Goal: Task Accomplishment & Management: Complete application form

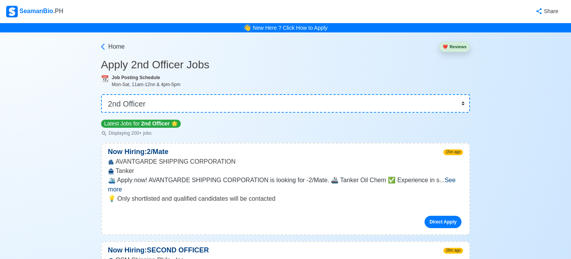
click at [44, 10] on div "SeamanBio .PH" at bounding box center [34, 12] width 57 height 12
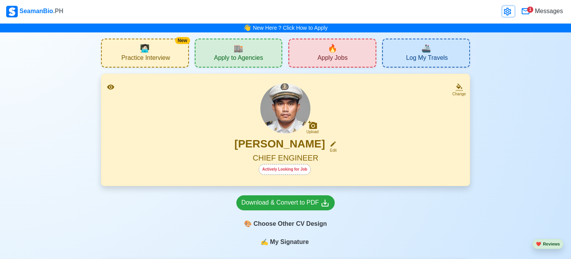
click at [507, 9] on icon at bounding box center [507, 12] width 7 height 8
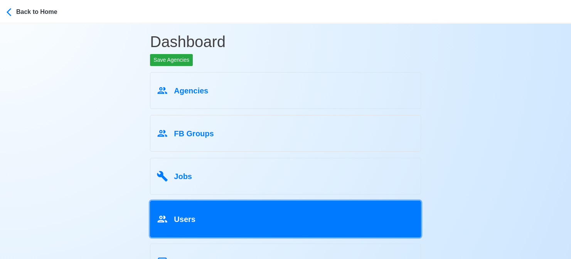
click at [227, 215] on div "Users" at bounding box center [286, 217] width 258 height 15
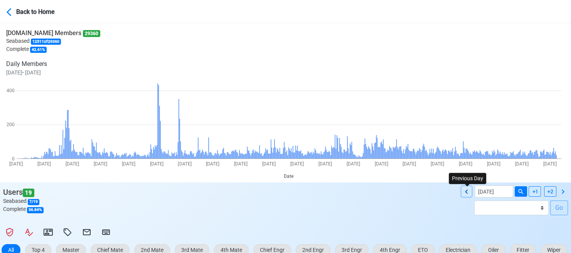
click at [469, 191] on icon at bounding box center [466, 191] width 9 height 9
type input "08/10/2025"
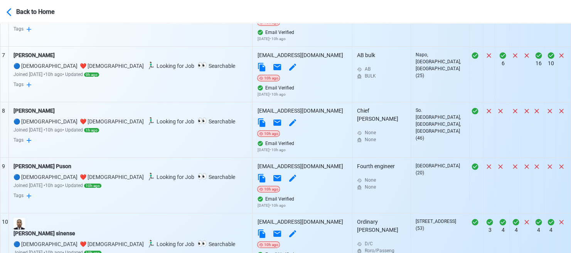
scroll to position [703, 0]
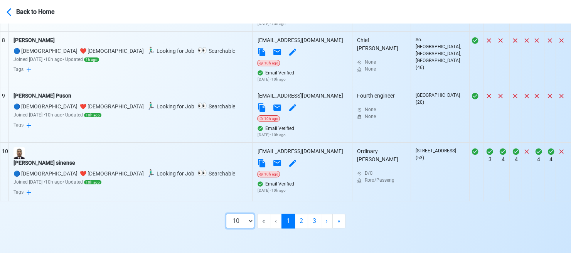
click at [247, 223] on select "10 50 100 200" at bounding box center [240, 221] width 28 height 15
select select "50"
click at [239, 228] on select "10 50 100 200" at bounding box center [240, 221] width 28 height 15
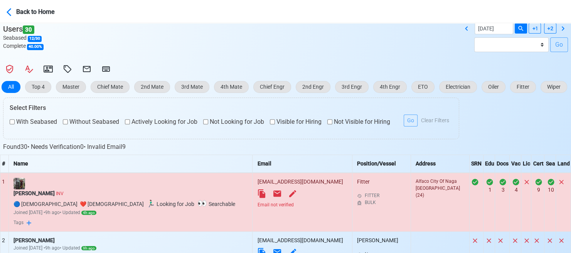
scroll to position [240, 0]
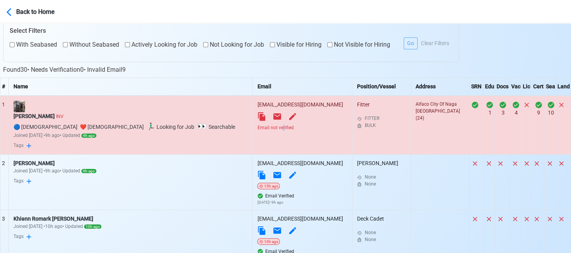
click at [257, 127] on div "Email not verified" at bounding box center [302, 127] width 90 height 7
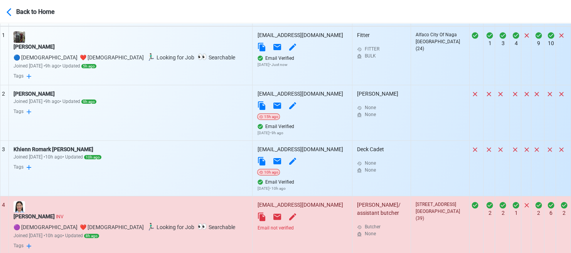
scroll to position [356, 0]
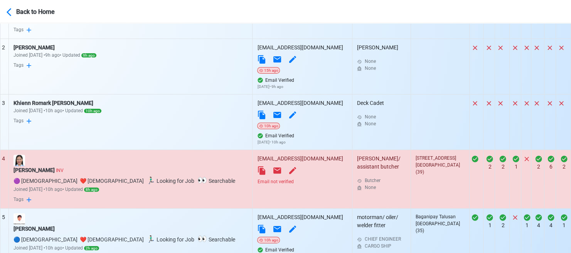
click at [257, 183] on div "Email not verified" at bounding box center [302, 181] width 90 height 7
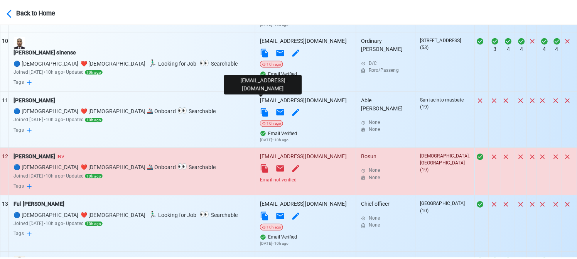
scroll to position [819, 0]
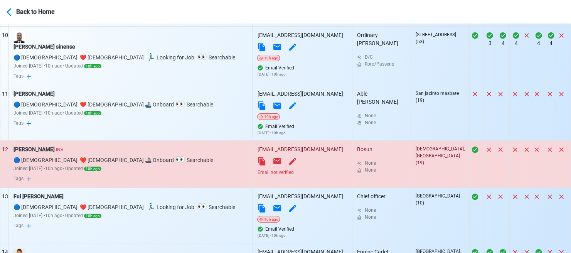
click at [257, 175] on div "Email not verified" at bounding box center [302, 172] width 90 height 7
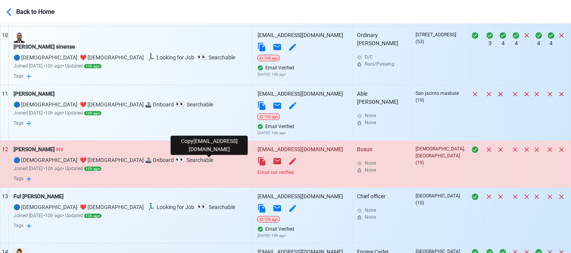
click at [258, 163] on icon at bounding box center [261, 161] width 7 height 8
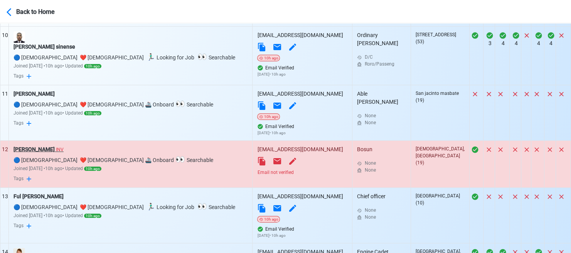
click at [52, 150] on div "Mervin Robert Valiente INV" at bounding box center [131, 149] width 234 height 8
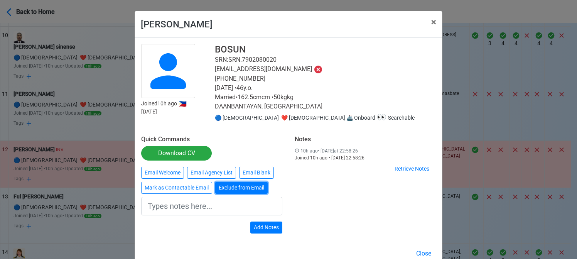
click at [238, 189] on button "Exclude from Email" at bounding box center [241, 188] width 52 height 12
type input "Exclude from Email"
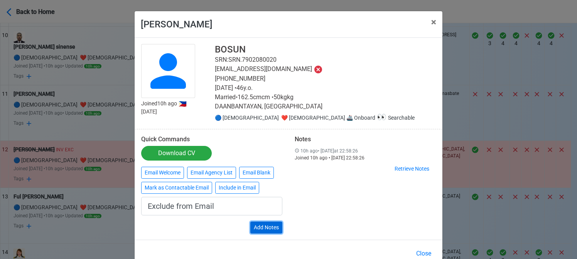
click at [267, 223] on button "Add Notes" at bounding box center [266, 227] width 32 height 12
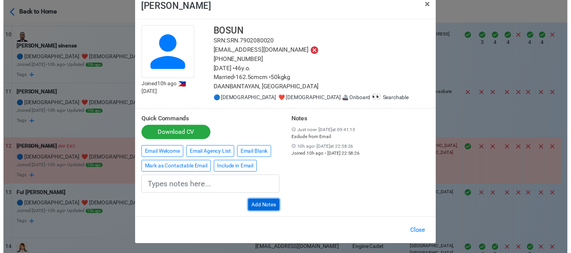
scroll to position [19, 0]
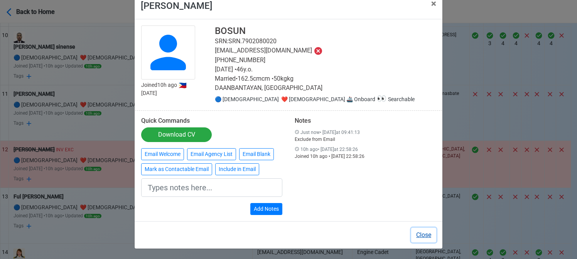
click at [419, 233] on button "Close" at bounding box center [423, 235] width 25 height 15
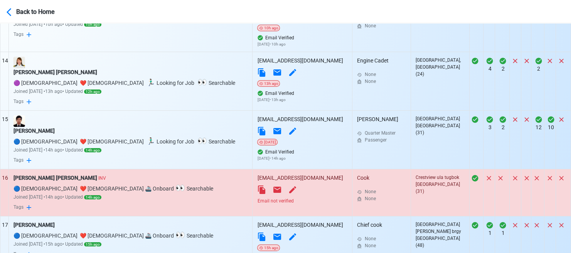
scroll to position [1051, 0]
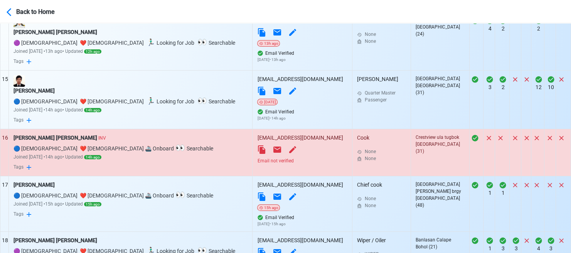
click at [257, 161] on div "Email not verified" at bounding box center [302, 160] width 90 height 7
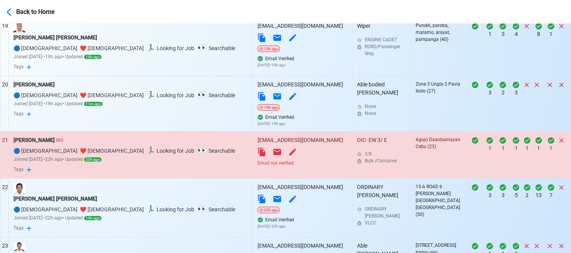
scroll to position [1359, 0]
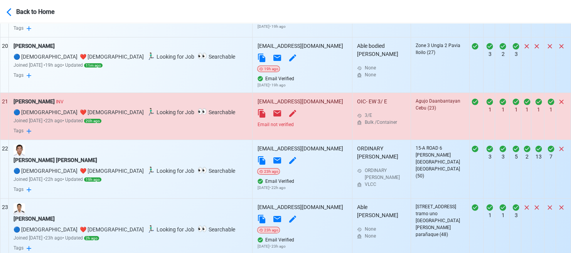
click at [257, 125] on div "Email not verified" at bounding box center [302, 124] width 90 height 7
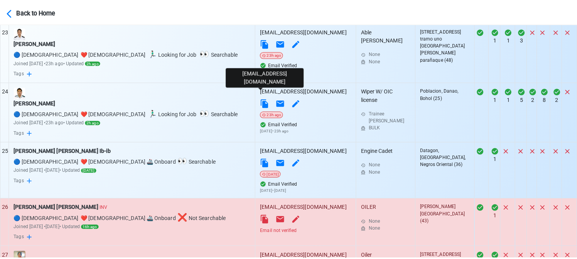
scroll to position [1668, 0]
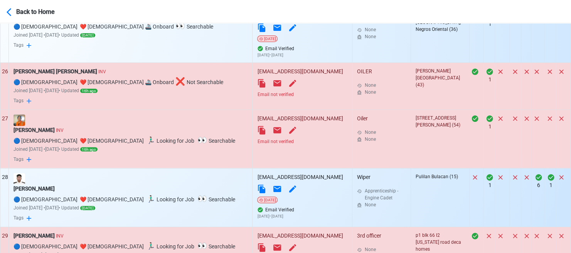
click at [257, 96] on div "Email not verified" at bounding box center [302, 94] width 90 height 7
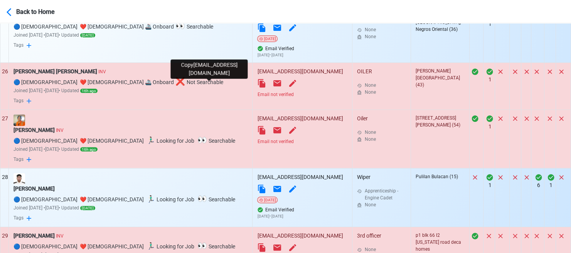
click at [258, 85] on icon at bounding box center [261, 83] width 7 height 8
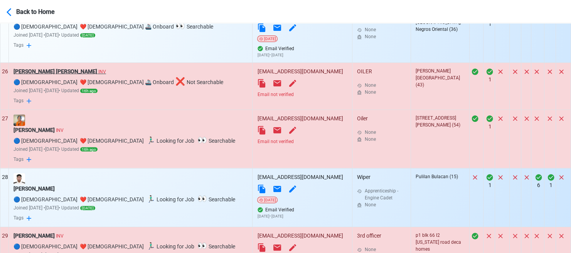
click at [46, 72] on div "Ryan Francis M. Oliva INV" at bounding box center [131, 72] width 234 height 8
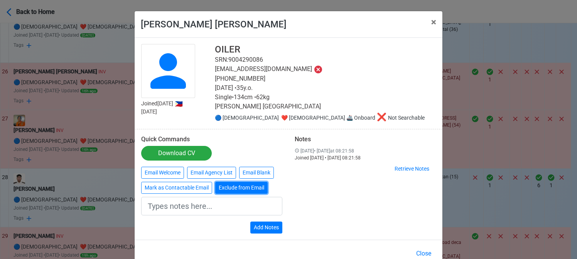
click at [246, 187] on button "Exclude from Email" at bounding box center [241, 188] width 52 height 12
type input "Exclude from Email"
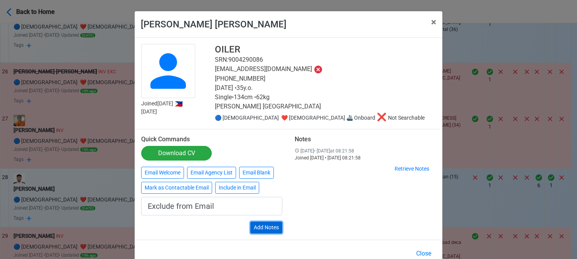
click at [274, 231] on button "Add Notes" at bounding box center [266, 227] width 32 height 12
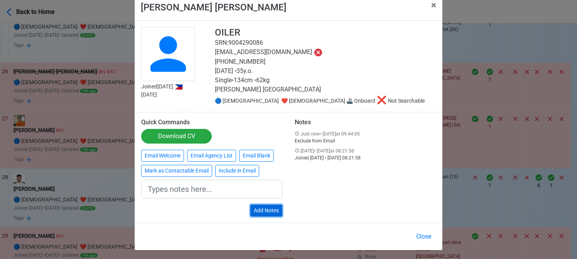
scroll to position [19, 0]
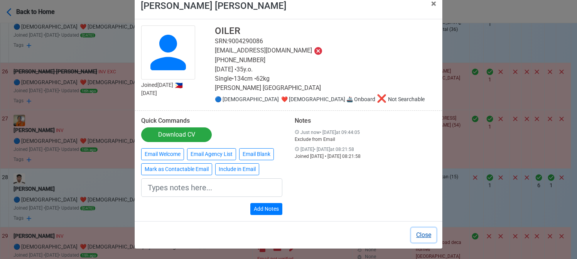
click at [423, 235] on button "Close" at bounding box center [423, 235] width 25 height 15
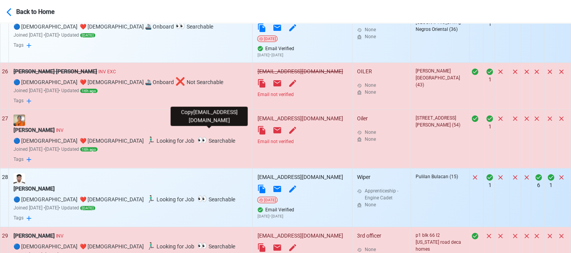
click at [257, 132] on icon at bounding box center [261, 130] width 9 height 9
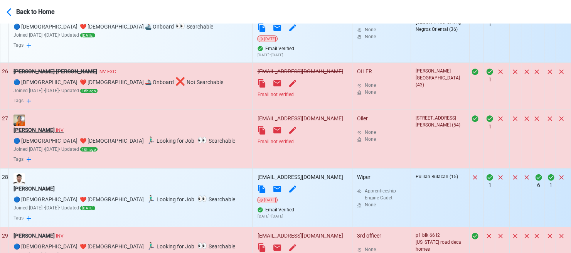
click at [41, 130] on div "Ronie M Casuayan INV" at bounding box center [131, 130] width 234 height 8
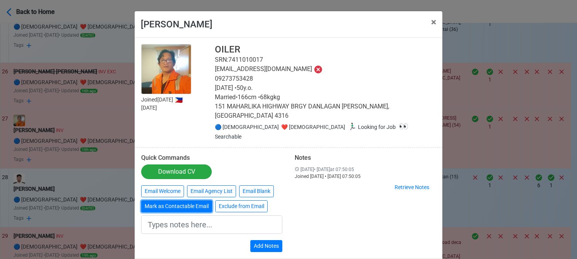
click at [193, 200] on button "Mark as Contactable Email" at bounding box center [176, 206] width 71 height 12
type input "Marked as Contactable email"
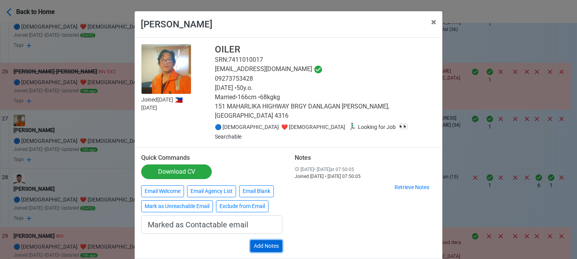
click at [274, 240] on button "Add Notes" at bounding box center [266, 246] width 32 height 12
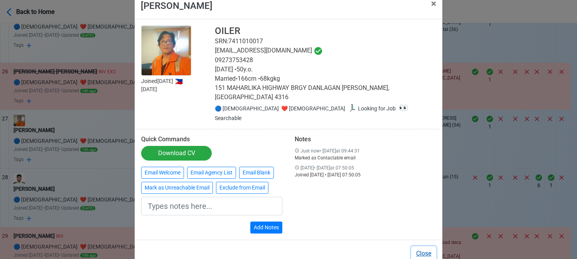
click at [424, 246] on button "Close" at bounding box center [423, 253] width 25 height 15
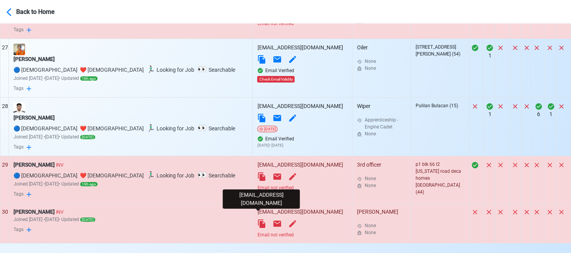
scroll to position [1784, 0]
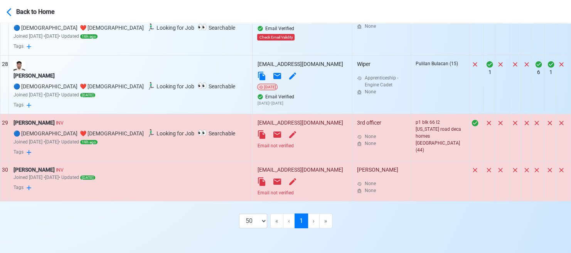
click at [257, 143] on div "Email not verified" at bounding box center [302, 145] width 90 height 7
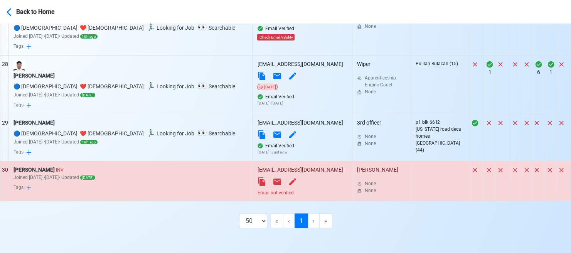
click at [257, 192] on div "Email not verified" at bounding box center [302, 192] width 90 height 7
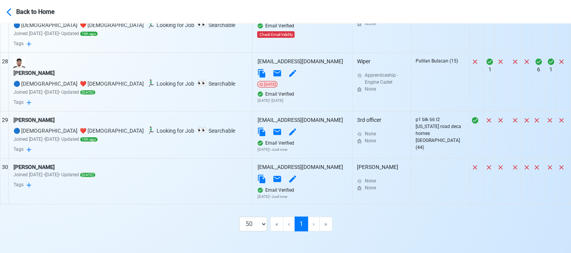
click at [11, 227] on div "10 50 100 200 « First ‹ Previous 1 (current) › Next » Last" at bounding box center [285, 224] width 571 height 27
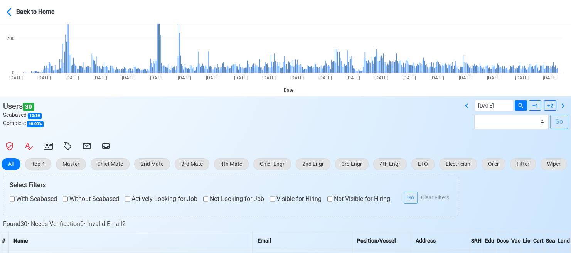
scroll to position [0, 0]
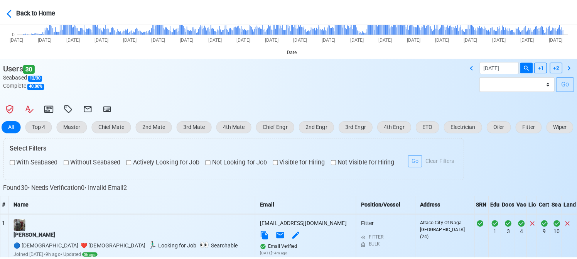
scroll to position [154, 0]
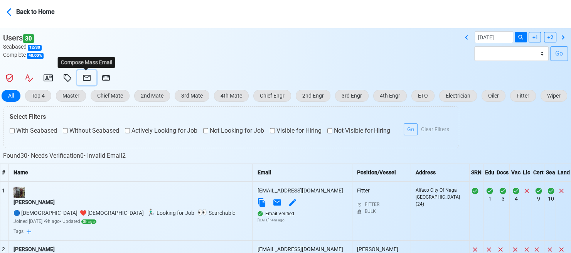
click at [87, 78] on icon at bounding box center [86, 77] width 9 height 9
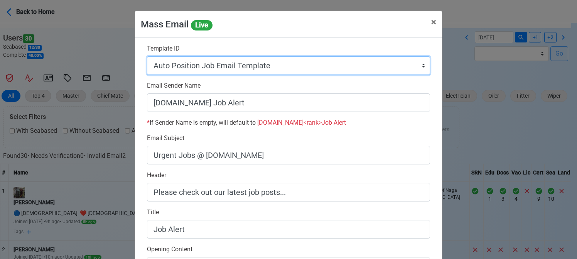
click at [291, 69] on select "Auto Position Job Email Template Incomplete CV Email Template ETO/ETR Job Email…" at bounding box center [288, 65] width 283 height 19
select select "d-0c193ece46b24c5dbce89cdb3e751472"
click at [147, 56] on select "Auto Position Job Email Template Incomplete CV Email Template ETO/ETR Job Email…" at bounding box center [288, 65] width 283 height 19
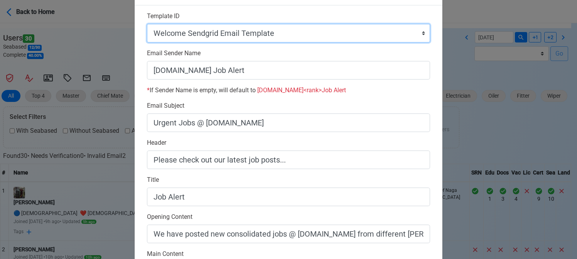
scroll to position [0, 0]
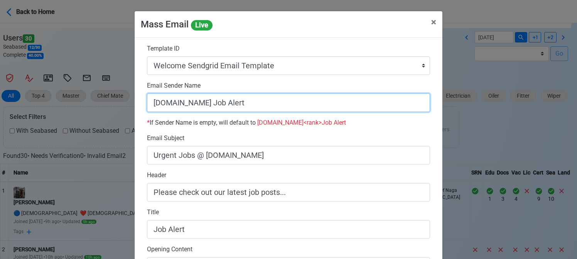
drag, startPoint x: 202, startPoint y: 104, endPoint x: 251, endPoint y: 108, distance: 49.1
click at [251, 108] on input "SeamanBio.PH Job Alert" at bounding box center [288, 102] width 283 height 19
click at [152, 100] on input "[DOMAIN_NAME]" at bounding box center [288, 102] width 283 height 19
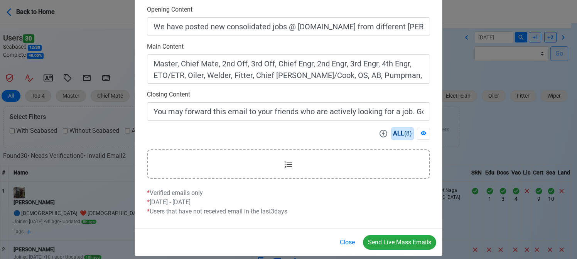
scroll to position [247, 0]
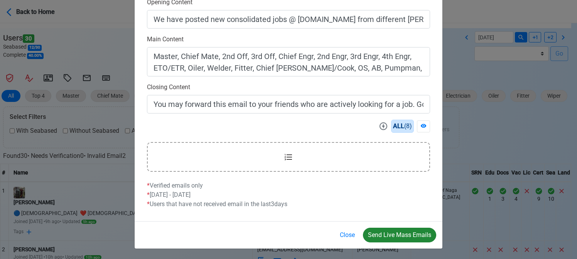
type input "Welcome to SeamanBio.PH"
click at [393, 230] on button "Send Live Mass Emails" at bounding box center [399, 235] width 73 height 15
click at [2, 209] on div "Mass Email Live × Close Template ID Auto Position Job Email Template Incomplete…" at bounding box center [288, 129] width 577 height 259
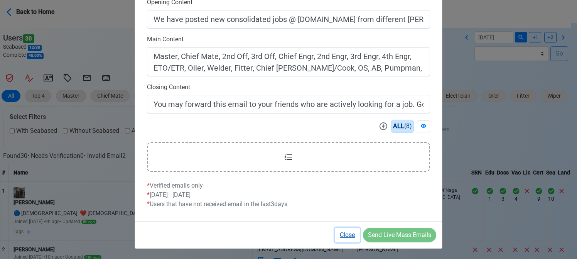
click at [348, 233] on button "Close" at bounding box center [347, 235] width 25 height 15
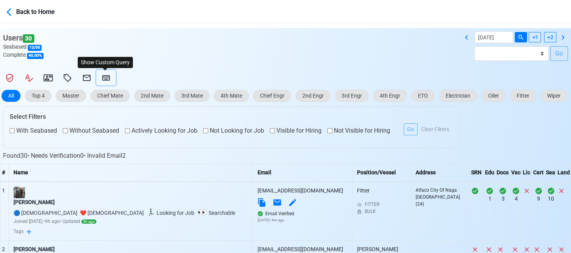
click at [107, 78] on icon at bounding box center [105, 77] width 9 height 9
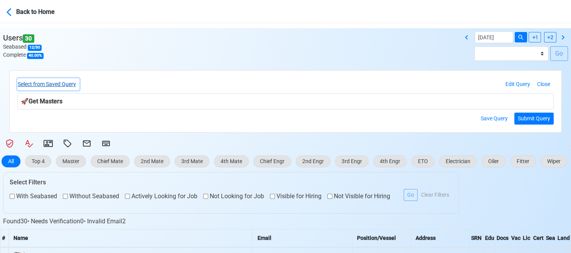
click at [73, 83] on button "Select from Saved Query" at bounding box center [48, 84] width 62 height 12
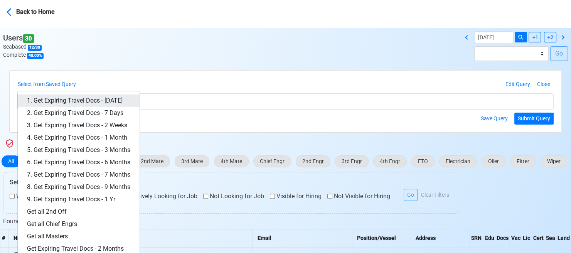
click at [96, 96] on link "1. Get Expiring Travel Docs - Today" at bounding box center [79, 101] width 122 height 12
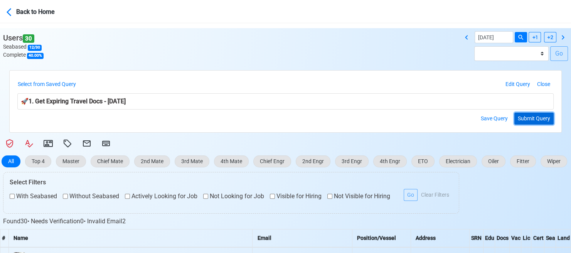
click at [526, 118] on button "Submit Query" at bounding box center [534, 119] width 39 height 12
click at [2, 120] on div "Select from Saved Query 1. Get Expiring Travel Docs - Today 2. Get Expiring Tra…" at bounding box center [285, 101] width 571 height 63
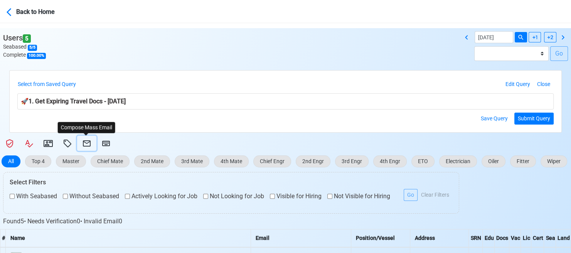
click at [84, 143] on icon at bounding box center [86, 143] width 9 height 9
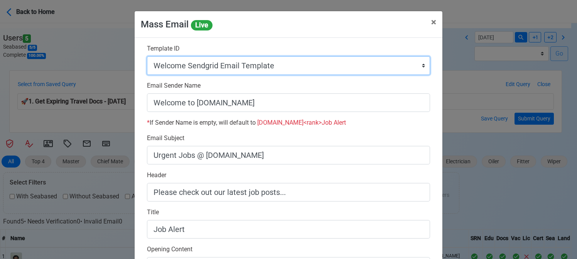
click at [324, 66] on select "Auto Position Job Email Template Incomplete CV Email Template ETO/ETR Job Email…" at bounding box center [288, 65] width 283 height 19
select select "d-3e71907ffd064a39999872a824aaf79a"
click at [147, 56] on select "Auto Position Job Email Template Incomplete CV Email Template ETO/ETR Job Email…" at bounding box center [288, 65] width 283 height 19
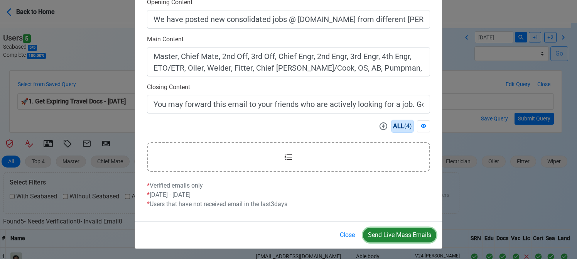
click at [392, 234] on button "Send Live Mass Emails" at bounding box center [399, 235] width 73 height 15
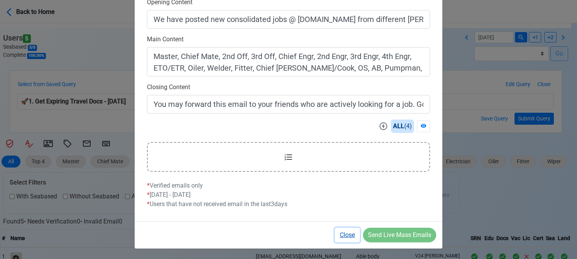
click at [347, 234] on button "Close" at bounding box center [347, 235] width 25 height 15
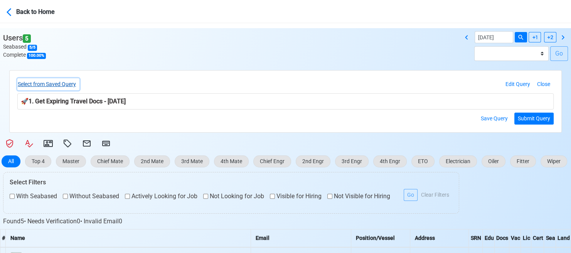
click at [70, 84] on button "Select from Saved Query" at bounding box center [48, 84] width 62 height 12
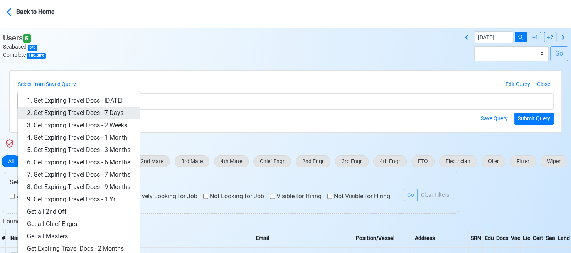
click at [94, 110] on link "2. Get Expiring Travel Docs - 7 Days" at bounding box center [79, 113] width 122 height 12
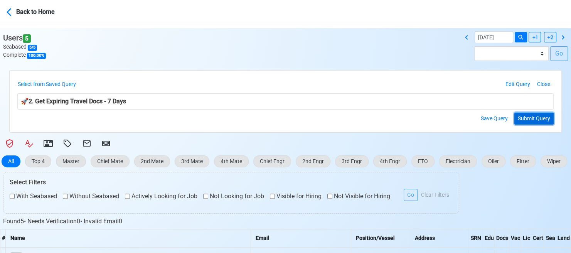
click at [534, 118] on button "Submit Query" at bounding box center [534, 119] width 39 height 12
click at [2, 115] on div "Select from Saved Query 1. Get Expiring Travel Docs - Today 2. Get Expiring Tra…" at bounding box center [285, 101] width 571 height 63
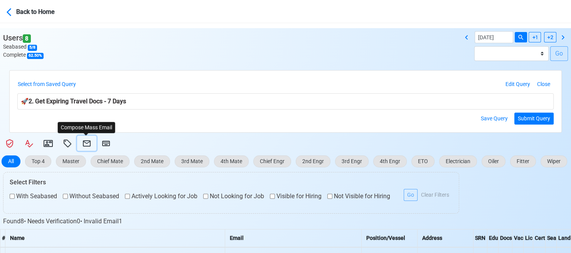
click at [86, 142] on icon at bounding box center [86, 143] width 9 height 9
select select "d-3e71907ffd064a39999872a824aaf79a"
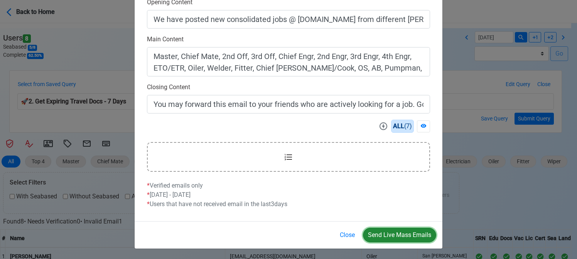
click at [394, 233] on button "Send Live Mass Emails" at bounding box center [399, 235] width 73 height 15
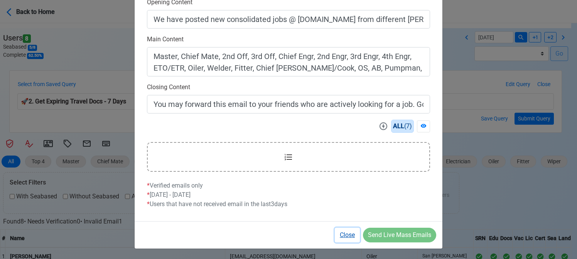
click at [349, 233] on button "Close" at bounding box center [347, 235] width 25 height 15
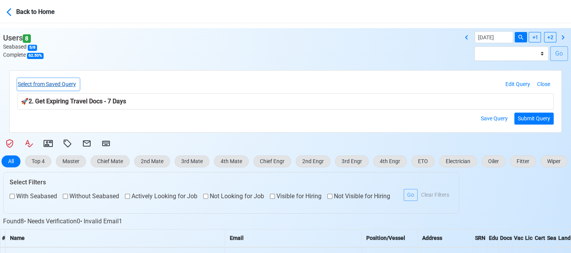
click at [66, 83] on button "Select from Saved Query" at bounding box center [48, 84] width 62 height 12
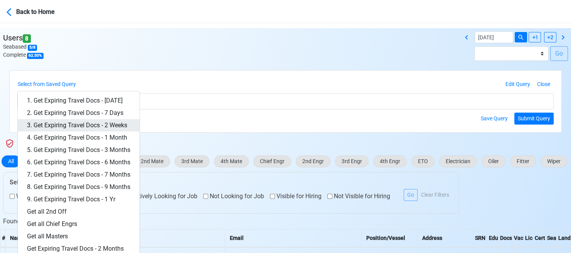
click at [99, 122] on link "3. Get Expiring Travel Docs - 2 Weeks" at bounding box center [79, 125] width 122 height 12
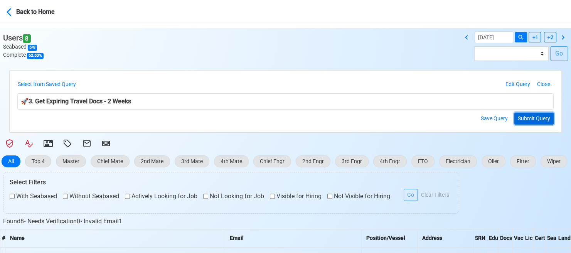
click at [522, 122] on button "Submit Query" at bounding box center [534, 119] width 39 height 12
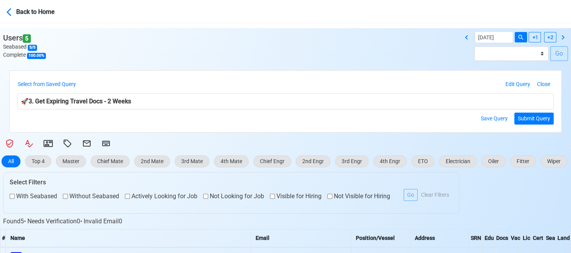
click at [6, 121] on div "Select from Saved Query 1. Get Expiring Travel Docs - Today 2. Get Expiring Tra…" at bounding box center [285, 101] width 571 height 63
click at [85, 140] on icon at bounding box center [86, 143] width 9 height 9
select select "d-3e71907ffd064a39999872a824aaf79a"
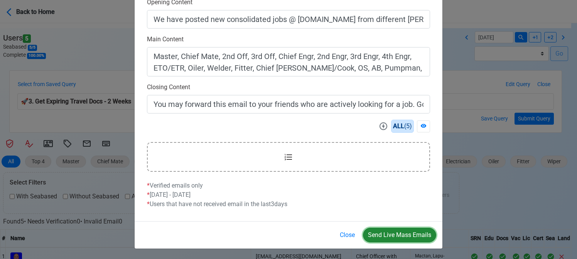
click at [389, 234] on button "Send Live Mass Emails" at bounding box center [399, 235] width 73 height 15
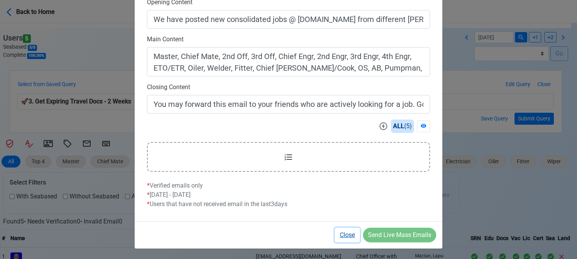
click at [348, 235] on button "Close" at bounding box center [347, 235] width 25 height 15
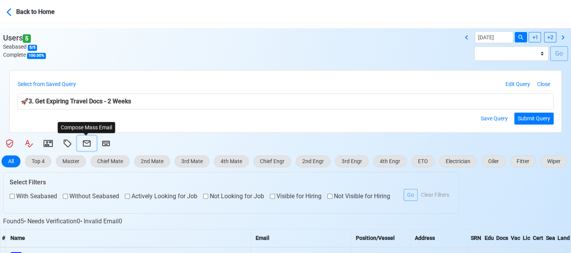
click at [85, 140] on icon at bounding box center [86, 143] width 9 height 9
select select "d-3e71907ffd064a39999872a824aaf79a"
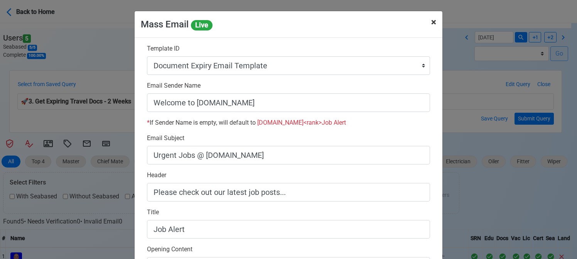
click at [431, 21] on span "×" at bounding box center [433, 22] width 5 height 11
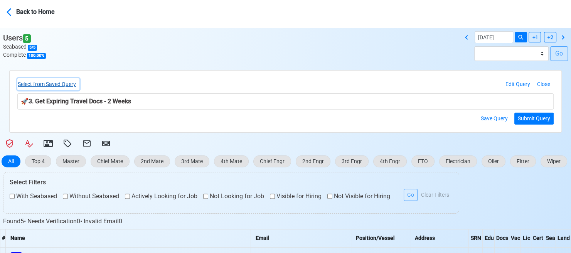
click at [68, 83] on button "Select from Saved Query" at bounding box center [48, 84] width 62 height 12
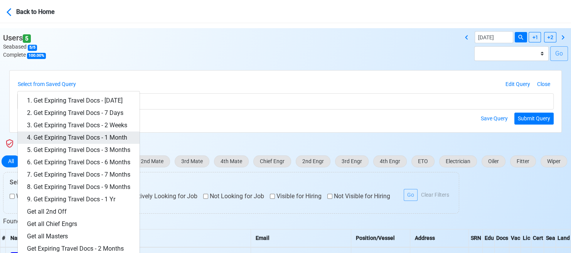
click at [96, 133] on link "4. Get Expiring Travel Docs - 1 Month" at bounding box center [79, 138] width 122 height 12
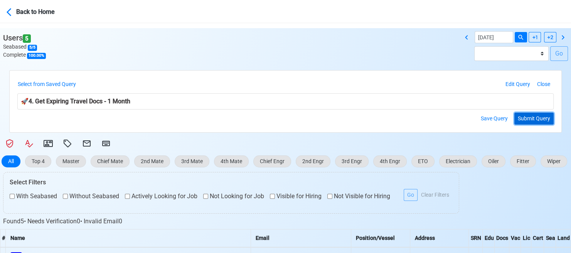
click at [540, 115] on button "Submit Query" at bounding box center [534, 119] width 39 height 12
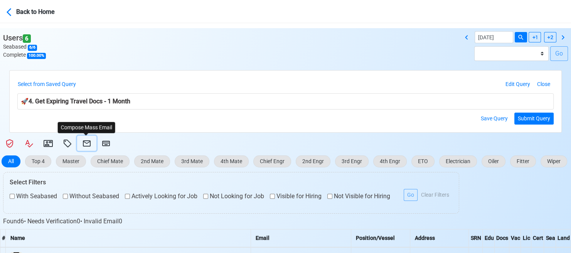
click at [86, 139] on icon at bounding box center [86, 143] width 9 height 9
select select "d-3e71907ffd064a39999872a824aaf79a"
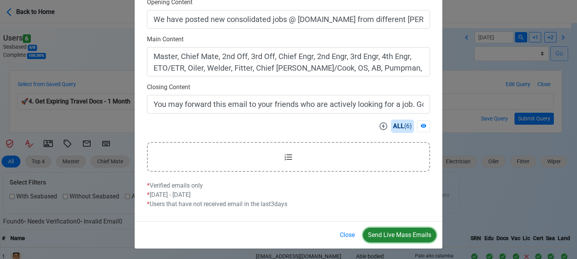
click at [396, 232] on button "Send Live Mass Emails" at bounding box center [399, 235] width 73 height 15
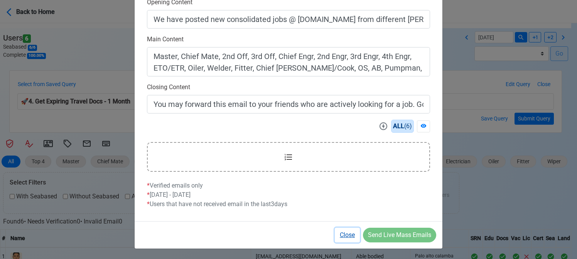
click at [352, 234] on button "Close" at bounding box center [347, 235] width 25 height 15
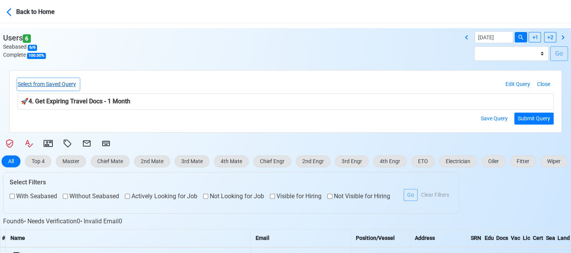
click at [68, 81] on button "Select from Saved Query" at bounding box center [48, 84] width 62 height 12
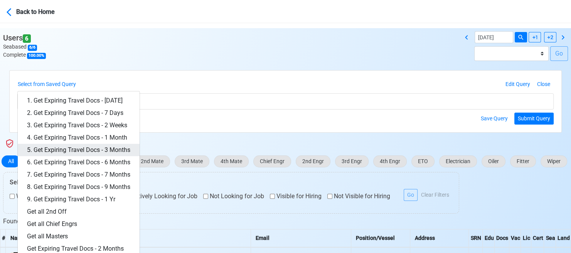
click at [89, 147] on link "5. Get Expiring Travel Docs - 3 Months" at bounding box center [79, 150] width 122 height 12
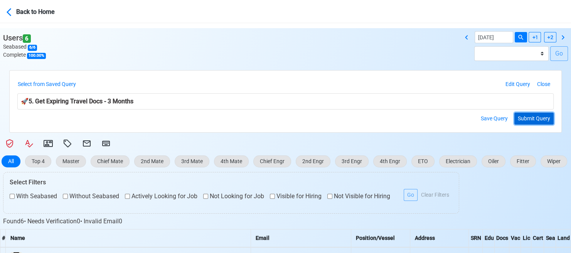
click at [536, 115] on button "Submit Query" at bounding box center [534, 119] width 39 height 12
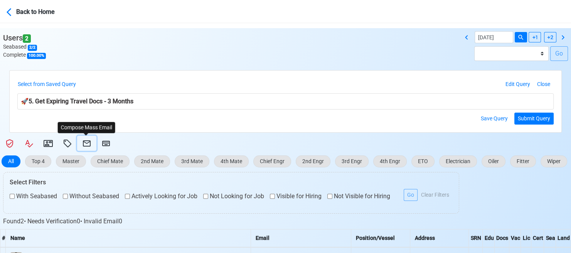
click at [84, 143] on icon at bounding box center [86, 143] width 9 height 9
select select "d-3e71907ffd064a39999872a824aaf79a"
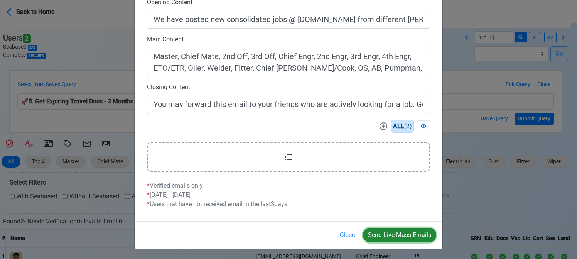
click at [399, 232] on button "Send Live Mass Emails" at bounding box center [399, 235] width 73 height 15
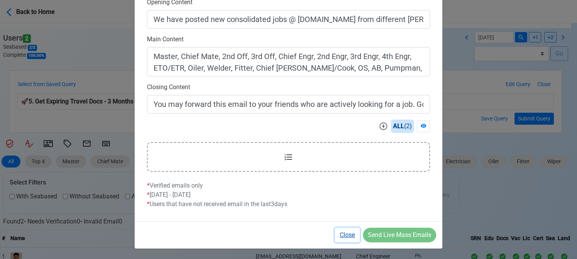
click at [345, 233] on button "Close" at bounding box center [347, 235] width 25 height 15
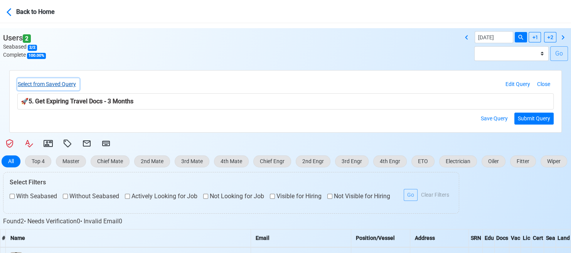
click at [66, 84] on button "Select from Saved Query" at bounding box center [48, 84] width 62 height 12
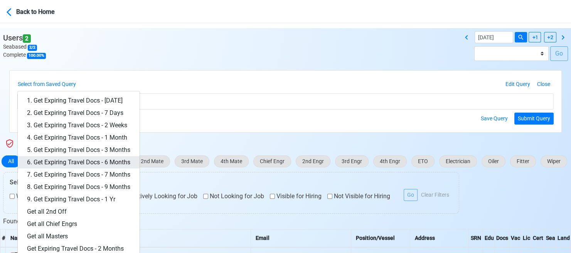
click at [106, 159] on link "6. Get Expiring Travel Docs - 6 Months" at bounding box center [79, 162] width 122 height 12
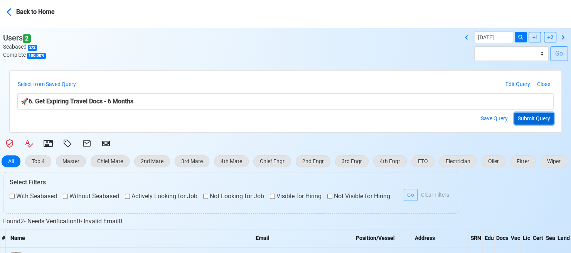
click at [536, 120] on button "Submit Query" at bounding box center [534, 119] width 39 height 12
click at [5, 107] on div "Select from Saved Query 1. Get Expiring Travel Docs - Today 2. Get Expiring Tra…" at bounding box center [285, 101] width 571 height 63
click at [528, 116] on button "Submit Query" at bounding box center [534, 119] width 39 height 12
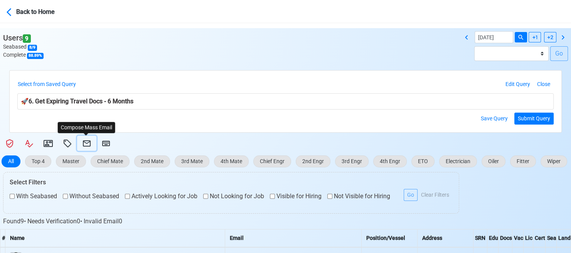
click at [84, 142] on icon at bounding box center [86, 143] width 9 height 9
select select "d-3e71907ffd064a39999872a824aaf79a"
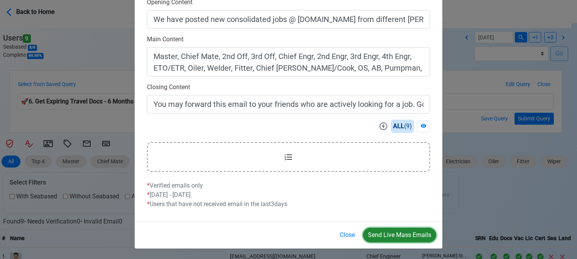
click at [397, 233] on button "Send Live Mass Emails" at bounding box center [399, 235] width 73 height 15
click at [7, 93] on div "Mass Email Live × Close Template ID Auto Position Job Email Template Incomplete…" at bounding box center [288, 129] width 577 height 259
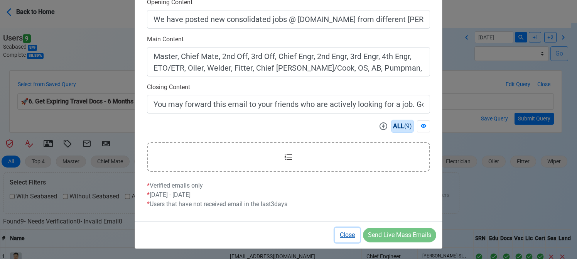
click at [348, 235] on button "Close" at bounding box center [347, 235] width 25 height 15
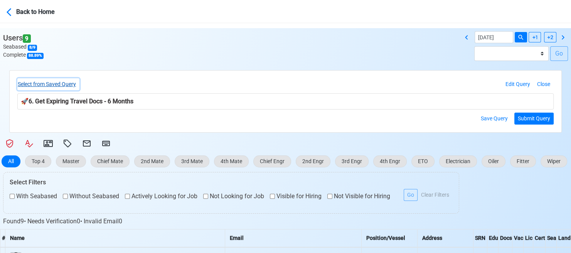
click at [69, 85] on button "Select from Saved Query" at bounding box center [48, 84] width 62 height 12
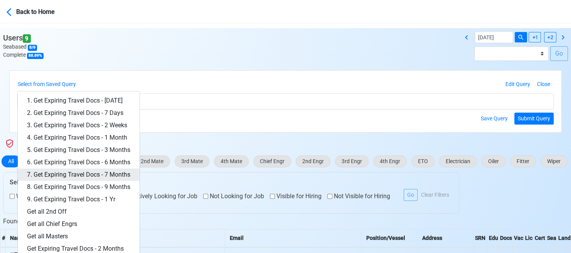
click at [110, 175] on link "7. Get Expiring Travel Docs - 7 Months" at bounding box center [79, 175] width 122 height 12
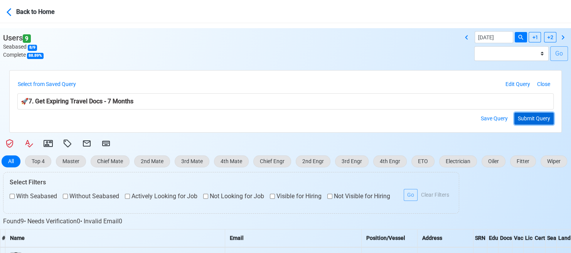
click at [531, 119] on button "Submit Query" at bounding box center [534, 119] width 39 height 12
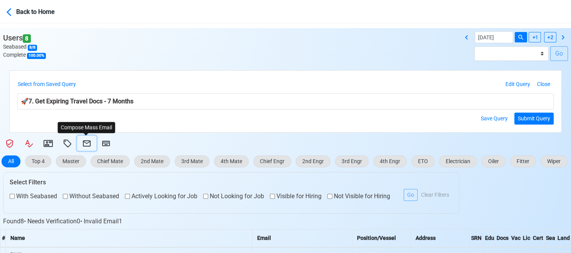
click at [85, 144] on icon at bounding box center [86, 143] width 9 height 9
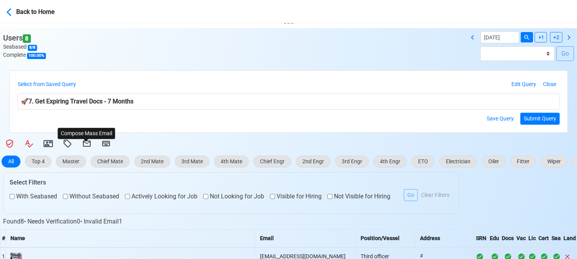
select select "d-3e71907ffd064a39999872a824aaf79a"
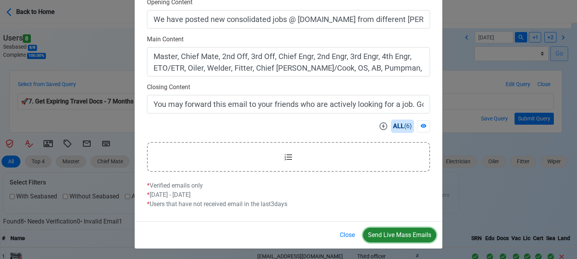
click at [403, 234] on button "Send Live Mass Emails" at bounding box center [399, 235] width 73 height 15
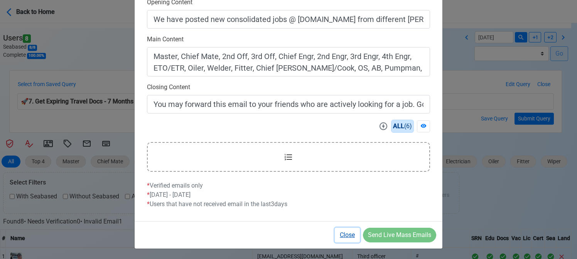
click at [344, 234] on button "Close" at bounding box center [347, 235] width 25 height 15
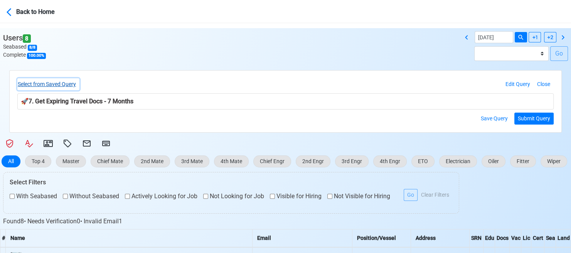
click at [65, 85] on button "Select from Saved Query" at bounding box center [48, 84] width 62 height 12
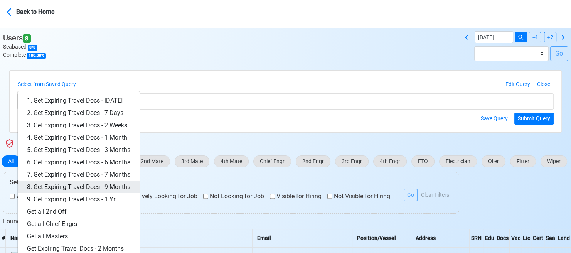
click at [106, 187] on link "8. Get Expiring Travel Docs - 9 Months" at bounding box center [79, 187] width 122 height 12
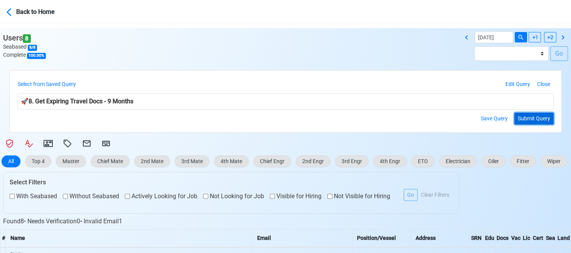
click at [536, 120] on button "Submit Query" at bounding box center [534, 119] width 39 height 12
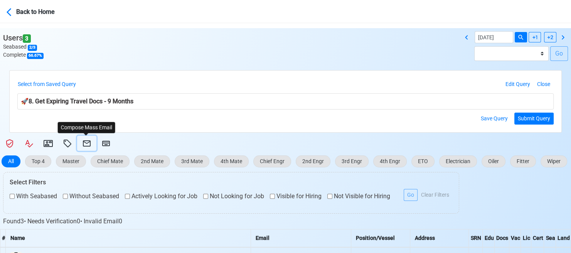
click at [82, 140] on icon at bounding box center [86, 143] width 9 height 9
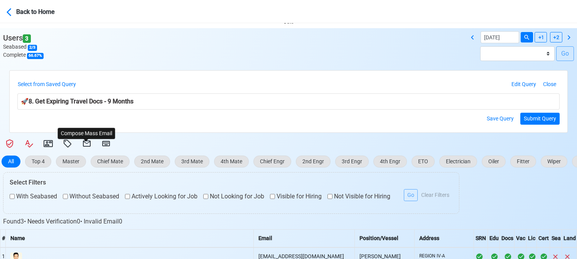
select select "d-3e71907ffd064a39999872a824aaf79a"
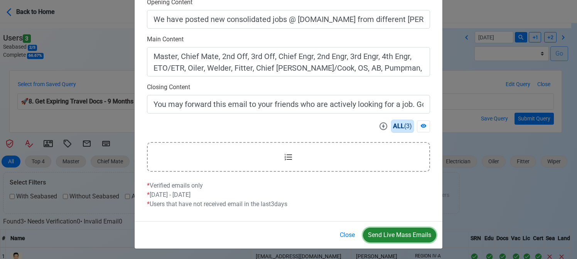
click at [404, 237] on button "Send Live Mass Emails" at bounding box center [399, 235] width 73 height 15
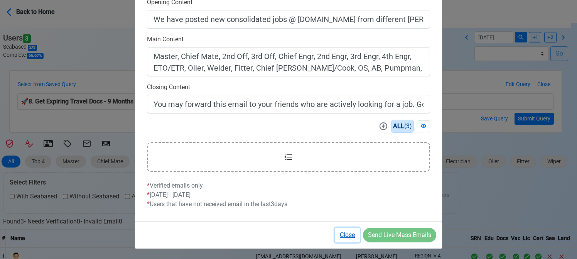
click at [352, 236] on button "Close" at bounding box center [347, 235] width 25 height 15
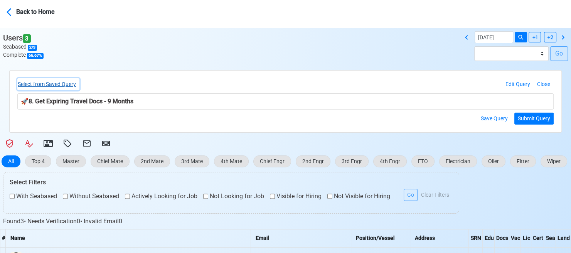
click at [68, 85] on button "Select from Saved Query" at bounding box center [48, 84] width 62 height 12
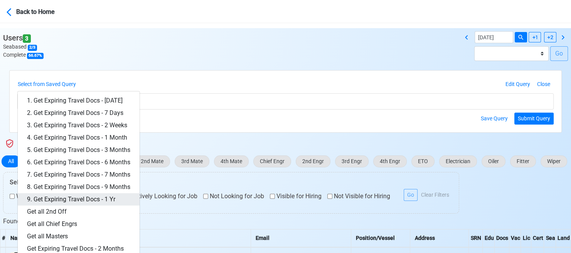
click at [104, 198] on link "9. Get Expiring Travel Docs - 1 Yr" at bounding box center [79, 199] width 122 height 12
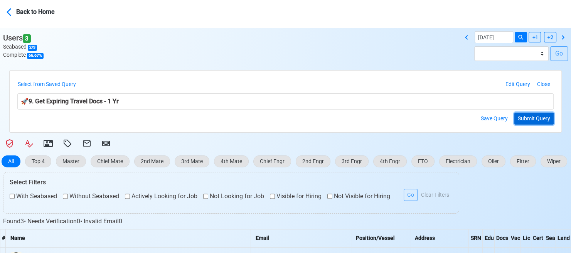
click at [532, 118] on button "Submit Query" at bounding box center [534, 119] width 39 height 12
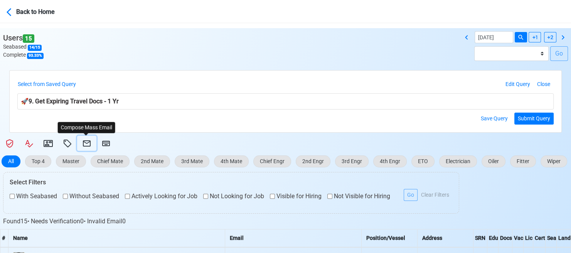
click at [84, 142] on icon at bounding box center [87, 143] width 8 height 6
select select "d-3e71907ffd064a39999872a824aaf79a"
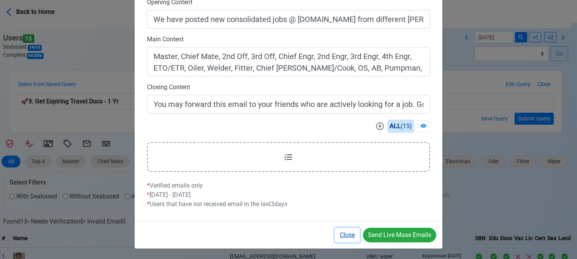
click at [348, 234] on button "Close" at bounding box center [347, 235] width 25 height 15
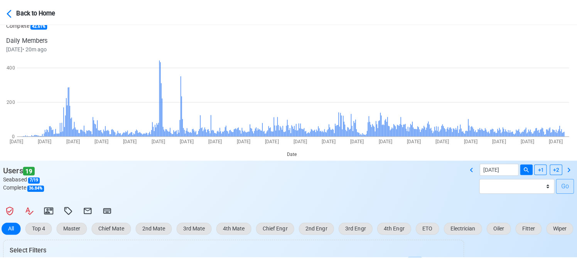
scroll to position [116, 0]
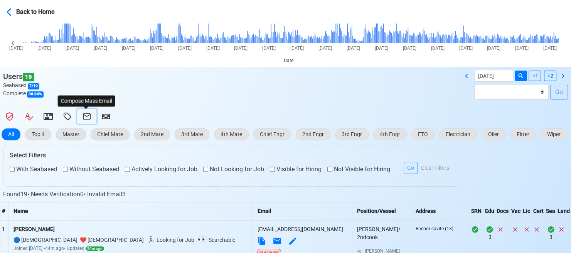
click at [87, 115] on icon at bounding box center [87, 116] width 8 height 6
select select "d-3b19375d23d24df28478c14aceb0a42a"
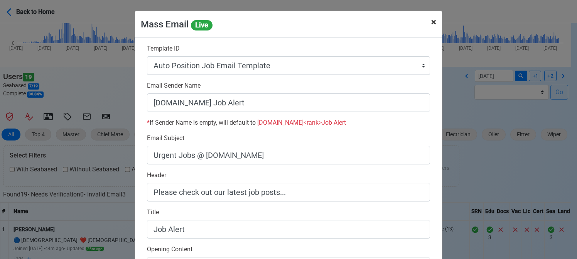
click at [432, 20] on span "×" at bounding box center [433, 22] width 5 height 11
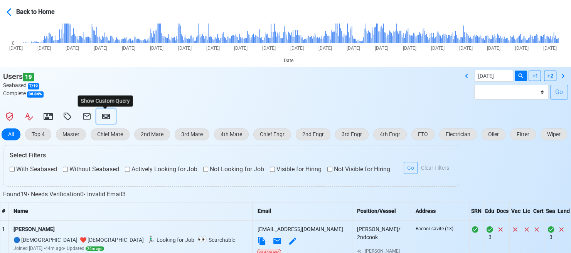
click at [106, 117] on icon at bounding box center [105, 116] width 9 height 9
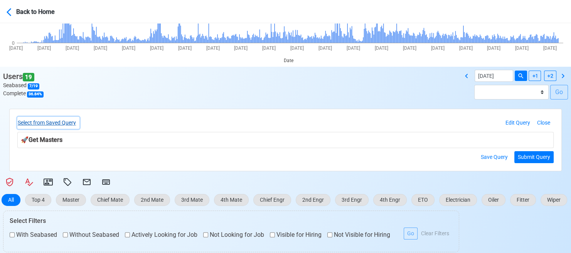
click at [68, 122] on button "Select from Saved Query" at bounding box center [48, 123] width 62 height 12
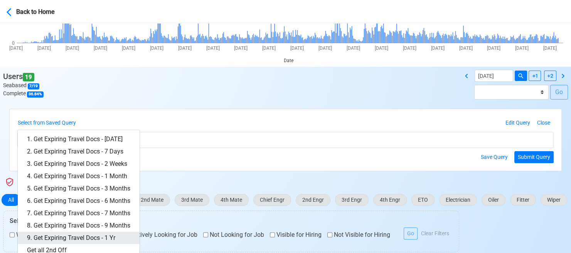
click at [105, 234] on link "9. Get Expiring Travel Docs - 1 Yr" at bounding box center [79, 238] width 122 height 12
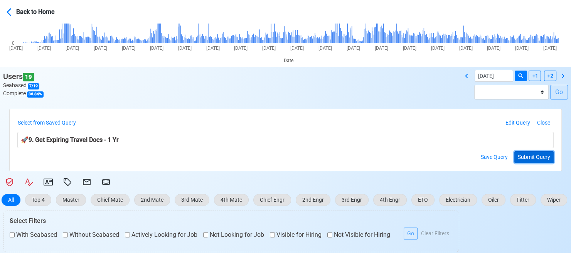
click at [529, 155] on button "Submit Query" at bounding box center [534, 157] width 39 height 12
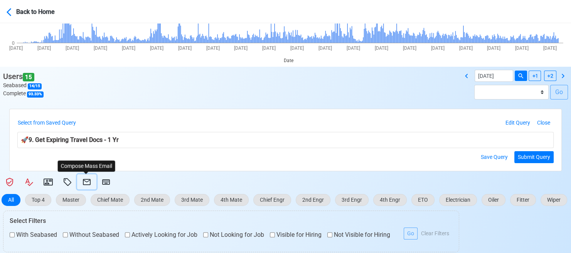
click at [83, 177] on button at bounding box center [86, 181] width 19 height 15
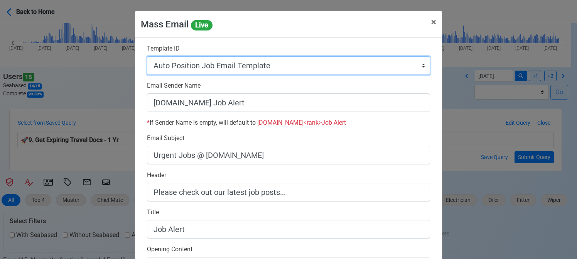
click at [277, 61] on select "Auto Position Job Email Template Incomplete CV Email Template ETO/ETR Job Email…" at bounding box center [288, 65] width 283 height 19
select select "d-3e71907ffd064a39999872a824aaf79a"
click at [147, 56] on select "Auto Position Job Email Template Incomplete CV Email Template ETO/ETR Job Email…" at bounding box center [288, 65] width 283 height 19
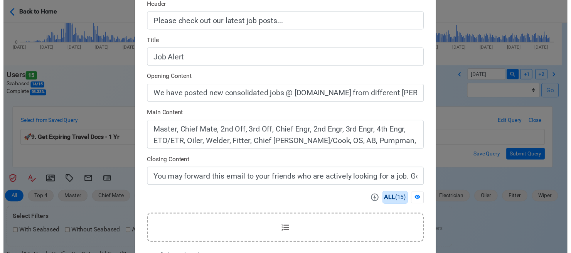
scroll to position [247, 0]
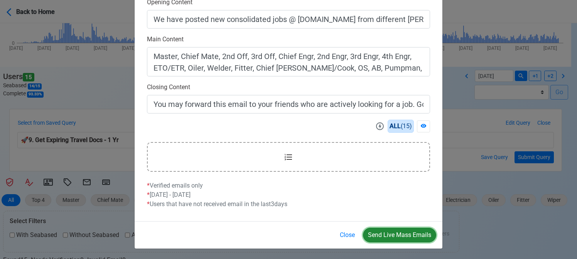
click at [396, 235] on button "Send Live Mass Emails" at bounding box center [399, 235] width 73 height 15
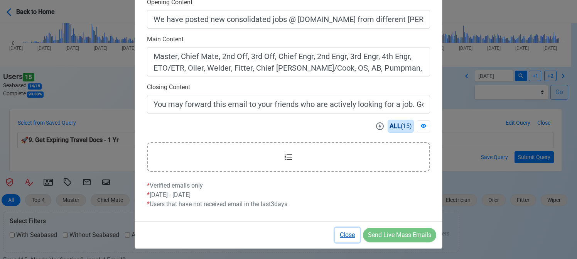
click at [350, 234] on button "Close" at bounding box center [347, 235] width 25 height 15
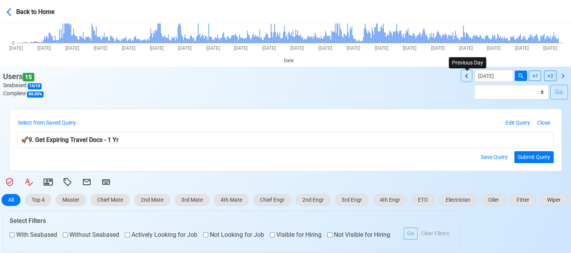
click at [466, 77] on icon at bounding box center [466, 76] width 3 height 4
click at [467, 77] on icon at bounding box center [466, 76] width 3 height 4
type input "08/09/2025"
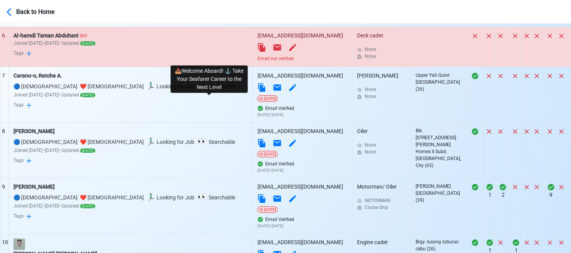
scroll to position [747, 0]
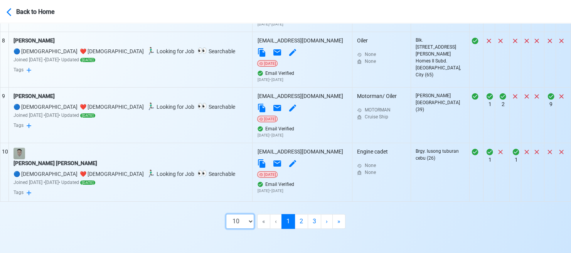
click at [250, 225] on select "10 50 100 200" at bounding box center [240, 221] width 28 height 15
click at [239, 229] on select "10 50 100 200" at bounding box center [240, 221] width 28 height 15
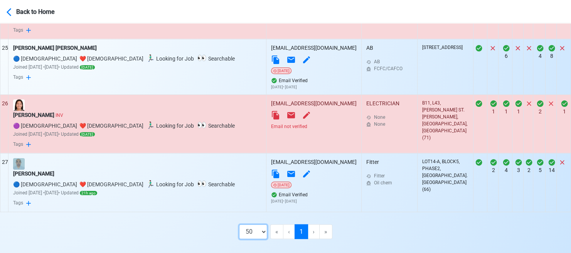
scroll to position [1716, 0]
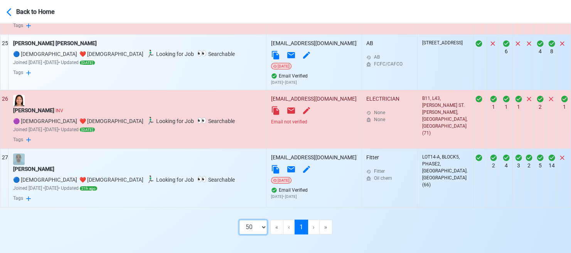
click at [257, 220] on select "10 50 100 200" at bounding box center [253, 227] width 28 height 15
select select "100"
click at [239, 220] on select "10 50 100 200" at bounding box center [253, 227] width 28 height 15
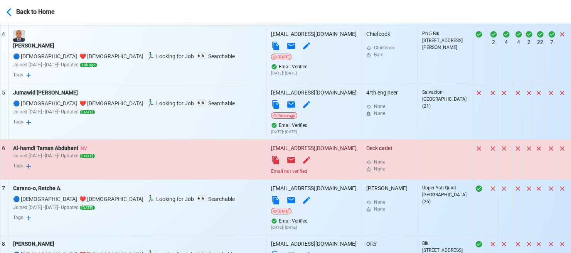
scroll to position [579, 0]
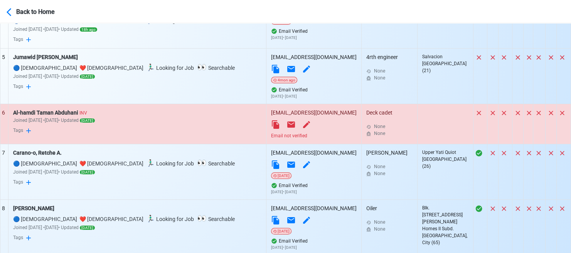
click at [271, 135] on div "Email not verified" at bounding box center [314, 135] width 86 height 7
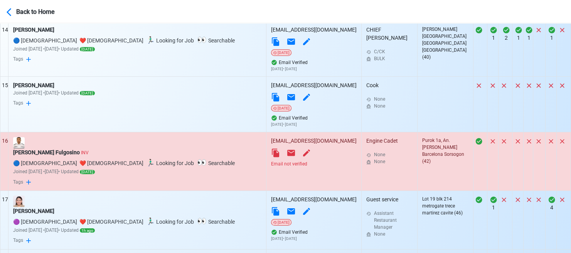
scroll to position [1119, 0]
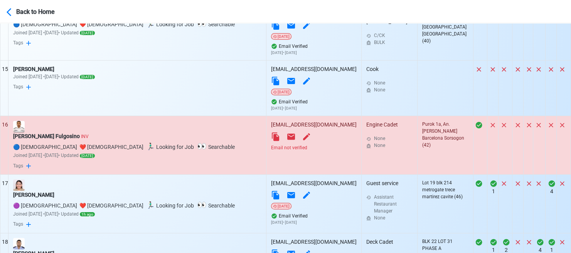
click at [271, 148] on div "Email not verified" at bounding box center [314, 147] width 86 height 7
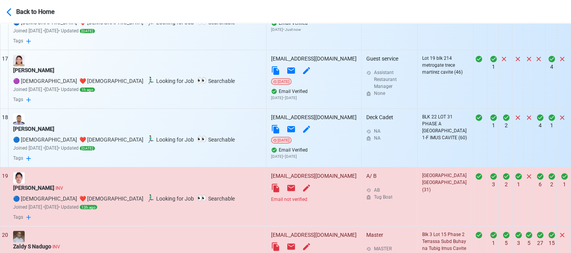
scroll to position [1273, 0]
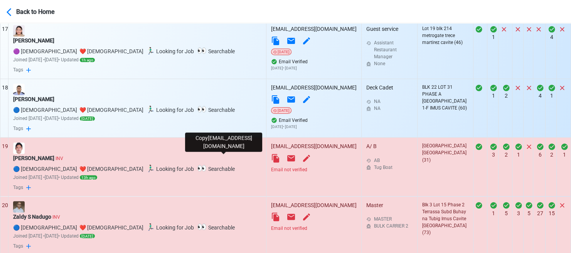
click at [272, 157] on icon at bounding box center [275, 158] width 7 height 8
click at [271, 158] on icon at bounding box center [275, 158] width 9 height 9
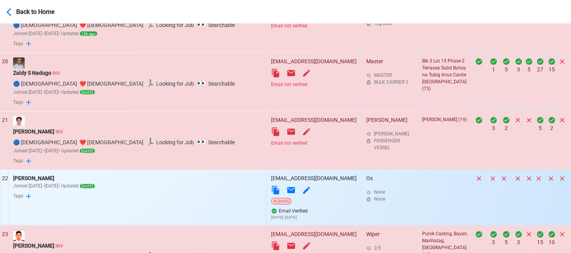
scroll to position [1322, 0]
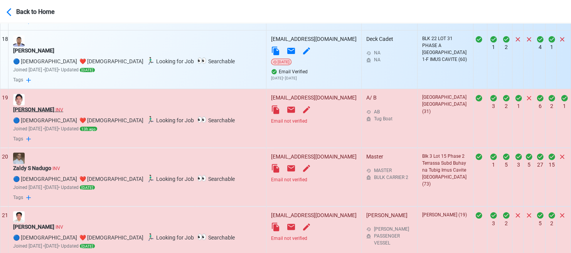
click at [41, 108] on div "Marlon A. Maurin INV" at bounding box center [137, 109] width 248 height 8
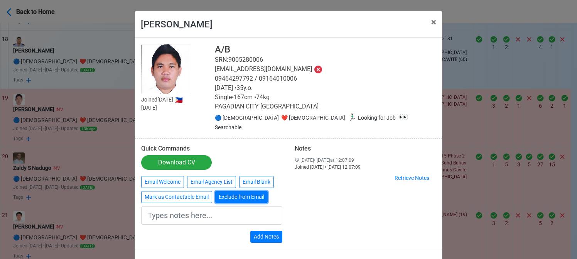
click at [231, 191] on button "Exclude from Email" at bounding box center [241, 197] width 52 height 12
type input "Exclude from Email"
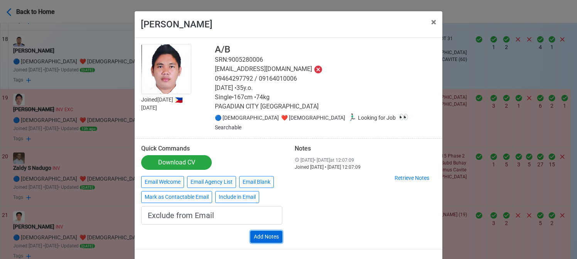
click at [269, 231] on button "Add Notes" at bounding box center [266, 237] width 32 height 12
click at [431, 22] on span "×" at bounding box center [433, 22] width 5 height 11
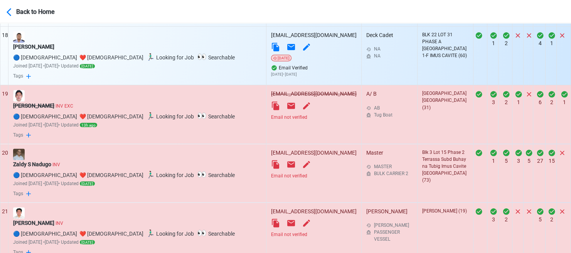
scroll to position [1332, 0]
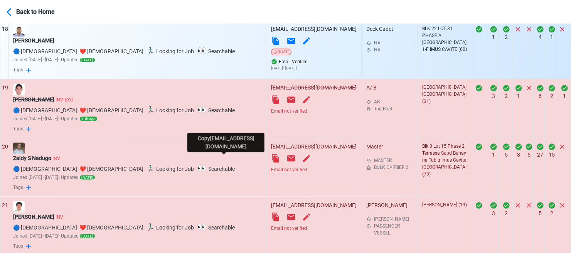
click at [272, 158] on icon at bounding box center [275, 158] width 7 height 8
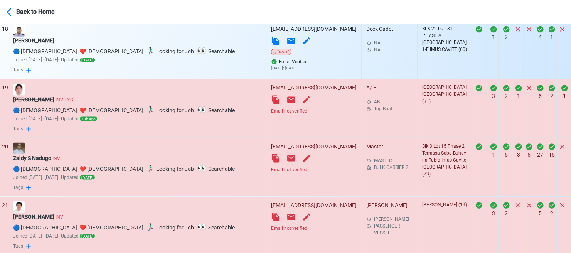
click at [538, 245] on td "5" at bounding box center [540, 225] width 12 height 59
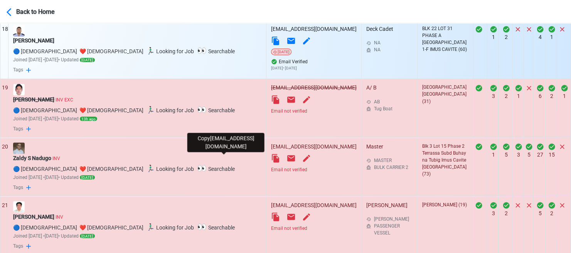
click at [271, 159] on icon at bounding box center [275, 158] width 9 height 9
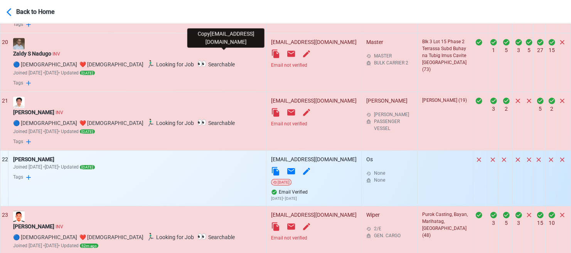
scroll to position [1448, 0]
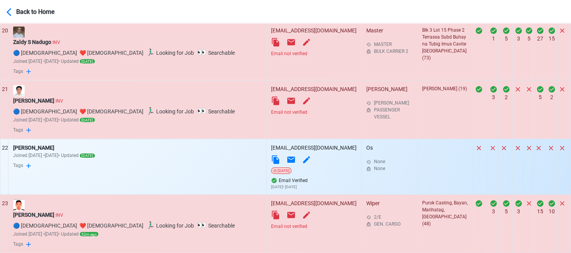
click at [271, 116] on div "Email not verified" at bounding box center [314, 112] width 86 height 7
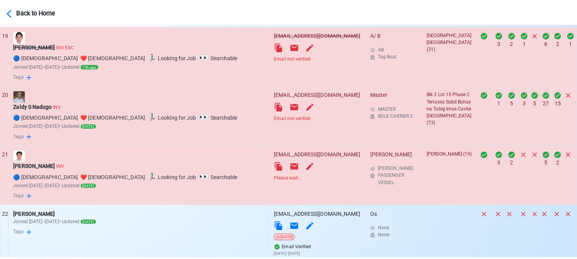
scroll to position [1371, 0]
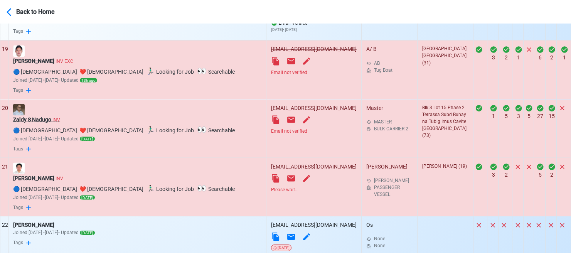
click at [43, 120] on div "Zaldy S Nadugo INV" at bounding box center [137, 119] width 248 height 8
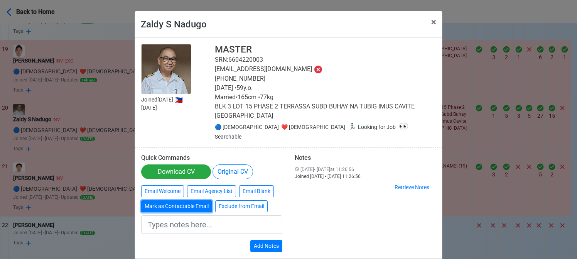
click at [185, 200] on button "Mark as Contactable Email" at bounding box center [176, 206] width 71 height 12
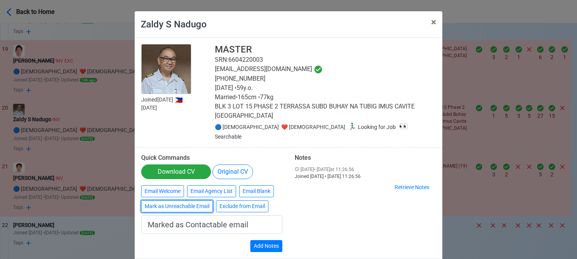
type input "Marked as Contactable email"
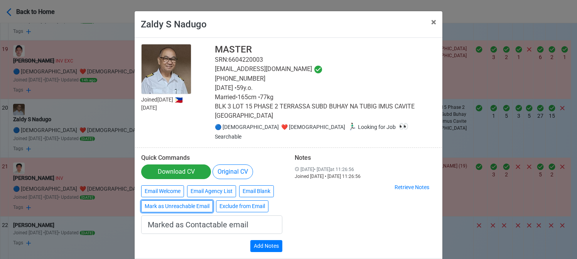
scroll to position [28, 0]
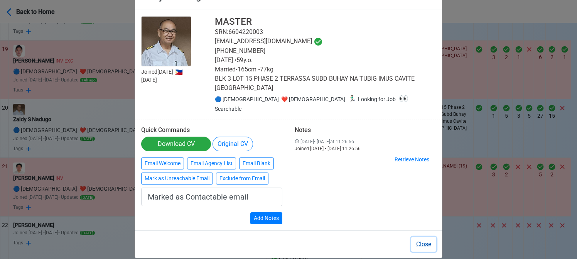
click at [421, 237] on button "Close" at bounding box center [423, 244] width 25 height 15
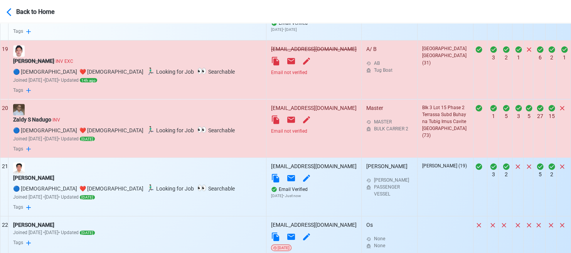
click at [474, 247] on td at bounding box center [481, 244] width 14 height 56
click at [40, 117] on div "Zaldy S Nadugo INV" at bounding box center [137, 119] width 248 height 8
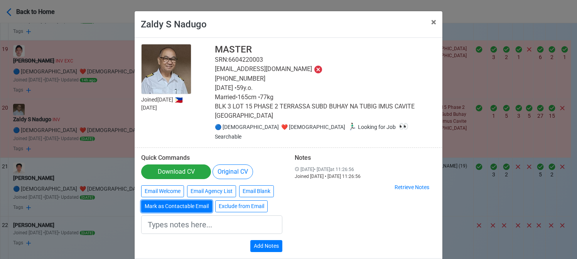
click at [185, 200] on button "Mark as Contactable Email" at bounding box center [176, 206] width 71 height 12
type input "Marked as Contactable email"
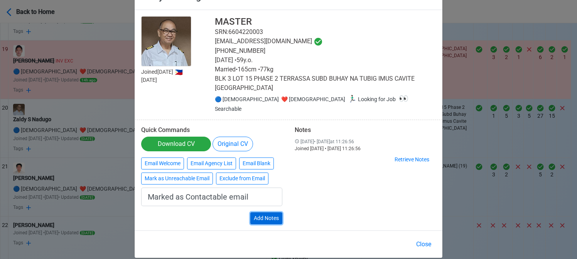
click at [270, 212] on button "Add Notes" at bounding box center [266, 218] width 32 height 12
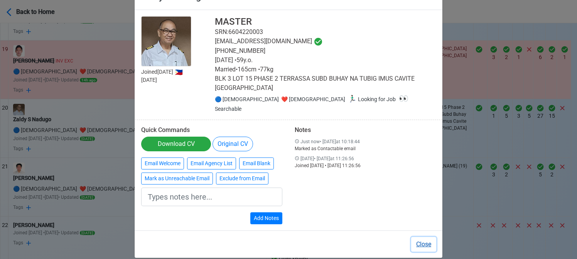
click at [415, 237] on button "Close" at bounding box center [423, 244] width 25 height 15
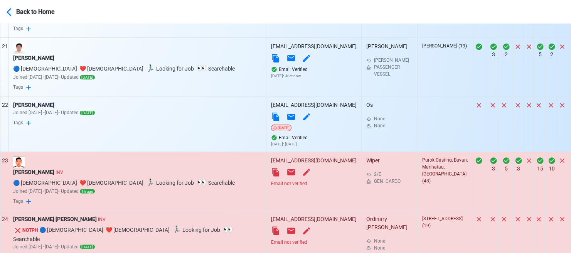
scroll to position [1525, 0]
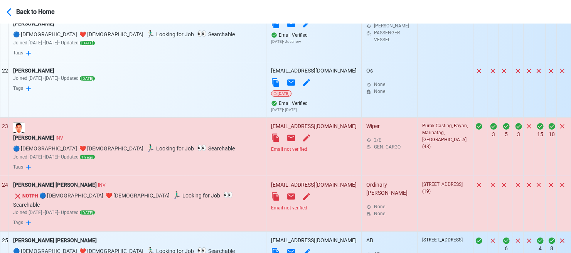
click at [271, 149] on div "Email not verified" at bounding box center [314, 149] width 86 height 7
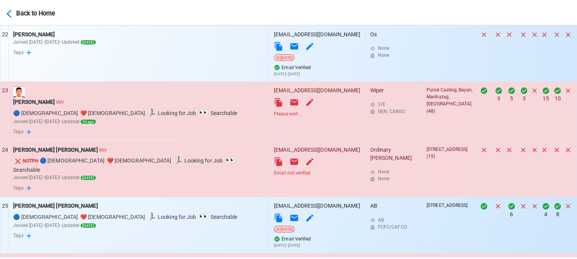
scroll to position [1564, 0]
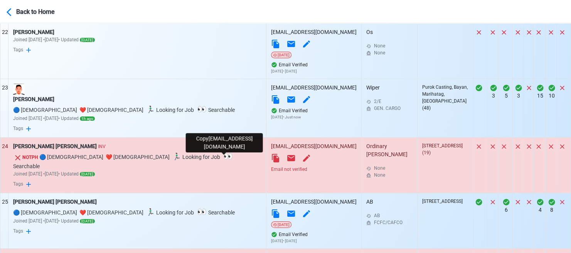
click at [272, 157] on icon at bounding box center [275, 158] width 7 height 8
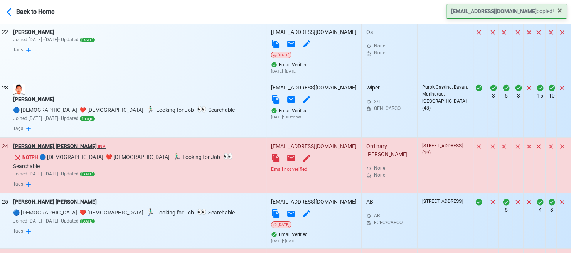
click at [59, 147] on div "Dan Philip G. Sumague INV" at bounding box center [137, 146] width 248 height 8
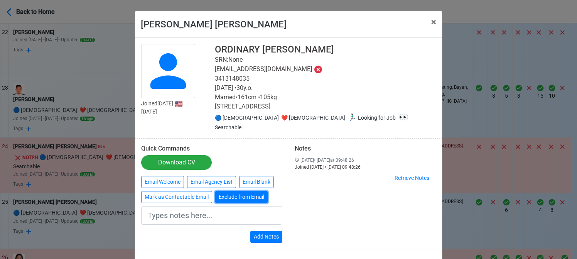
click at [236, 191] on button "Exclude from Email" at bounding box center [241, 197] width 52 height 12
type input "Exclude from Email"
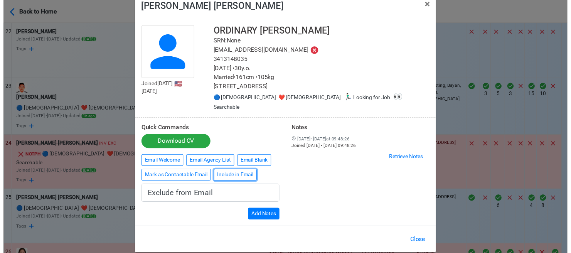
scroll to position [19, 0]
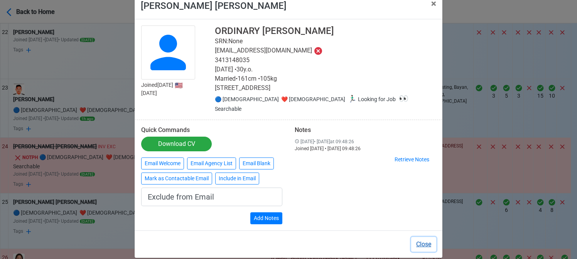
click at [423, 237] on button "Close" at bounding box center [423, 244] width 25 height 15
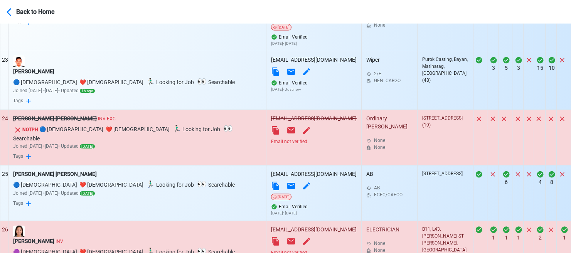
scroll to position [1679, 0]
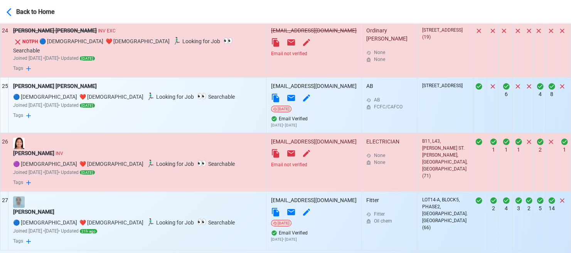
click at [271, 161] on div "Email not verified" at bounding box center [314, 164] width 86 height 7
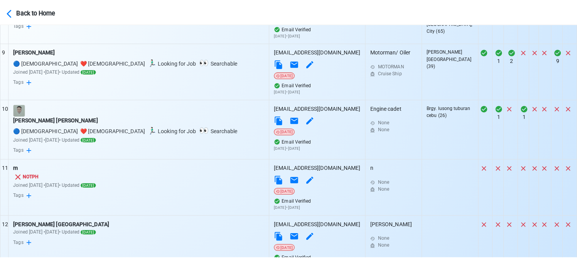
scroll to position [796, 0]
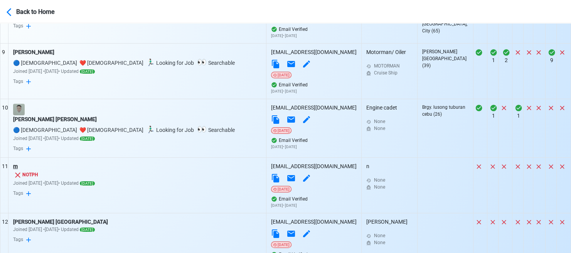
click at [16, 167] on div "m" at bounding box center [137, 166] width 248 height 8
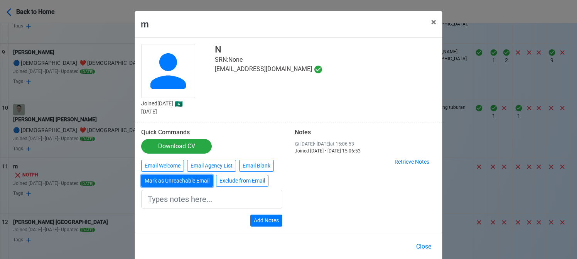
click at [183, 180] on button "Mark as Unreachable Email" at bounding box center [177, 181] width 72 height 12
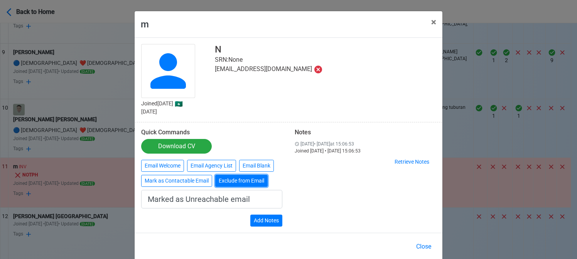
click at [236, 180] on button "Exclude from Email" at bounding box center [241, 181] width 52 height 12
type input "Exclude from Email"
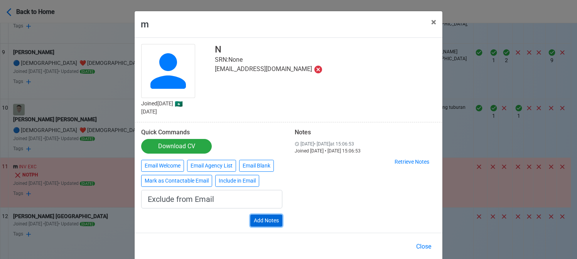
drag, startPoint x: 273, startPoint y: 219, endPoint x: 315, endPoint y: 206, distance: 43.9
click at [273, 219] on button "Add Notes" at bounding box center [266, 221] width 32 height 12
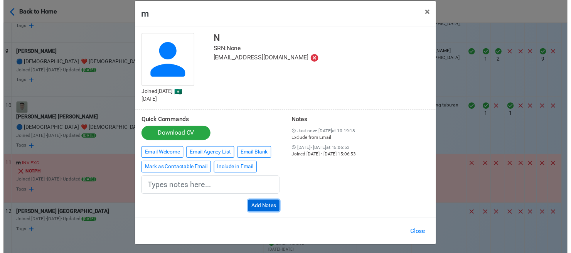
scroll to position [11, 0]
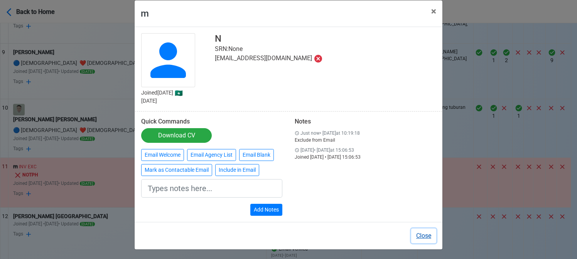
click at [419, 233] on button "Close" at bounding box center [423, 235] width 25 height 15
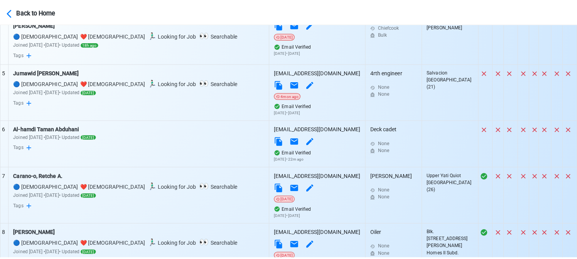
scroll to position [526, 0]
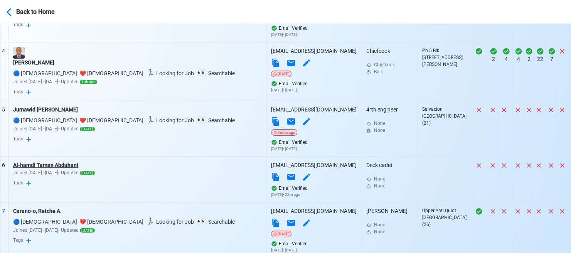
click at [71, 163] on div "Al-hamdi Taman Abduhani" at bounding box center [137, 165] width 248 height 8
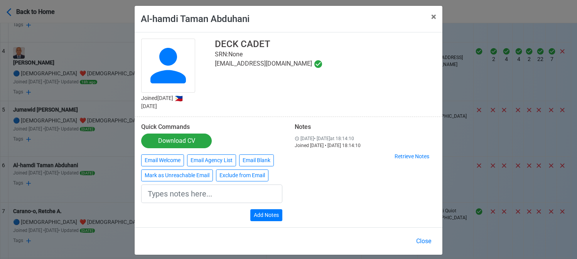
scroll to position [11, 0]
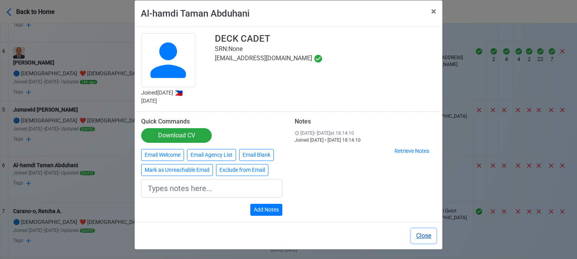
click at [422, 233] on button "Close" at bounding box center [423, 235] width 25 height 15
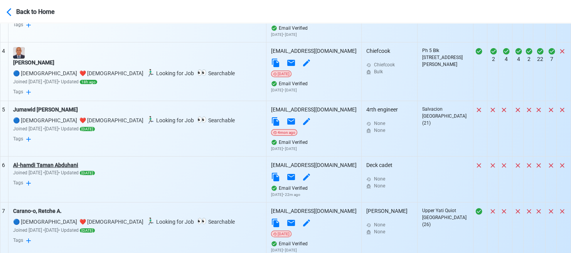
click at [75, 165] on div "Al-hamdi Taman Abduhani" at bounding box center [137, 165] width 248 height 8
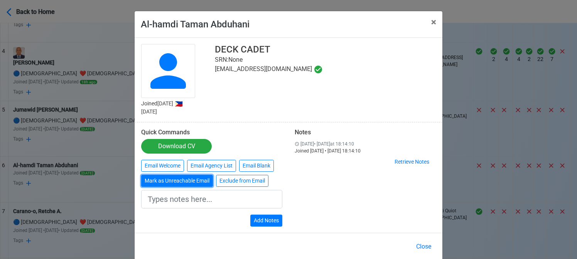
click at [187, 183] on button "Mark as Unreachable Email" at bounding box center [177, 181] width 72 height 12
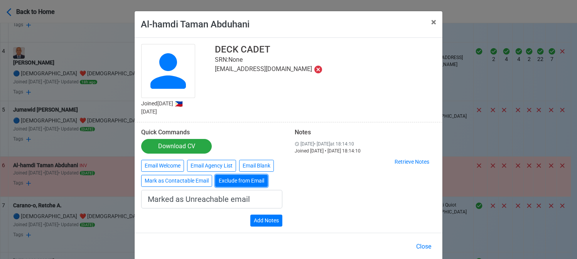
click at [251, 181] on button "Exclude from Email" at bounding box center [241, 181] width 52 height 12
type input "Exclude from Email"
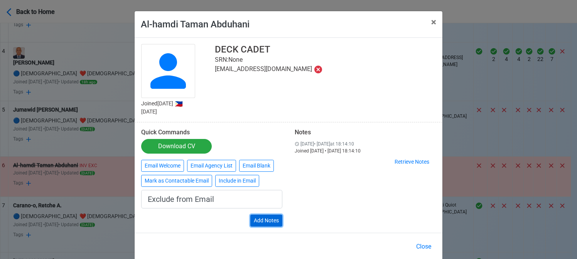
click at [269, 219] on button "Add Notes" at bounding box center [266, 221] width 32 height 12
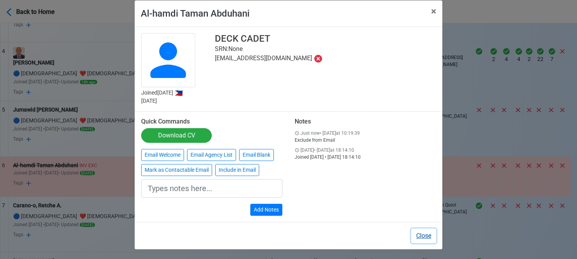
drag, startPoint x: 422, startPoint y: 236, endPoint x: 393, endPoint y: 225, distance: 31.0
click at [421, 236] on button "Close" at bounding box center [423, 235] width 25 height 15
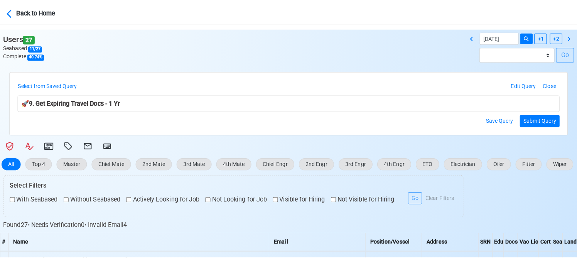
scroll to position [51, 0]
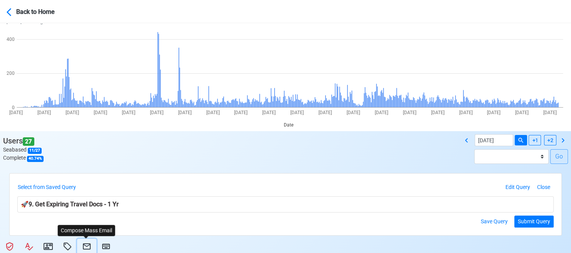
click at [86, 240] on button at bounding box center [86, 246] width 19 height 15
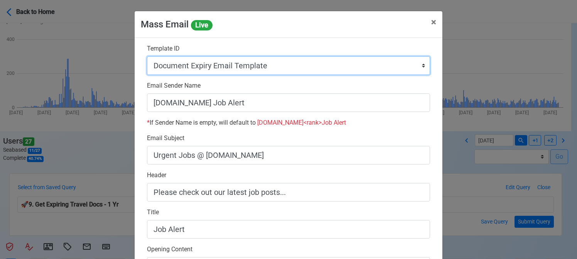
click at [291, 66] on select "Auto Position Job Email Template Incomplete CV Email Template ETO/ETR Job Email…" at bounding box center [288, 65] width 283 height 19
select select "d-0c193ece46b24c5dbce89cdb3e751472"
click at [147, 56] on select "Auto Position Job Email Template Incomplete CV Email Template ETO/ETR Job Email…" at bounding box center [288, 65] width 283 height 19
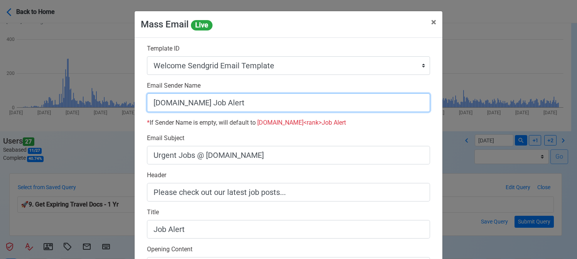
drag, startPoint x: 241, startPoint y: 102, endPoint x: 294, endPoint y: 105, distance: 53.3
click at [294, 105] on input "SeamanBio.PH Job Alert" at bounding box center [288, 102] width 283 height 19
click at [150, 106] on input "[DOMAIN_NAME]" at bounding box center [288, 102] width 283 height 19
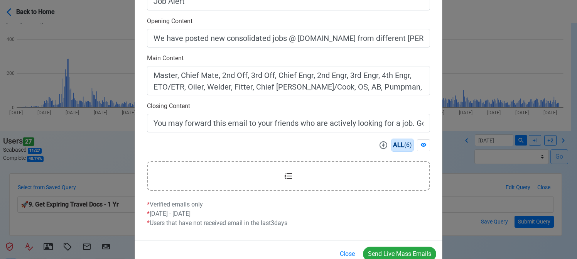
scroll to position [247, 0]
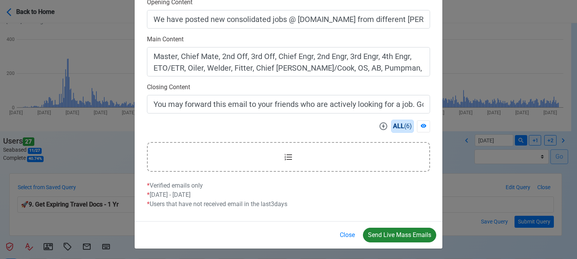
type input "Welcome to SeamanBio.PH"
click at [399, 234] on button "Send Live Mass Emails" at bounding box center [399, 235] width 73 height 15
click at [571, 89] on div "Mass Email Live × Close Template ID Auto Position Job Email Template Incomplete…" at bounding box center [288, 129] width 577 height 259
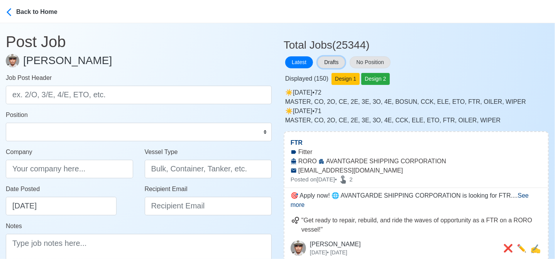
click at [333, 63] on button "Drafts" at bounding box center [331, 62] width 27 height 12
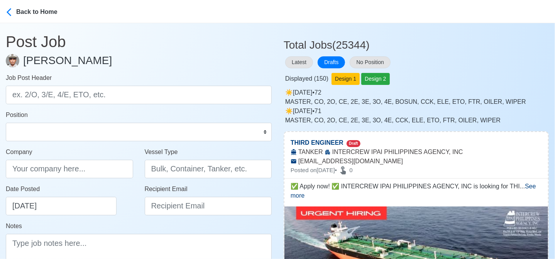
click at [428, 37] on h3 "Total Jobs (25344)" at bounding box center [416, 41] width 265 height 19
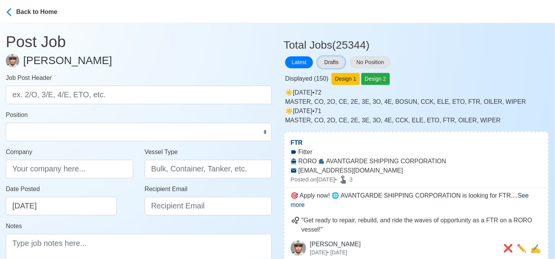
click at [329, 60] on button "Drafts" at bounding box center [331, 62] width 27 height 12
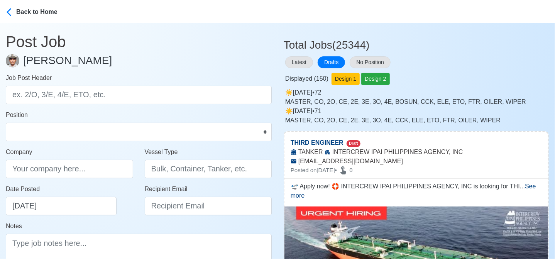
click at [471, 61] on div "Latest Drafts No Position" at bounding box center [416, 62] width 265 height 15
click at [468, 61] on div "Latest Drafts No Position" at bounding box center [416, 62] width 265 height 15
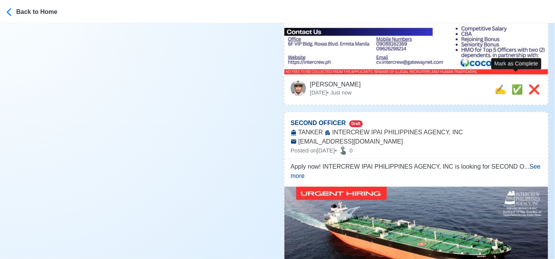
scroll to position [347, 0]
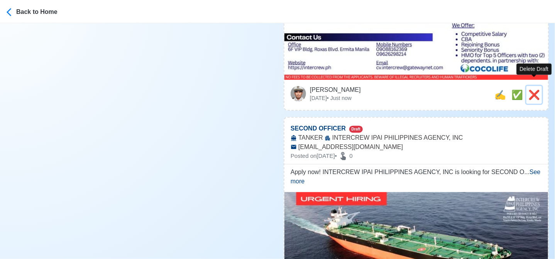
click at [537, 90] on span "❌" at bounding box center [534, 95] width 12 height 10
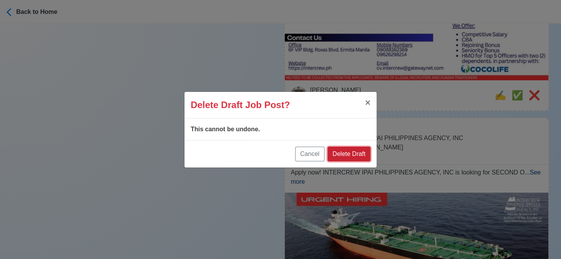
click at [358, 154] on button "Delete Draft" at bounding box center [349, 154] width 43 height 15
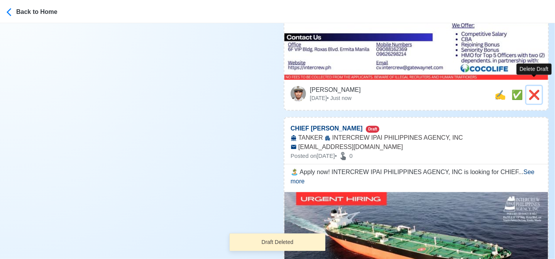
click at [538, 90] on span "❌" at bounding box center [534, 95] width 12 height 10
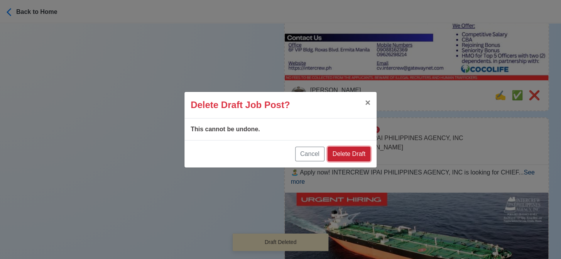
click at [358, 154] on button "Delete Draft" at bounding box center [349, 154] width 43 height 15
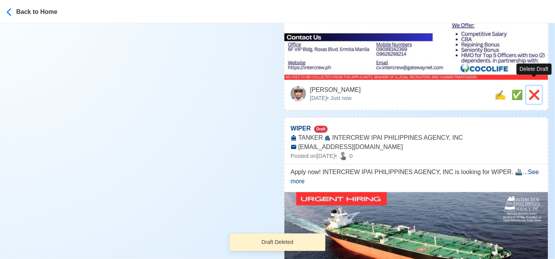
click at [530, 90] on span "❌" at bounding box center [534, 95] width 12 height 10
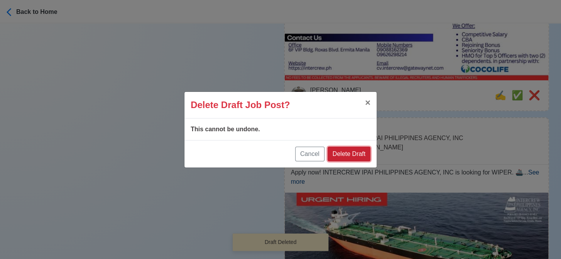
click at [366, 155] on button "Delete Draft" at bounding box center [349, 154] width 43 height 15
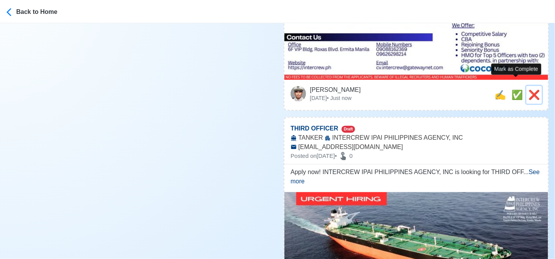
click at [529, 90] on span "❌" at bounding box center [534, 95] width 12 height 10
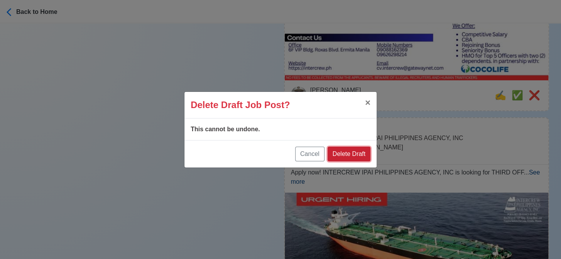
click at [355, 155] on button "Delete Draft" at bounding box center [349, 154] width 43 height 15
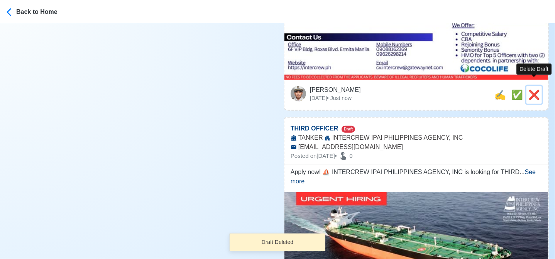
click at [538, 90] on span "❌" at bounding box center [534, 95] width 12 height 10
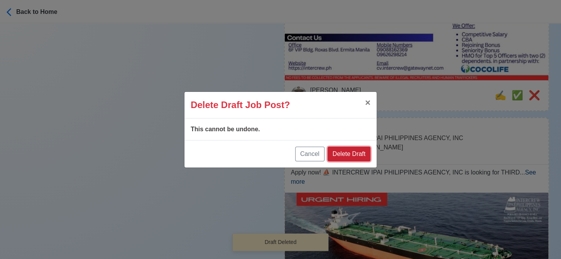
click at [360, 157] on button "Delete Draft" at bounding box center [349, 154] width 43 height 15
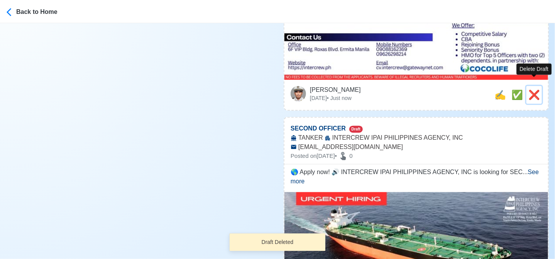
click at [532, 90] on span "❌" at bounding box center [534, 95] width 12 height 10
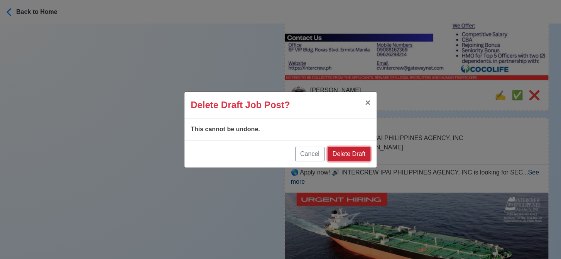
click at [348, 150] on button "Delete Draft" at bounding box center [349, 154] width 43 height 15
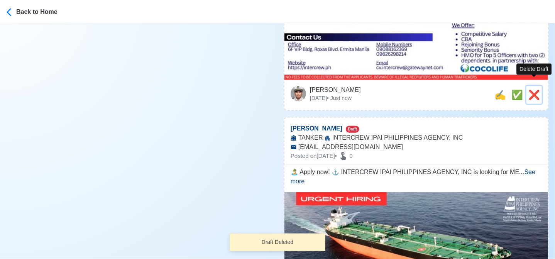
click at [535, 90] on span "❌" at bounding box center [534, 95] width 12 height 10
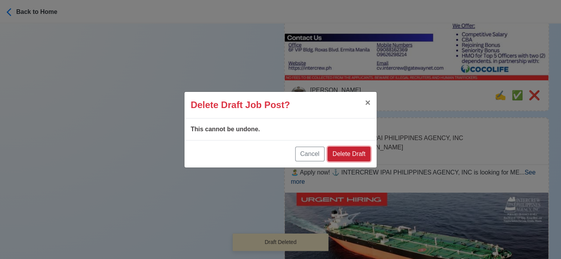
click at [358, 152] on button "Delete Draft" at bounding box center [349, 154] width 43 height 15
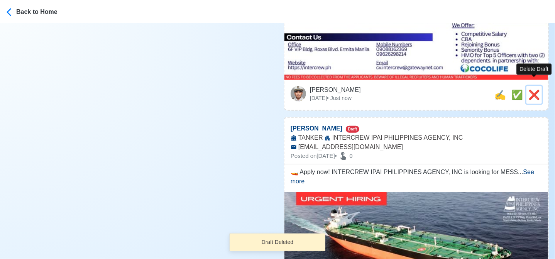
click at [532, 90] on span "❌" at bounding box center [534, 95] width 12 height 10
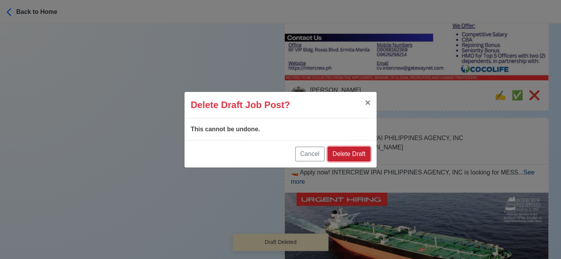
click at [364, 151] on button "Delete Draft" at bounding box center [349, 154] width 43 height 15
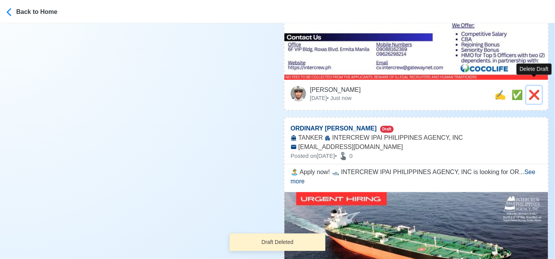
click at [532, 90] on span "❌" at bounding box center [534, 95] width 12 height 10
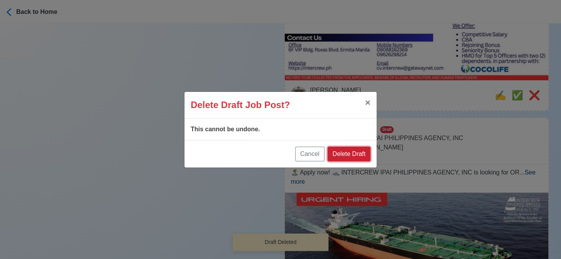
click at [356, 154] on button "Delete Draft" at bounding box center [349, 154] width 43 height 15
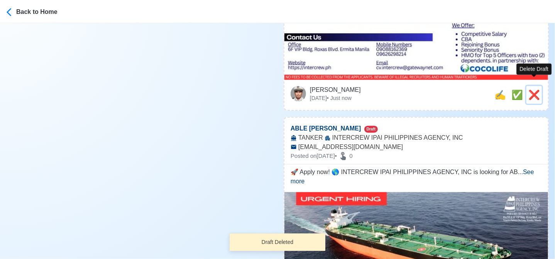
click at [534, 90] on span "❌" at bounding box center [534, 95] width 12 height 10
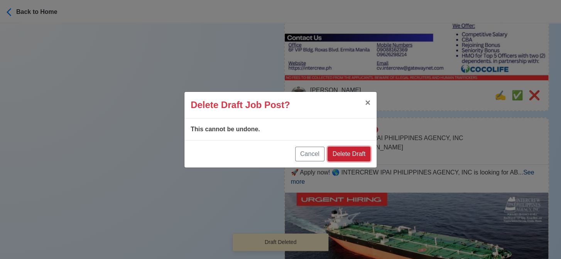
drag, startPoint x: 347, startPoint y: 159, endPoint x: 365, endPoint y: 151, distance: 19.7
click at [347, 159] on button "Delete Draft" at bounding box center [349, 154] width 43 height 15
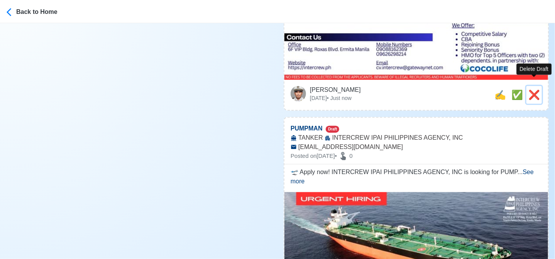
click at [529, 90] on span "❌" at bounding box center [534, 95] width 12 height 10
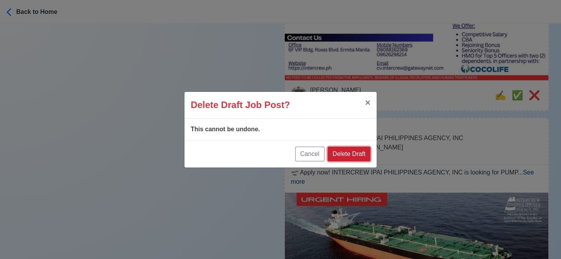
click at [362, 151] on button "Delete Draft" at bounding box center [349, 154] width 43 height 15
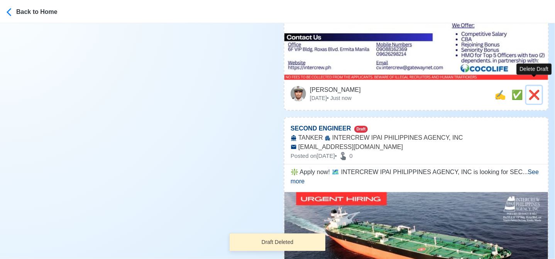
click at [534, 90] on span "❌" at bounding box center [534, 95] width 12 height 10
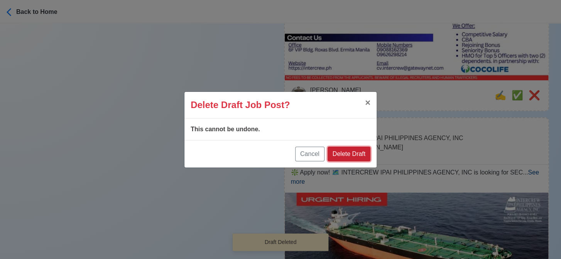
click at [339, 153] on button "Delete Draft" at bounding box center [349, 154] width 43 height 15
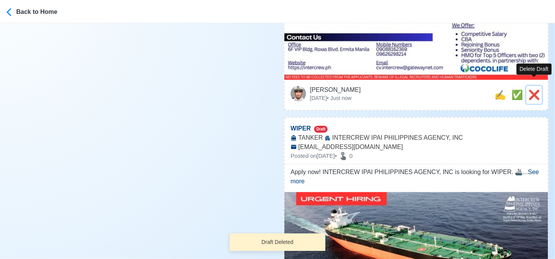
click at [534, 90] on span "❌" at bounding box center [534, 95] width 12 height 10
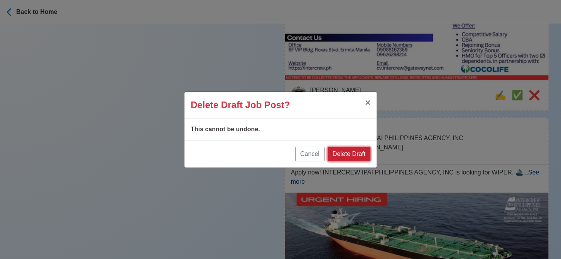
click at [361, 155] on button "Delete Draft" at bounding box center [349, 154] width 43 height 15
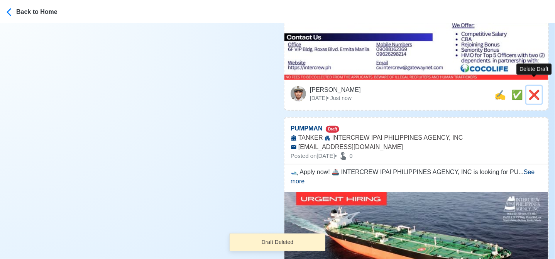
click at [534, 90] on span "❌" at bounding box center [534, 95] width 12 height 10
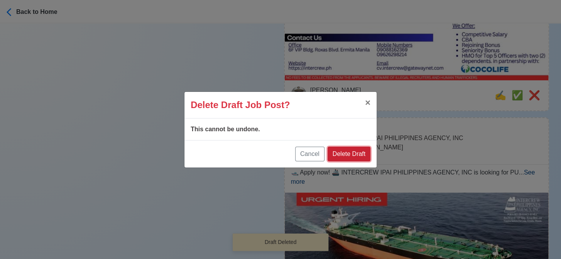
click at [366, 153] on button "Delete Draft" at bounding box center [349, 154] width 43 height 15
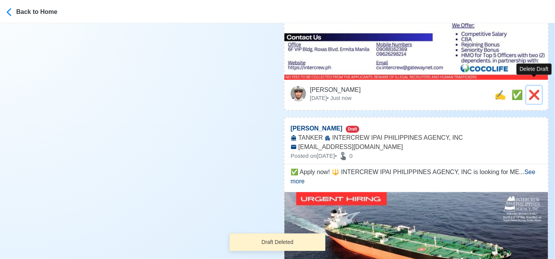
click at [531, 90] on span "❌" at bounding box center [534, 95] width 12 height 10
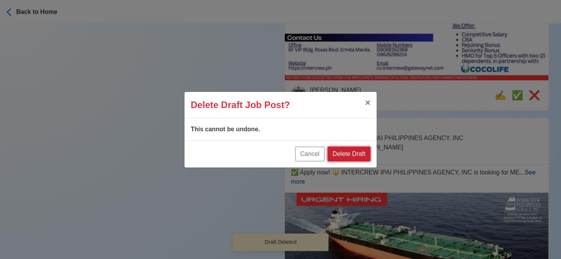
click at [356, 154] on button "Delete Draft" at bounding box center [349, 154] width 43 height 15
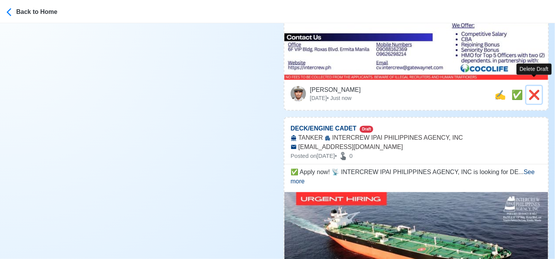
click at [534, 90] on span "❌" at bounding box center [534, 95] width 12 height 10
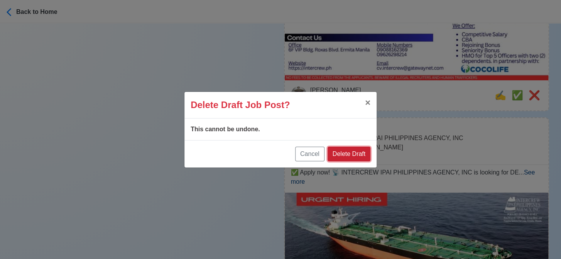
click at [357, 154] on button "Delete Draft" at bounding box center [349, 154] width 43 height 15
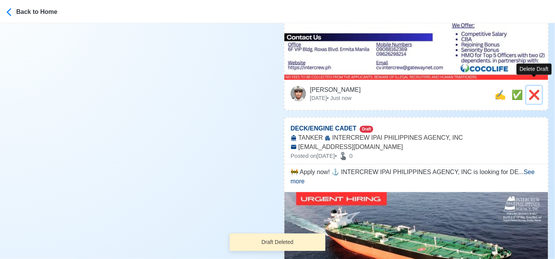
click at [538, 90] on span "❌" at bounding box center [534, 95] width 12 height 10
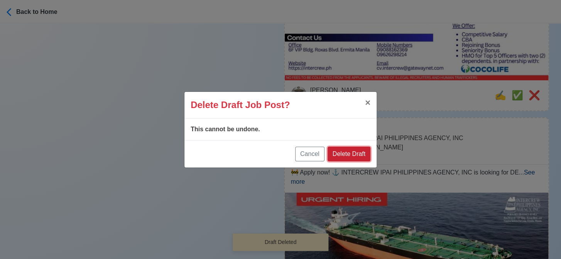
click at [357, 154] on button "Delete Draft" at bounding box center [349, 154] width 43 height 15
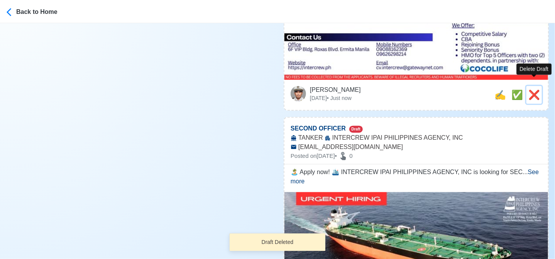
click at [536, 90] on span "❌" at bounding box center [534, 95] width 12 height 10
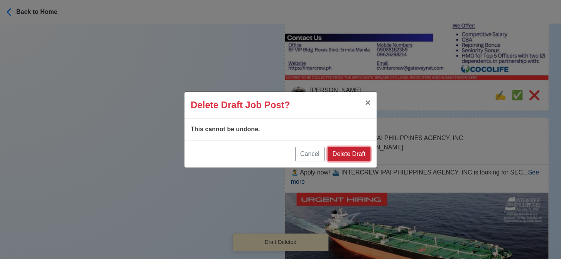
click at [350, 159] on button "Delete Draft" at bounding box center [349, 154] width 43 height 15
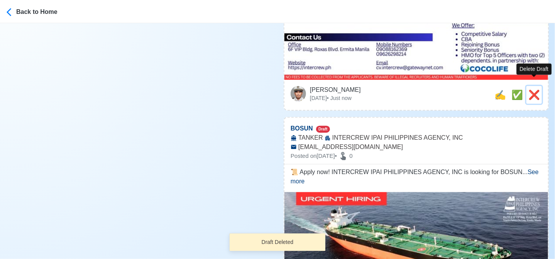
click at [532, 90] on span "❌" at bounding box center [534, 95] width 12 height 10
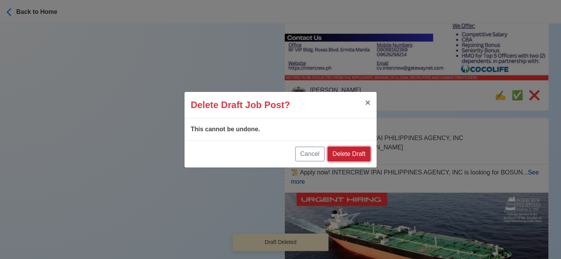
click at [358, 147] on button "Delete Draft" at bounding box center [349, 154] width 43 height 15
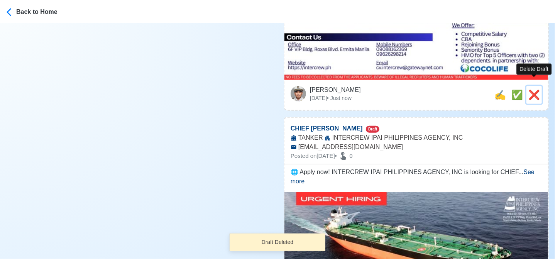
click at [535, 90] on span "❌" at bounding box center [534, 95] width 12 height 10
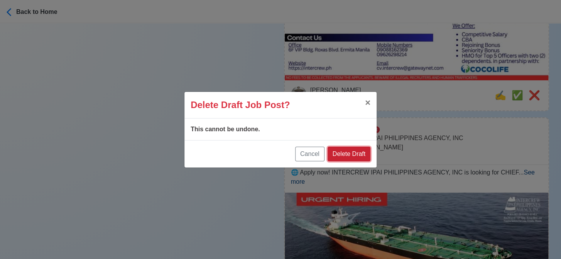
click at [358, 156] on button "Delete Draft" at bounding box center [349, 154] width 43 height 15
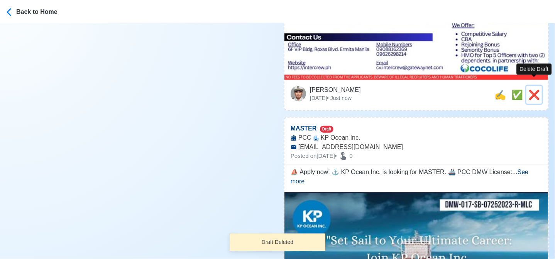
click at [538, 90] on span "❌" at bounding box center [534, 95] width 12 height 10
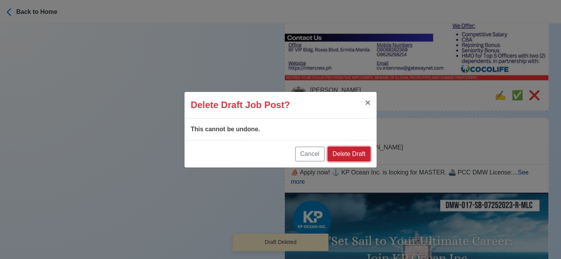
click at [357, 150] on button "Delete Draft" at bounding box center [349, 154] width 43 height 15
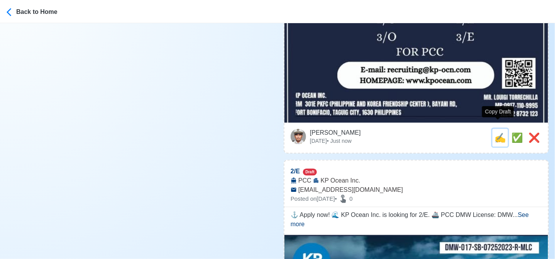
click at [497, 132] on span "✍️" at bounding box center [500, 137] width 12 height 10
type input "MASTER"
type input "KP Ocean Inc."
type input "PCC"
type input "[EMAIL_ADDRESS][DOMAIN_NAME]"
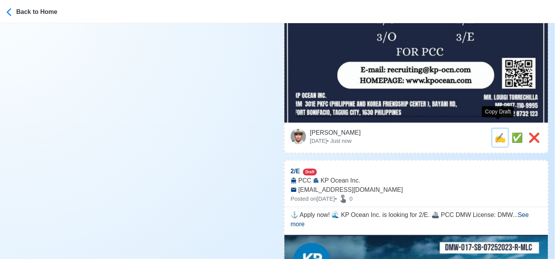
type textarea "⛵ Apply now! ⚓ KP Ocean Inc. is looking for MASTER. 🚢 PCC DMW License: DMW-017-…"
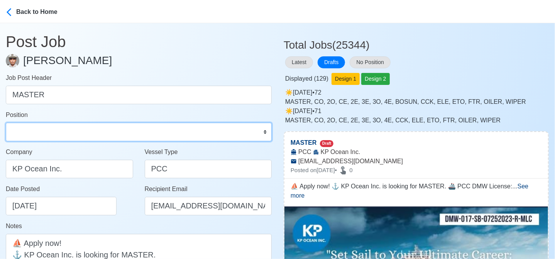
click at [88, 130] on select "Master Chief Officer 2nd Officer 3rd Officer Junior Officer Chief Engineer 2nd …" at bounding box center [139, 132] width 266 height 19
select select "Master"
click at [6, 123] on select "Master Chief Officer 2nd Officer 3rd Officer Junior Officer Chief Engineer 2nd …" at bounding box center [139, 132] width 266 height 19
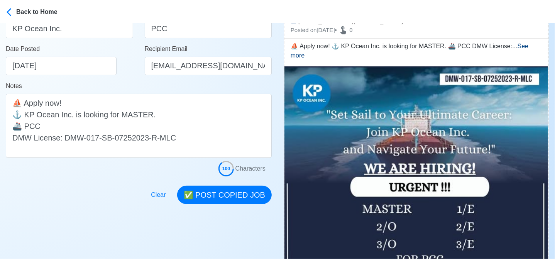
scroll to position [154, 0]
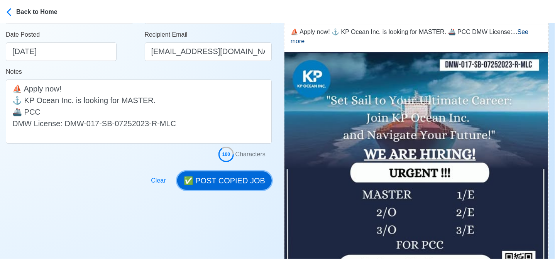
click at [239, 183] on button "✅ POST COPIED JOB" at bounding box center [224, 180] width 95 height 19
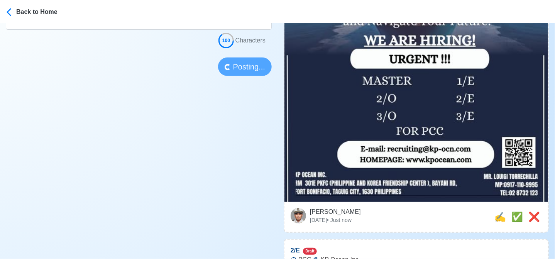
scroll to position [270, 0]
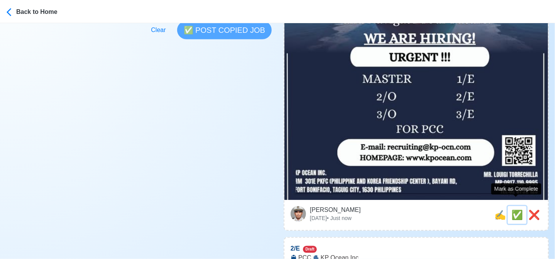
click at [512, 210] on span "✅" at bounding box center [517, 215] width 12 height 10
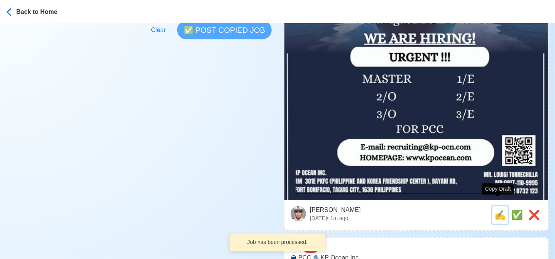
drag, startPoint x: 503, startPoint y: 210, endPoint x: 455, endPoint y: 206, distance: 47.9
click at [501, 210] on span "✍️" at bounding box center [500, 215] width 12 height 10
type input "2/E"
select select
type input "KP Ocean Inc."
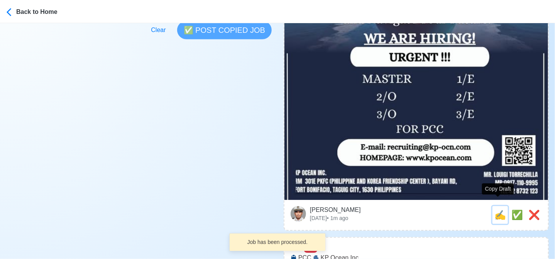
type input "PCC"
type input "[EMAIL_ADDRESS][DOMAIN_NAME]"
type textarea "⚓ Apply now! 🌊 KP Ocean Inc. is looking for 2/E. 🚢 PCC DMW License: DMW-017-SB-…"
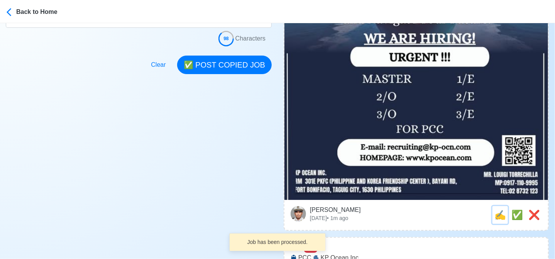
scroll to position [0, 0]
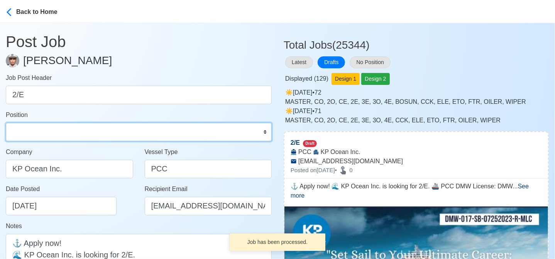
click at [103, 132] on select "Master Chief Officer 2nd Officer 3rd Officer Junior Officer Chief Engineer 2nd …" at bounding box center [139, 132] width 266 height 19
select select "2nd Engineer"
click at [6, 123] on select "Master Chief Officer 2nd Officer 3rd Officer Junior Officer Chief Engineer 2nd …" at bounding box center [139, 132] width 266 height 19
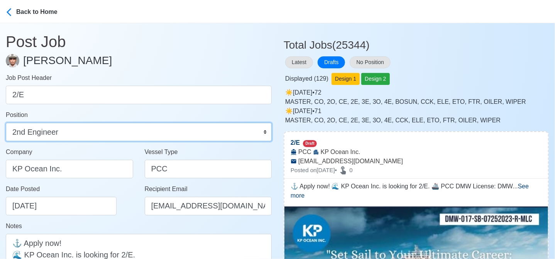
scroll to position [154, 0]
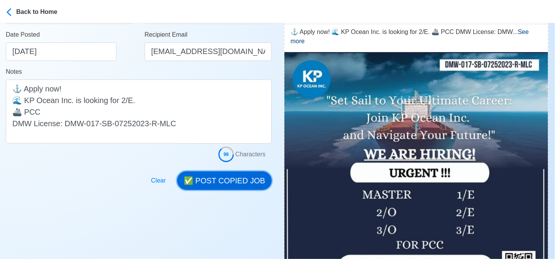
click at [238, 182] on button "✅ POST COPIED JOB" at bounding box center [224, 180] width 95 height 19
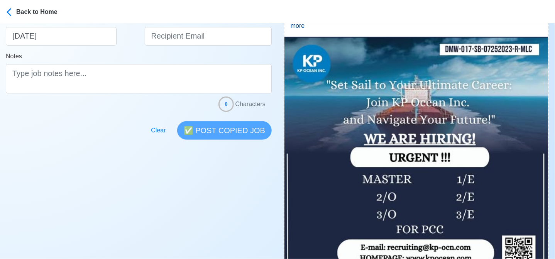
scroll to position [309, 0]
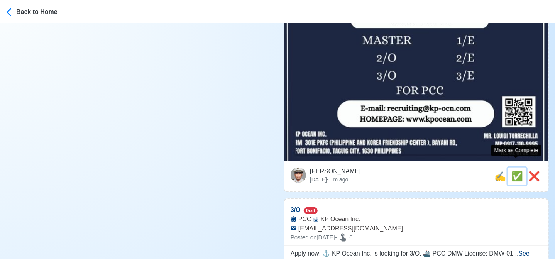
click at [516, 171] on span "✅" at bounding box center [517, 176] width 12 height 10
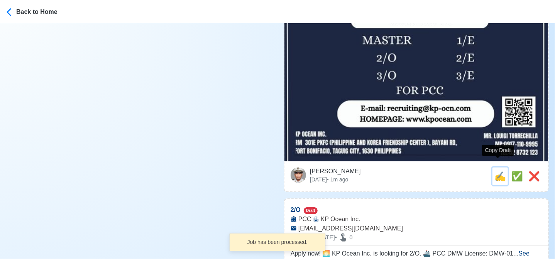
click at [495, 171] on span "✍️" at bounding box center [500, 176] width 12 height 10
type input "3/O"
select select
type input "KP Ocean Inc."
type input "PCC"
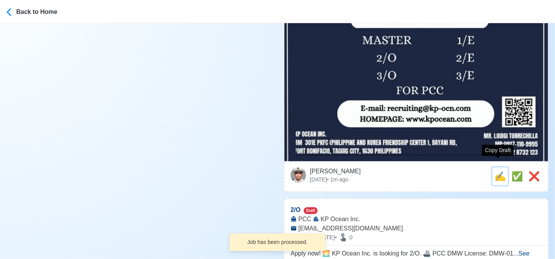
type input "[EMAIL_ADDRESS][DOMAIN_NAME]"
type textarea "Apply now! ⚓ KP Ocean Inc. is looking for 3/O. 🚢 PCC DMW License: DMW-017-SB-07…"
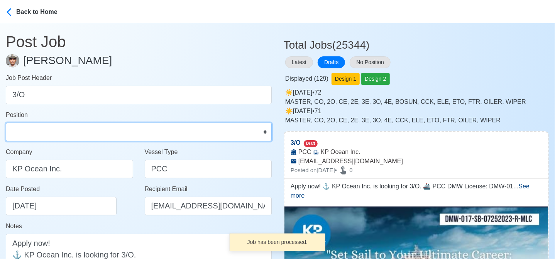
click at [137, 129] on select "Master Chief Officer 2nd Officer 3rd Officer Junior Officer Chief Engineer 2nd …" at bounding box center [139, 132] width 266 height 19
select select "3rd Officer"
click at [6, 123] on select "Master Chief Officer 2nd Officer 3rd Officer Junior Officer Chief Engineer 2nd …" at bounding box center [139, 132] width 266 height 19
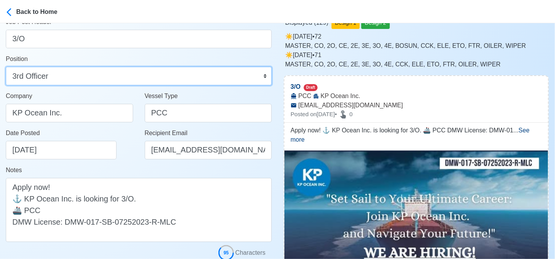
scroll to position [154, 0]
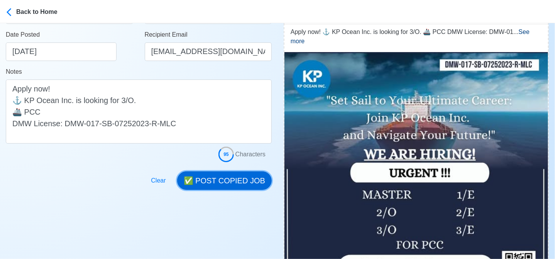
click at [229, 177] on button "✅ POST COPIED JOB" at bounding box center [224, 180] width 95 height 19
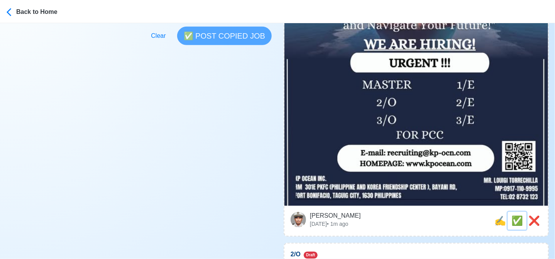
scroll to position [270, 0]
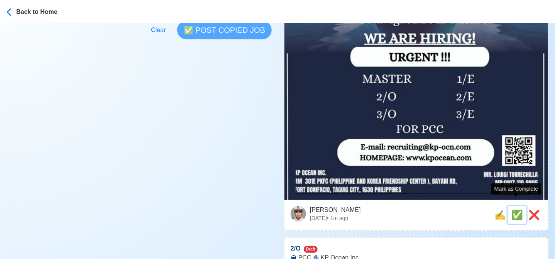
click at [514, 210] on span "✅" at bounding box center [517, 215] width 12 height 10
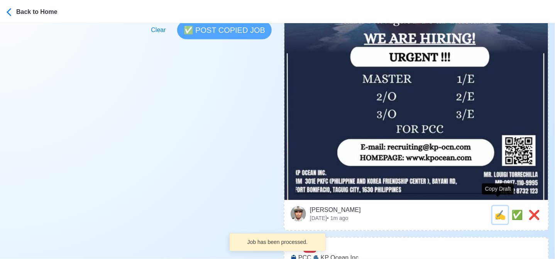
click at [499, 210] on span "✍️" at bounding box center [500, 215] width 12 height 10
type input "2/O"
select select
type input "KP Ocean Inc."
type input "PCC"
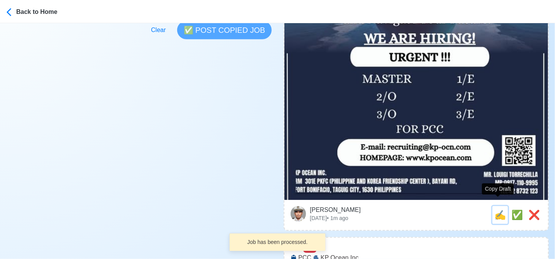
type input "[EMAIL_ADDRESS][DOMAIN_NAME]"
type textarea "Apply now! 🌅 KP Ocean Inc. is looking for 2/O. 🚢 PCC DMW License: DMW-017-SB-07…"
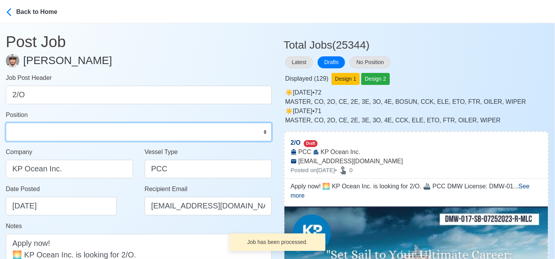
click at [46, 128] on select "Master Chief Officer 2nd Officer 3rd Officer Junior Officer Chief Engineer 2nd …" at bounding box center [139, 132] width 266 height 19
select select "2nd Officer"
click at [6, 123] on select "Master Chief Officer 2nd Officer 3rd Officer Junior Officer Chief Engineer 2nd …" at bounding box center [139, 132] width 266 height 19
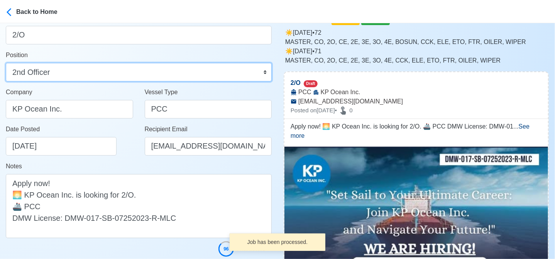
scroll to position [154, 0]
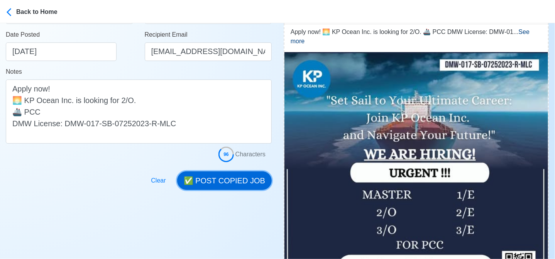
click at [258, 178] on button "✅ POST COPIED JOB" at bounding box center [224, 180] width 95 height 19
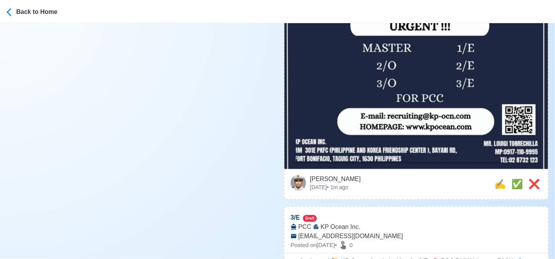
scroll to position [309, 0]
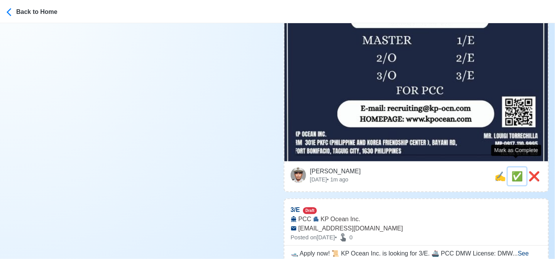
click at [515, 171] on span "✅" at bounding box center [517, 176] width 12 height 10
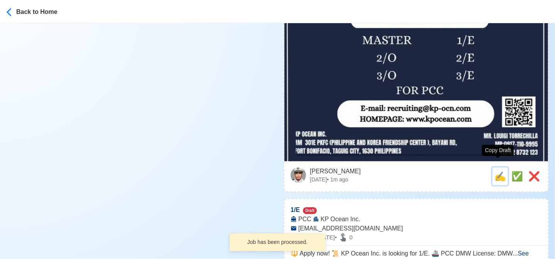
drag, startPoint x: 500, startPoint y: 171, endPoint x: 392, endPoint y: 159, distance: 109.0
click at [500, 171] on span "✍️" at bounding box center [500, 176] width 12 height 10
type input "3/E"
select select
type input "KP Ocean Inc."
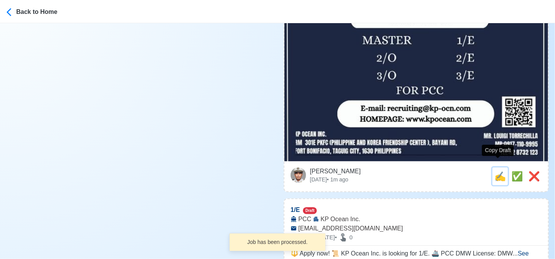
type input "PCC"
type input "[EMAIL_ADDRESS][DOMAIN_NAME]"
type textarea "🛥️ Apply now! 📜 KP Ocean Inc. is looking for 3/E. 🚢 PCC DMW License: DMW-017-SB…"
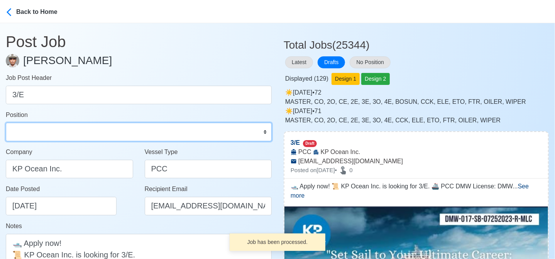
click at [71, 126] on select "Master Chief Officer 2nd Officer 3rd Officer Junior Officer Chief Engineer 2nd …" at bounding box center [139, 132] width 266 height 19
select select "3rd Engineer"
click at [6, 123] on select "Master Chief Officer 2nd Officer 3rd Officer Junior Officer Chief Engineer 2nd …" at bounding box center [139, 132] width 266 height 19
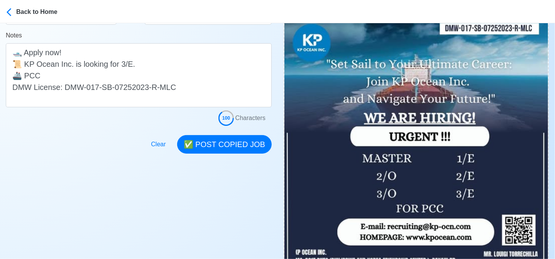
scroll to position [193, 0]
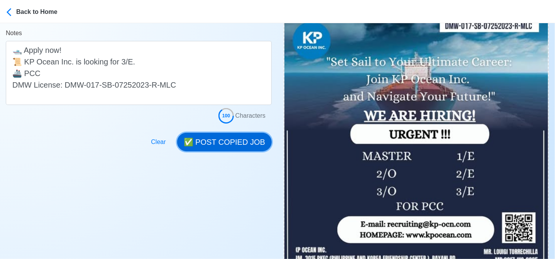
click at [227, 140] on button "✅ POST COPIED JOB" at bounding box center [224, 142] width 95 height 19
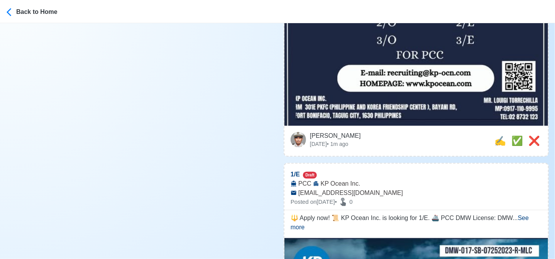
scroll to position [347, 0]
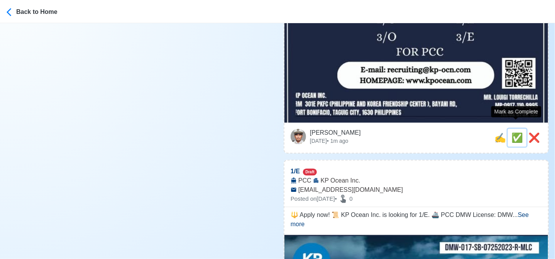
click at [517, 132] on span "✅" at bounding box center [517, 137] width 12 height 10
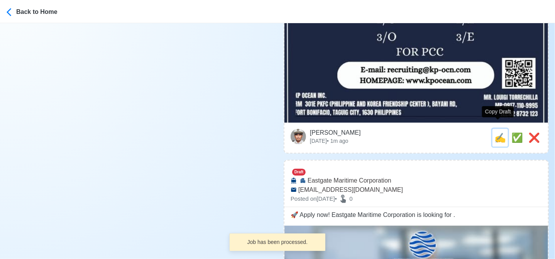
click at [497, 132] on span "✍️" at bounding box center [500, 137] width 12 height 10
type input "1/E"
select select
type input "KP Ocean Inc."
type input "PCC"
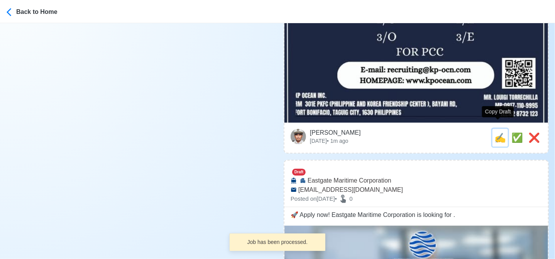
type input "[EMAIL_ADDRESS][DOMAIN_NAME]"
type textarea "🔱 Apply now! 📜 KP Ocean Inc. is looking for 1/E. 🚢 PCC DMW License: DMW-017-SB-…"
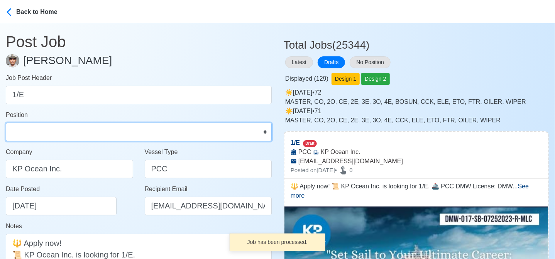
click at [58, 126] on select "Master Chief Officer 2nd Officer 3rd Officer Junior Officer Chief Engineer 2nd …" at bounding box center [139, 132] width 266 height 19
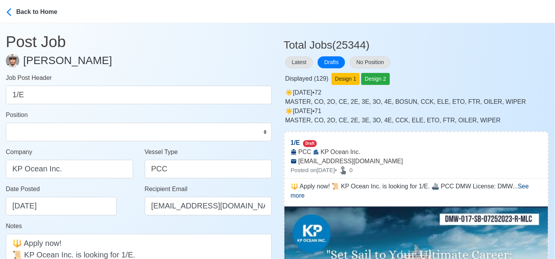
click at [114, 186] on div "Date Posted 08/11/2025" at bounding box center [72, 199] width 132 height 31
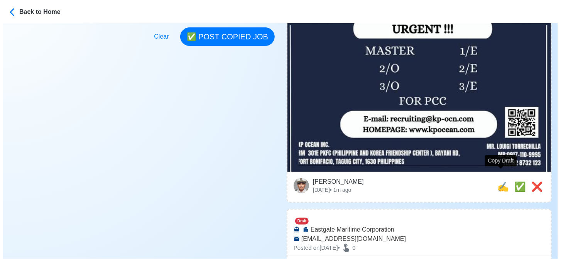
scroll to position [309, 0]
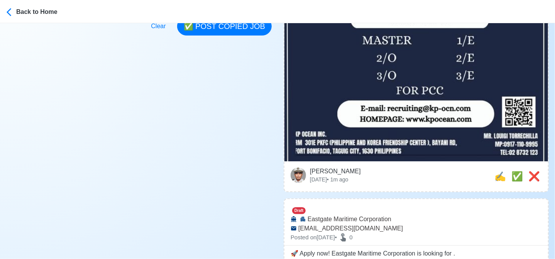
click at [543, 164] on div "Jeyner Gil Mon Aug 11 2025 • 1m ago ❌ ✅ ✍️" at bounding box center [416, 176] width 264 height 30
click at [535, 171] on span "❌" at bounding box center [534, 176] width 12 height 10
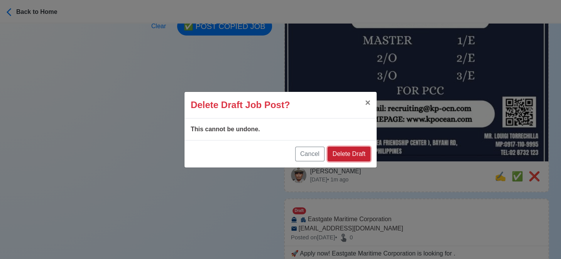
click at [349, 151] on button "Delete Draft" at bounding box center [349, 154] width 43 height 15
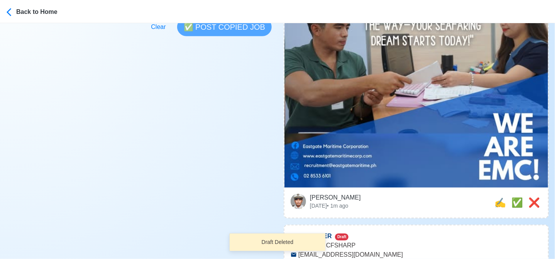
scroll to position [274, 0]
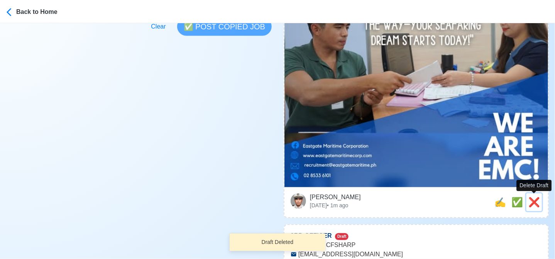
click at [534, 201] on span "❌" at bounding box center [534, 202] width 12 height 10
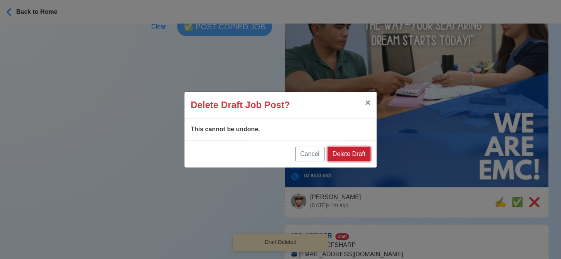
click at [361, 158] on button "Delete Draft" at bounding box center [349, 154] width 43 height 15
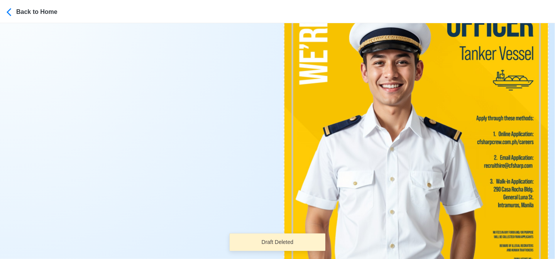
scroll to position [389, 0]
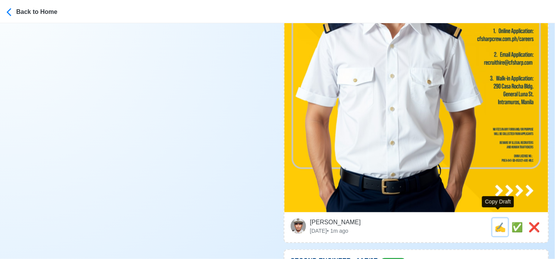
click at [495, 222] on span "✍️" at bounding box center [500, 227] width 12 height 10
type input "3RD OFFICER"
type input "CFSHARP"
type input "Tanker"
type input "[EMAIL_ADDRESS][DOMAIN_NAME]"
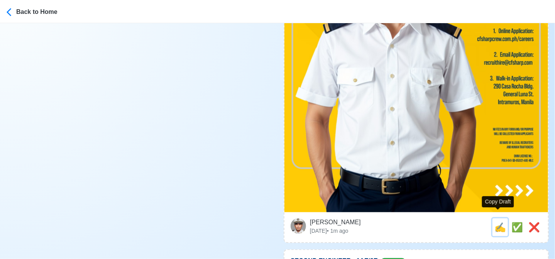
type textarea "🚤 Apply now! 🛳️ CFSHARP is looking for 3RD OFFICER. 🚢 Tanker 👉 BEWARE OF ILLEGA…"
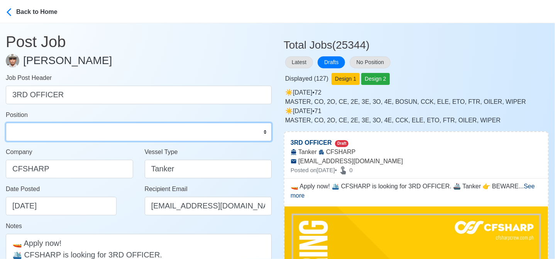
drag, startPoint x: 108, startPoint y: 132, endPoint x: 96, endPoint y: 125, distance: 14.2
click at [108, 132] on select "Master Chief Officer 2nd Officer 3rd Officer Junior Officer Chief Engineer 2nd …" at bounding box center [139, 132] width 266 height 19
select select "3rd Officer"
click at [6, 123] on select "Master Chief Officer 2nd Officer 3rd Officer Junior Officer Chief Engineer 2nd …" at bounding box center [139, 132] width 266 height 19
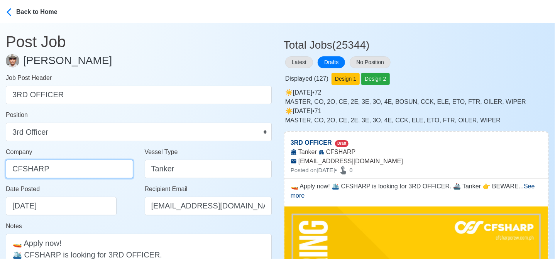
click at [94, 165] on input "CFSHARP" at bounding box center [69, 169] width 127 height 19
paste input "SHARP CREW MANAGEMENT INC"
type input "[PERSON_NAME] CREW MANAGEMENT INC"
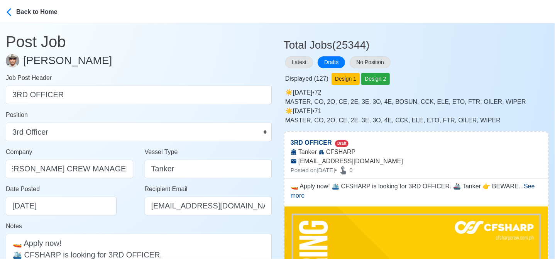
click at [137, 211] on div "Date Posted 08/11/2025" at bounding box center [72, 199] width 132 height 31
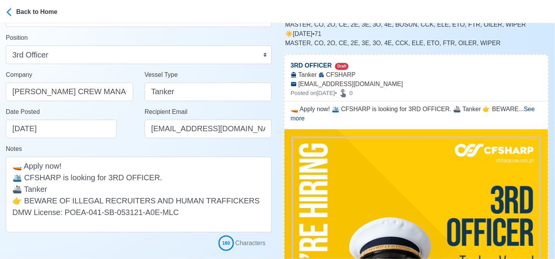
scroll to position [116, 0]
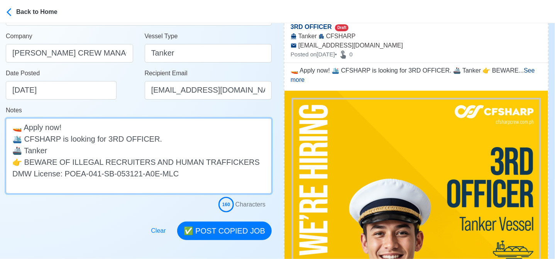
click at [34, 137] on textarea "🚤 Apply now! 🛳️ CFSHARP is looking for 3RD OFFICER. 🚢 Tanker 👉 BEWARE OF ILLEGA…" at bounding box center [139, 156] width 266 height 76
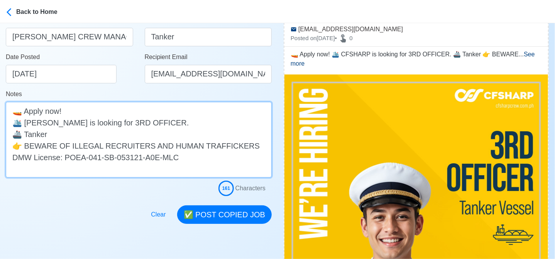
scroll to position [193, 0]
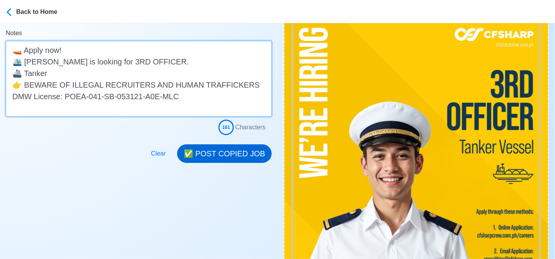
type textarea "🚤 Apply now! 🛳️ CF SHARP is looking for 3RD OFFICER. 🚢 Tanker 👉 BEWARE OF ILLEG…"
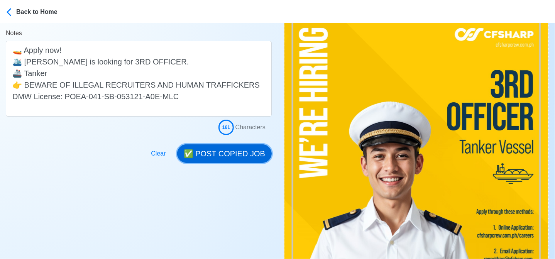
click at [220, 149] on button "✅ POST COPIED JOB" at bounding box center [224, 153] width 95 height 19
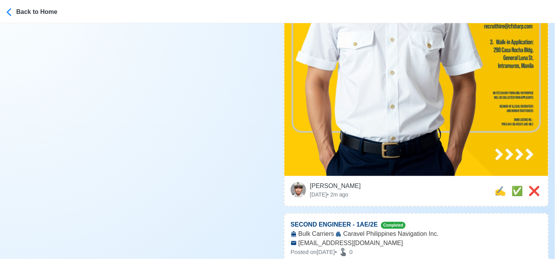
scroll to position [502, 0]
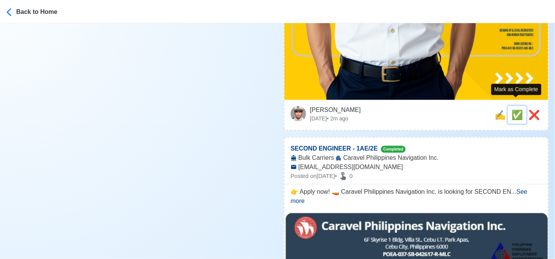
click at [515, 110] on span "✅" at bounding box center [517, 115] width 12 height 10
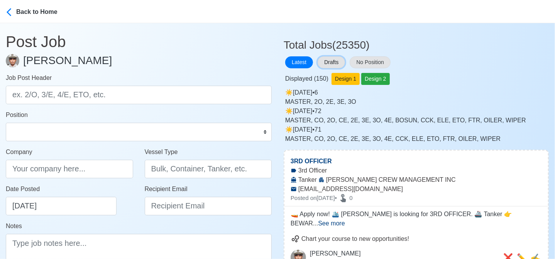
click at [332, 58] on button "Drafts" at bounding box center [331, 62] width 27 height 12
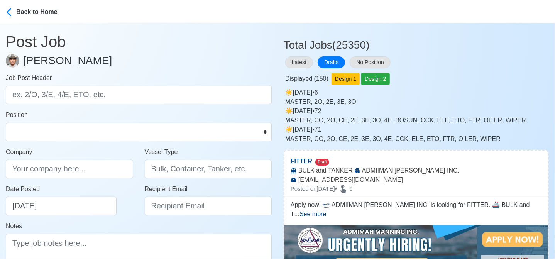
click at [450, 83] on div "Displayed ( 150 ) Design 1 Design 2" at bounding box center [416, 77] width 265 height 15
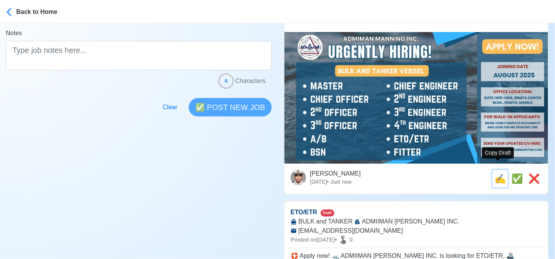
click at [495, 173] on span "✍️" at bounding box center [500, 178] width 12 height 10
type input "FITTER"
type input "ADMIIMAN [PERSON_NAME] INC."
type input "BULK and TANKER"
type input "[EMAIL_ADDRESS][DOMAIN_NAME]"
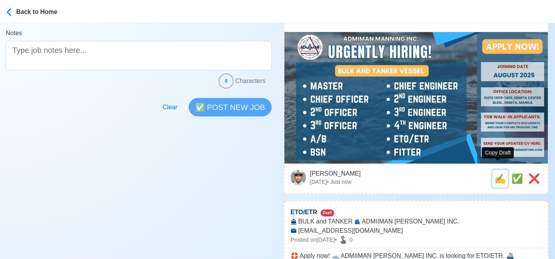
type textarea "Apply now! 🛫 ADMIIMAN [PERSON_NAME] INC. is looking for FITTER. 🚢 BULK and TANK…"
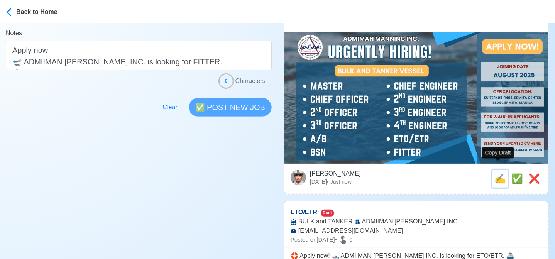
scroll to position [0, 0]
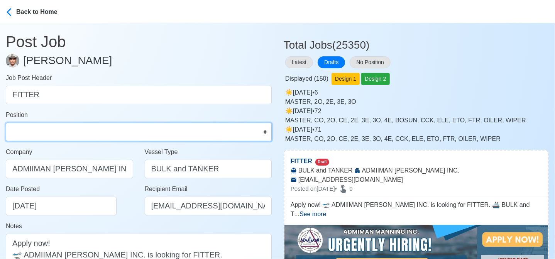
click at [87, 134] on select "Master Chief Officer 2nd Officer 3rd Officer Junior Officer Chief Engineer 2nd …" at bounding box center [139, 132] width 266 height 19
select select "Fitter"
click at [6, 123] on select "Master Chief Officer 2nd Officer 3rd Officer Junior Officer Chief Engineer 2nd …" at bounding box center [139, 132] width 266 height 19
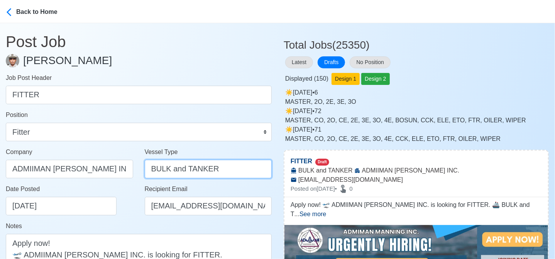
drag, startPoint x: 184, startPoint y: 169, endPoint x: 113, endPoint y: 167, distance: 71.0
click at [113, 167] on div "Company ADMIIMAN [PERSON_NAME] INC. Vessel Type BULK and TANKER" at bounding box center [138, 165] width 277 height 37
type input "TANKER"
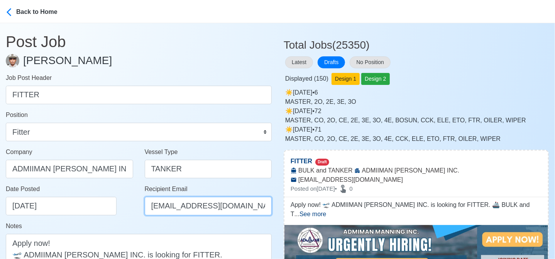
click at [238, 206] on input "[EMAIL_ADDRESS][DOMAIN_NAME]" at bounding box center [208, 206] width 127 height 19
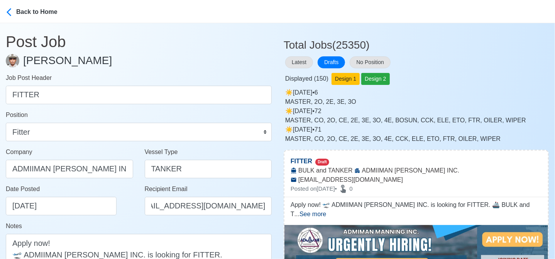
click at [134, 215] on div "Date Posted [DATE]" at bounding box center [72, 199] width 132 height 31
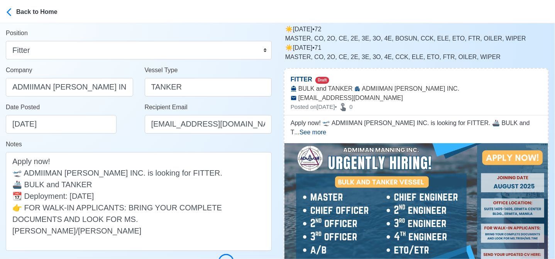
scroll to position [154, 0]
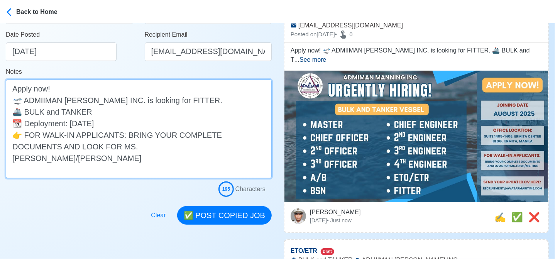
drag, startPoint x: 59, startPoint y: 111, endPoint x: 25, endPoint y: 114, distance: 33.7
click at [25, 114] on textarea "Apply now! 🛫 ADMIIMAN [PERSON_NAME] INC. is looking for FITTER. 🚢 BULK and TANK…" at bounding box center [139, 128] width 266 height 99
click at [41, 110] on textarea "Apply now! 🛫 ADMIIMAN [PERSON_NAME] INC. is looking for FITTER. 🚢 TANKER 📆 Depl…" at bounding box center [139, 128] width 266 height 99
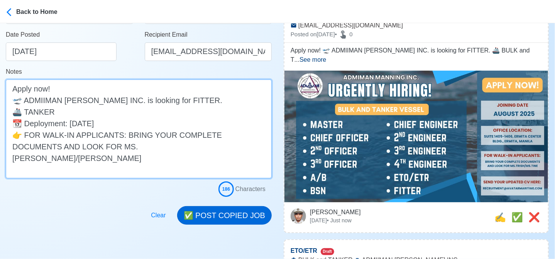
type textarea "Apply now! 🛫 ADMIIMAN MANNING INC. is looking for FITTER. 🚢 TANKER 📆 Deployment…"
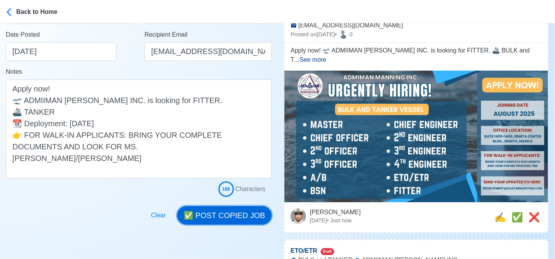
click at [211, 214] on button "✅ POST COPIED JOB" at bounding box center [224, 215] width 95 height 19
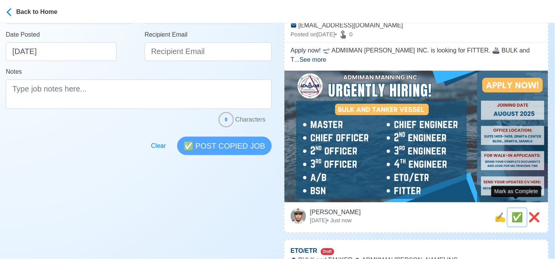
click at [515, 212] on span "✅" at bounding box center [517, 217] width 12 height 10
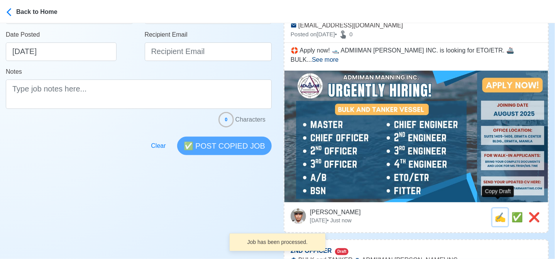
click at [499, 212] on span "✍️" at bounding box center [500, 217] width 12 height 10
type input "ETO/ETR"
select select "ETO/ETR"
type input "ADMIIMAN [PERSON_NAME] INC."
type input "BULK and TANKER"
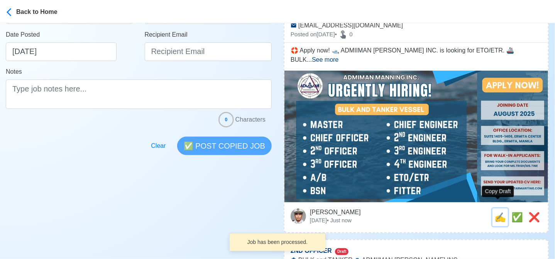
type input "RECRUITMENT@AVATARMARITIME.COM"
type textarea "🛟 Apply now! 🛥️ ADMIIMAN MANNING INC. is looking for ETO/ETR. 🚢 BULK and TANKER…"
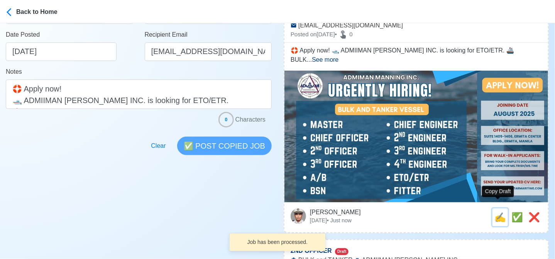
scroll to position [0, 0]
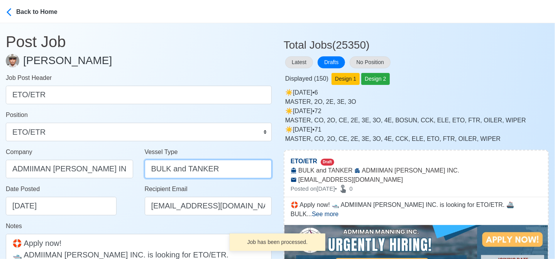
drag, startPoint x: 223, startPoint y: 172, endPoint x: 113, endPoint y: 164, distance: 111.1
click at [113, 164] on div "Company ADMIIMAN MANNING INC. Vessel Type BULK and TANKER" at bounding box center [138, 165] width 277 height 37
paste input "text"
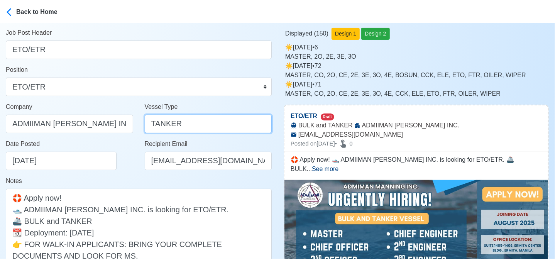
scroll to position [116, 0]
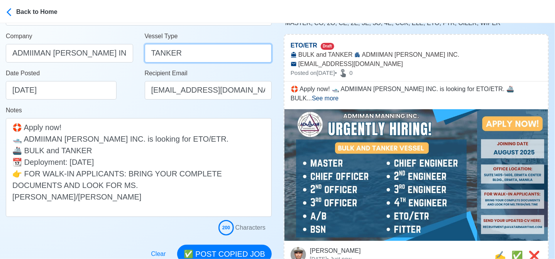
type input "TANKER"
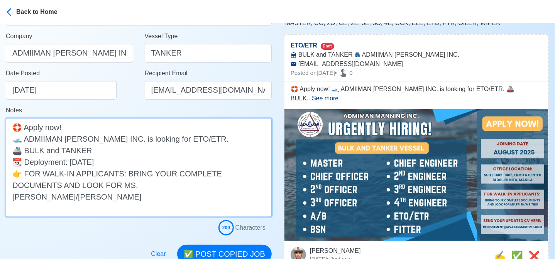
drag, startPoint x: 60, startPoint y: 150, endPoint x: 26, endPoint y: 150, distance: 34.0
click at [26, 150] on textarea "🛟 Apply now! 🛥️ ADMIIMAN MANNING INC. is looking for ETO/ETR. 🚢 BULK and TANKER…" at bounding box center [139, 167] width 266 height 99
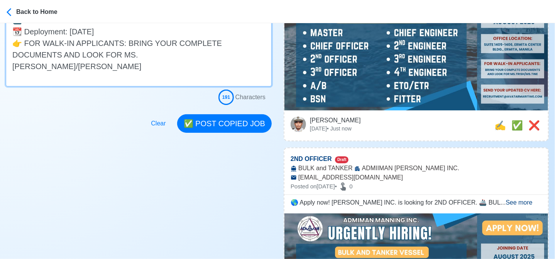
scroll to position [270, 0]
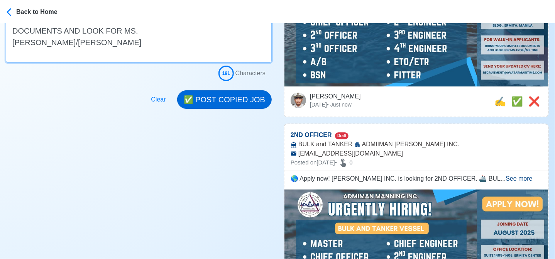
type textarea "🛟 Apply now! 🛥️ ADMIIMAN MANNING INC. is looking for ETO/ETR. 🚢 TANKER 📆 Deploy…"
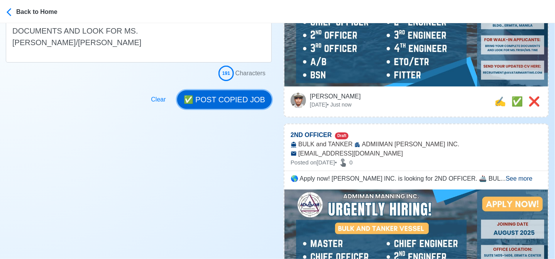
click at [226, 99] on button "✅ POST COPIED JOB" at bounding box center [224, 99] width 95 height 19
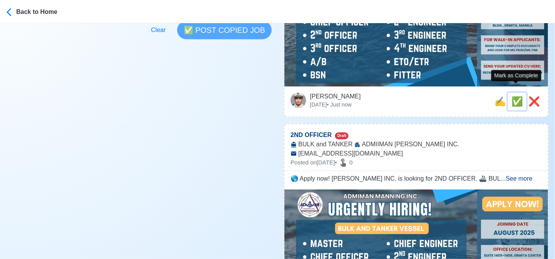
drag, startPoint x: 513, startPoint y: 93, endPoint x: 505, endPoint y: 93, distance: 8.1
click at [512, 96] on span "✅" at bounding box center [517, 101] width 12 height 10
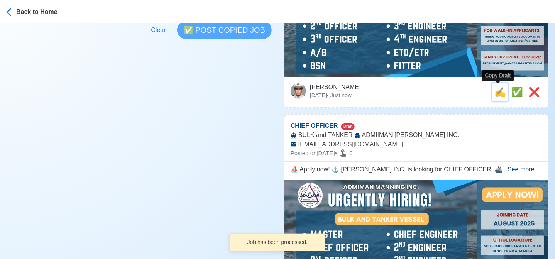
click at [497, 93] on span "✍️" at bounding box center [500, 92] width 12 height 10
type input "2ND OFFICER"
select select
type input "ADMIIMAN [PERSON_NAME] INC."
type input "BULK and TANKER"
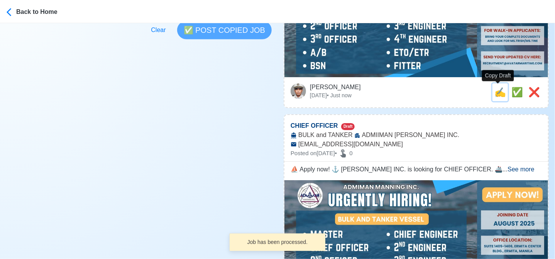
type input "[EMAIL_ADDRESS][DOMAIN_NAME]"
type textarea "🌎 Apply now! ADMIIMAN MANNING INC. is looking for 2ND OFFICER. 🚢 BULK and TANKE…"
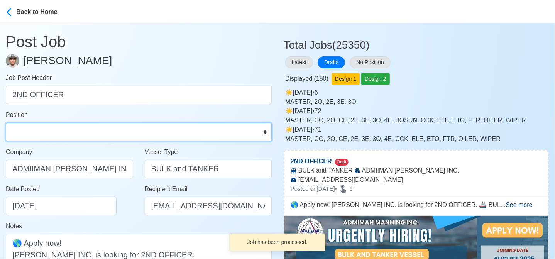
click at [107, 132] on select "Master Chief Officer 2nd Officer 3rd Officer Junior Officer Chief Engineer 2nd …" at bounding box center [139, 132] width 266 height 19
select select "2nd Officer"
click at [6, 123] on select "Master Chief Officer 2nd Officer 3rd Officer Junior Officer Chief Engineer 2nd …" at bounding box center [139, 132] width 266 height 19
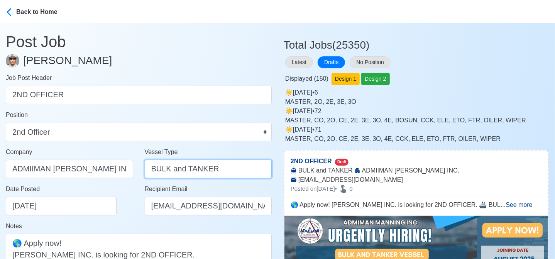
click at [226, 166] on input "BULK and TANKER" at bounding box center [208, 169] width 127 height 19
paste input "text"
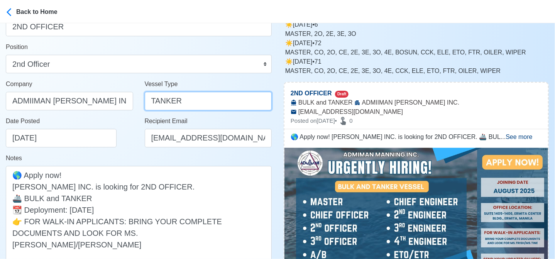
scroll to position [77, 0]
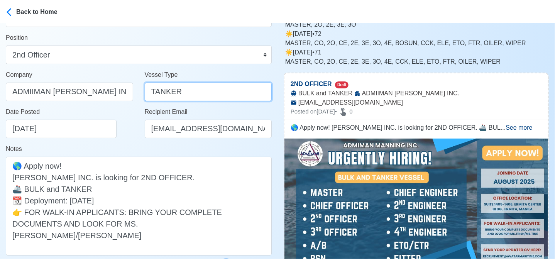
type input "TANKER"
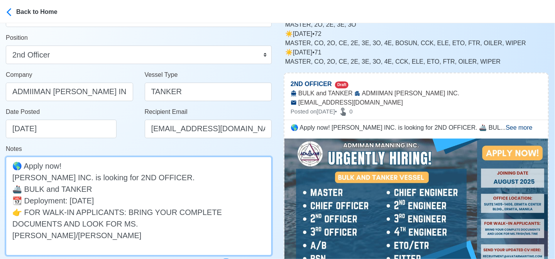
drag, startPoint x: 90, startPoint y: 188, endPoint x: 25, endPoint y: 186, distance: 64.5
click at [25, 186] on textarea "🌎 Apply now! ADMIIMAN MANNING INC. is looking for 2ND OFFICER. 🚢 BULK and TANKE…" at bounding box center [139, 206] width 266 height 99
paste textarea
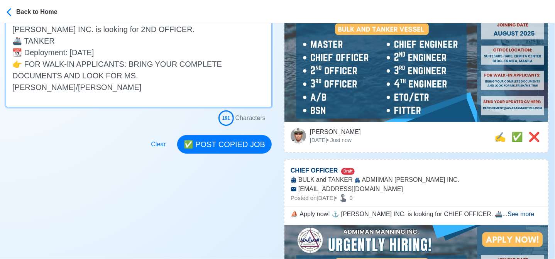
scroll to position [232, 0]
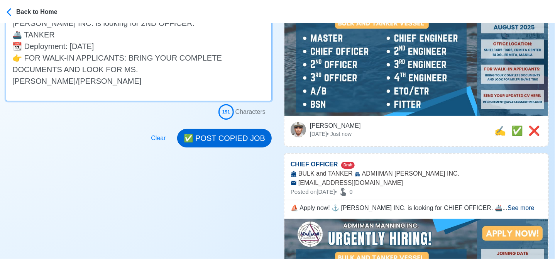
type textarea "🌎 Apply now! ADMIIMAN MANNING INC. is looking for 2ND OFFICER. 🚢 TANKER 📆 Deplo…"
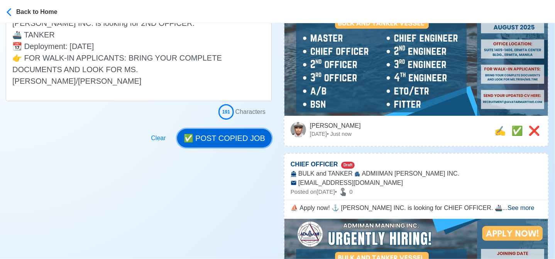
click at [224, 142] on button "✅ POST COPIED JOB" at bounding box center [224, 138] width 95 height 19
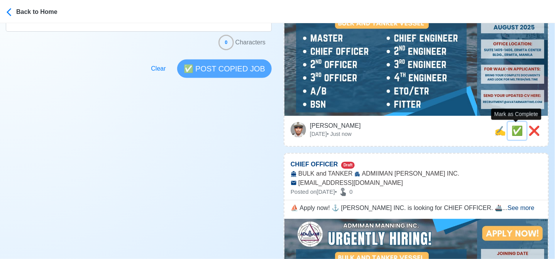
click at [517, 131] on span "✅" at bounding box center [517, 130] width 12 height 10
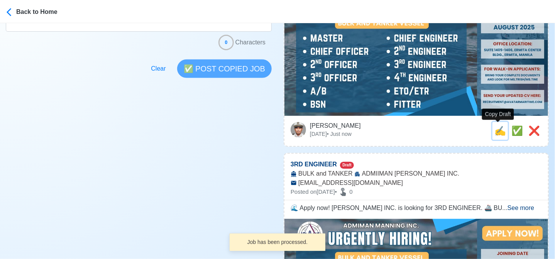
click at [497, 133] on span "✍️" at bounding box center [500, 130] width 12 height 10
type input "CHIEF OFFICER"
select select
type input "ADMIIMAN [PERSON_NAME] INC."
type input "BULK and TANKER"
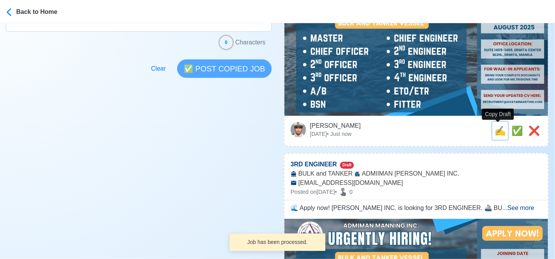
type input "[EMAIL_ADDRESS][DOMAIN_NAME]"
type textarea "⛵ Apply now! ⚓ ADMIIMAN MANNING INC. is looking for CHIEF OFFICER. 🚢 BULK and T…"
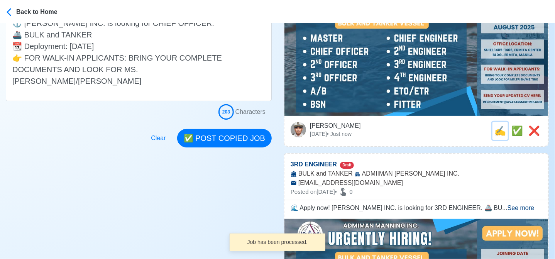
scroll to position [0, 0]
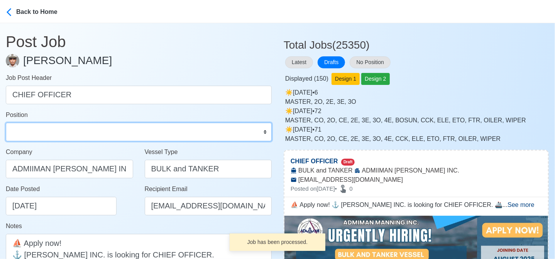
click at [57, 131] on select "Master Chief Officer 2nd Officer 3rd Officer Junior Officer Chief Engineer 2nd …" at bounding box center [139, 132] width 266 height 19
select select "Chief Officer"
click at [6, 123] on select "Master Chief Officer 2nd Officer 3rd Officer Junior Officer Chief Engineer 2nd …" at bounding box center [139, 132] width 266 height 19
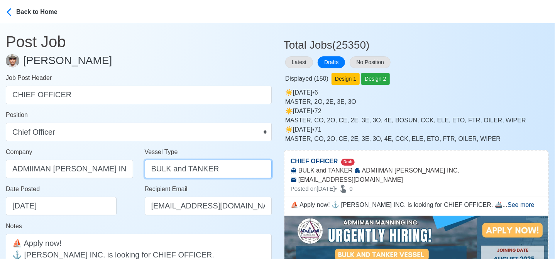
click at [229, 170] on input "BULK and TANKER" at bounding box center [208, 169] width 127 height 19
paste input "text"
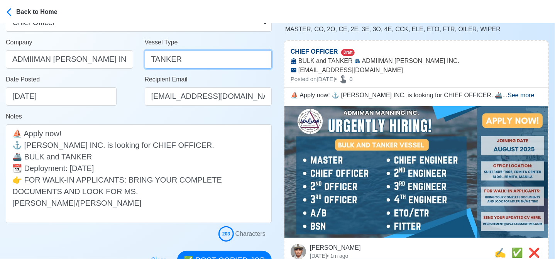
scroll to position [116, 0]
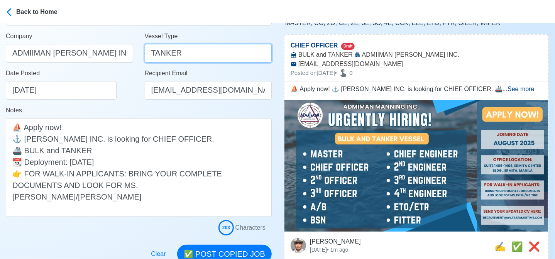
type input "TANKER"
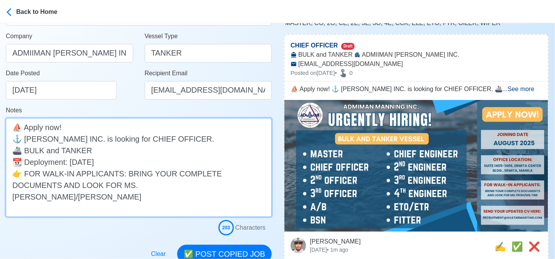
drag, startPoint x: 61, startPoint y: 149, endPoint x: 26, endPoint y: 152, distance: 35.3
click at [26, 152] on textarea "⛵ Apply now! ⚓ ADMIIMAN MANNING INC. is looking for CHIEF OFFICER. 🚢 BULK and T…" at bounding box center [139, 167] width 266 height 99
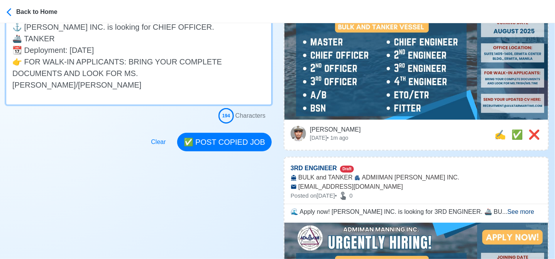
scroll to position [232, 0]
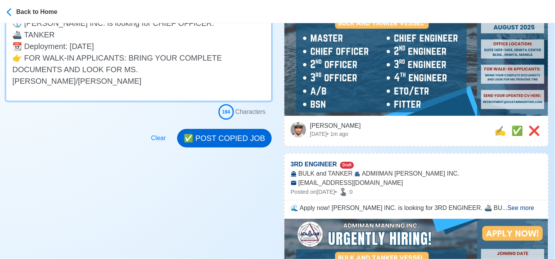
type textarea "⛵ Apply now! ⚓ ADMIIMAN MANNING INC. is looking for CHIEF OFFICER. 🚢 TANKER 📆 D…"
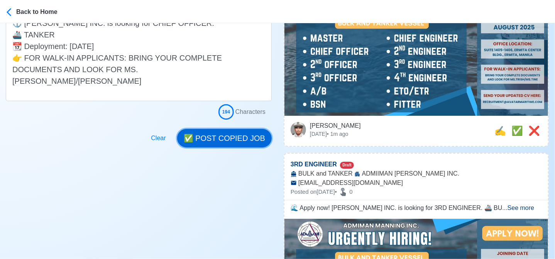
click at [227, 136] on button "✅ POST COPIED JOB" at bounding box center [224, 138] width 95 height 19
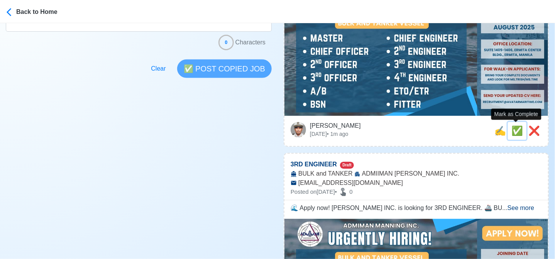
click at [517, 130] on span "✅" at bounding box center [517, 130] width 12 height 10
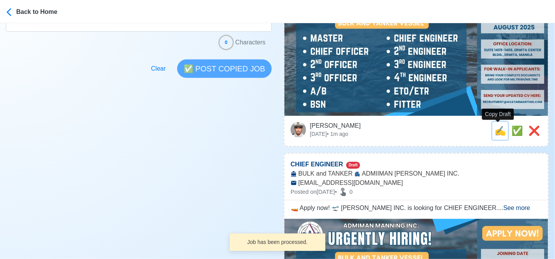
click at [498, 131] on span "✍️" at bounding box center [500, 130] width 12 height 10
type input "3RD ENGINEER"
select select
type input "ADMIIMAN [PERSON_NAME] INC."
type input "BULK and TANKER"
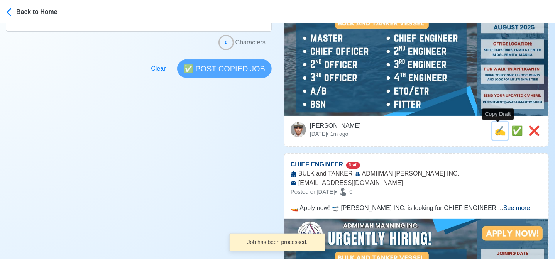
type input "[EMAIL_ADDRESS][DOMAIN_NAME]"
type textarea "🌊 Apply now! ADMIIMAN MANNING INC. is looking for 3RD ENGINEER. 🚢 BULK and TANK…"
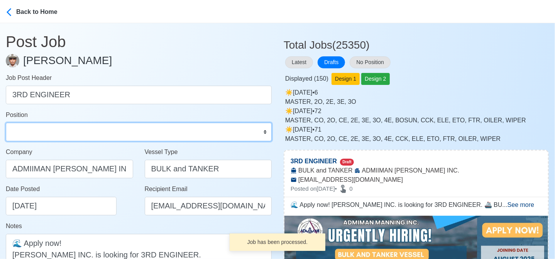
click at [84, 125] on select "Master Chief Officer 2nd Officer 3rd Officer Junior Officer Chief Engineer 2nd …" at bounding box center [139, 132] width 266 height 19
select select "3rd Engineer"
click at [6, 123] on select "Master Chief Officer 2nd Officer 3rd Officer Junior Officer Chief Engineer 2nd …" at bounding box center [139, 132] width 266 height 19
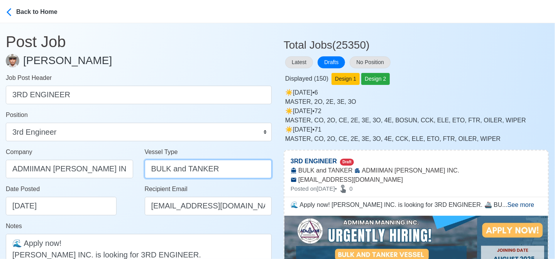
click at [220, 172] on input "BULK and TANKER" at bounding box center [208, 169] width 127 height 19
paste input "text"
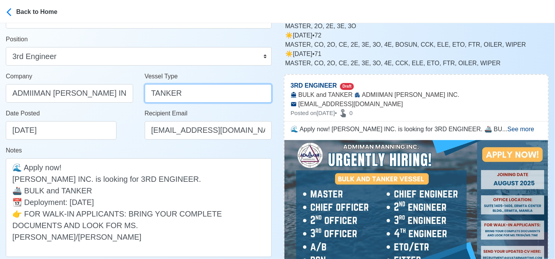
scroll to position [77, 0]
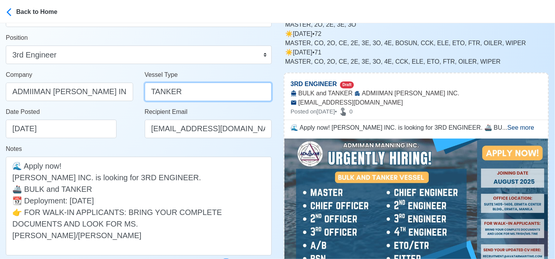
type input "TANKER"
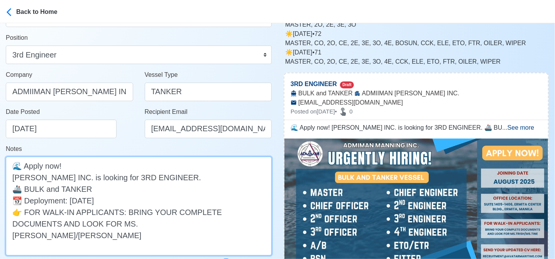
drag, startPoint x: 87, startPoint y: 186, endPoint x: 26, endPoint y: 187, distance: 61.0
click at [26, 187] on textarea "🌊 Apply now! ADMIIMAN MANNING INC. is looking for 3RD ENGINEER. 🚢 BULK and TANK…" at bounding box center [139, 206] width 266 height 99
paste textarea
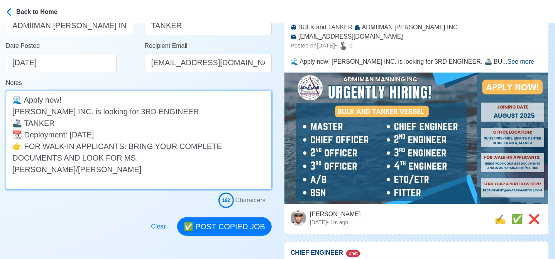
scroll to position [232, 0]
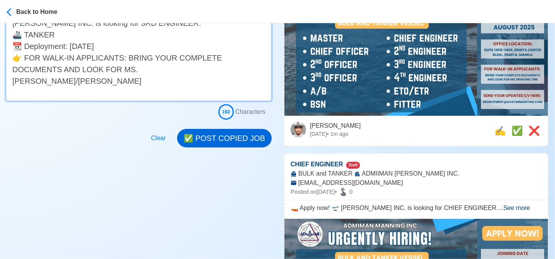
type textarea "🌊 Apply now! ADMIIMAN MANNING INC. is looking for 3RD ENGINEER. 🚢 TANKER 📆 Depl…"
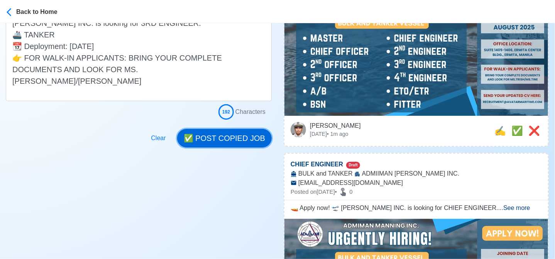
click at [235, 137] on button "✅ POST COPIED JOB" at bounding box center [224, 138] width 95 height 19
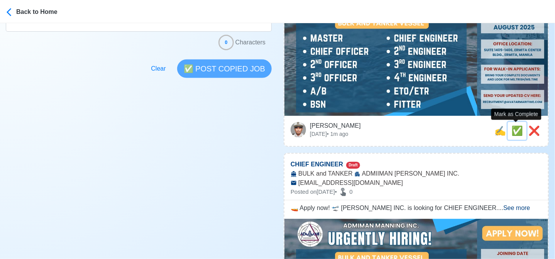
click at [514, 131] on span "✅" at bounding box center [517, 130] width 12 height 10
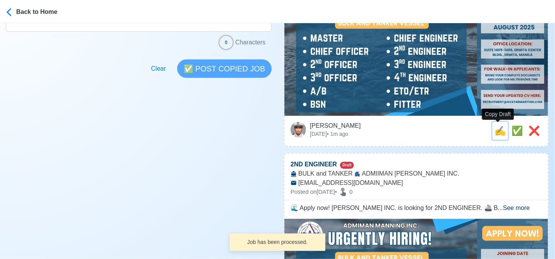
drag, startPoint x: 497, startPoint y: 133, endPoint x: 441, endPoint y: 127, distance: 56.2
click at [495, 133] on span "✍️" at bounding box center [500, 130] width 12 height 10
type input "CHIEF ENGINEER"
select select
type input "ADMIIMAN [PERSON_NAME] INC."
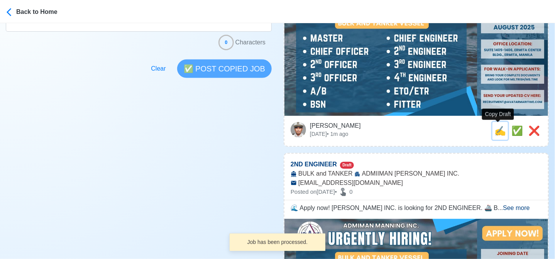
type input "BULK and TANKER"
type input "[EMAIL_ADDRESS][DOMAIN_NAME]"
type textarea "🚤 Apply now! 🛫 ADMIIMAN MANNING INC. is looking for CHIEF ENGINEER. 🚢 BULK and …"
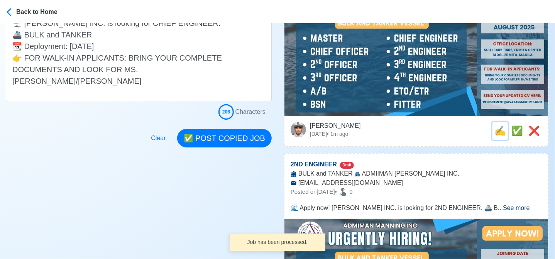
scroll to position [0, 0]
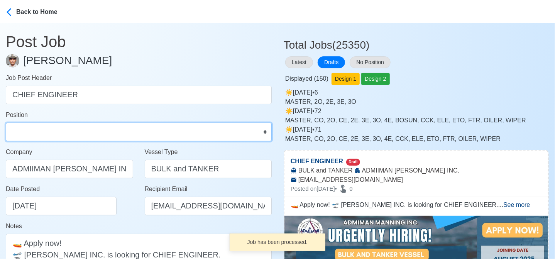
drag, startPoint x: 111, startPoint y: 128, endPoint x: 105, endPoint y: 128, distance: 5.4
click at [108, 128] on select "Master Chief Officer 2nd Officer 3rd Officer Junior Officer Chief Engineer 2nd …" at bounding box center [139, 132] width 266 height 19
select select "Chief Engineer"
click at [6, 123] on select "Master Chief Officer 2nd Officer 3rd Officer Junior Officer Chief Engineer 2nd …" at bounding box center [139, 132] width 266 height 19
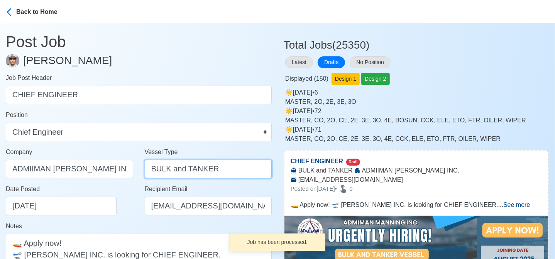
click at [223, 167] on input "BULK and TANKER" at bounding box center [208, 169] width 127 height 19
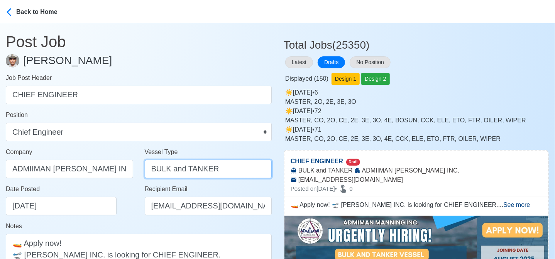
paste input "text"
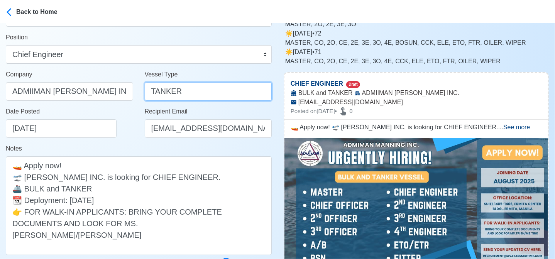
scroll to position [116, 0]
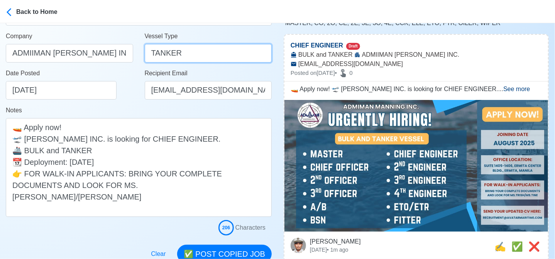
type input "TANKER"
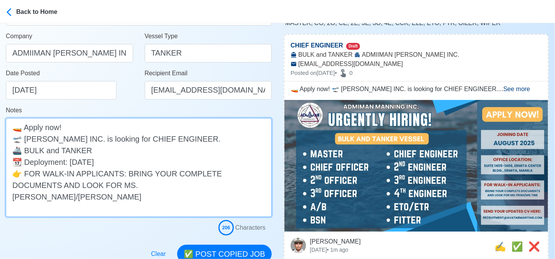
drag, startPoint x: 98, startPoint y: 151, endPoint x: 26, endPoint y: 151, distance: 71.8
click at [26, 151] on textarea "🚤 Apply now! 🛫 ADMIIMAN MANNING INC. is looking for CHIEF ENGINEER. 🚢 BULK and …" at bounding box center [139, 167] width 266 height 99
paste textarea
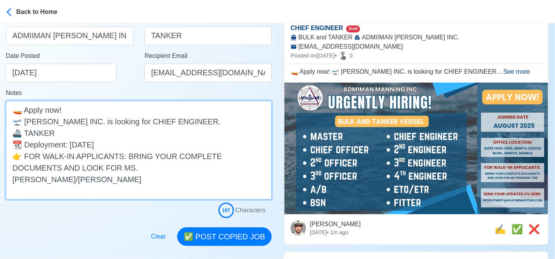
scroll to position [193, 0]
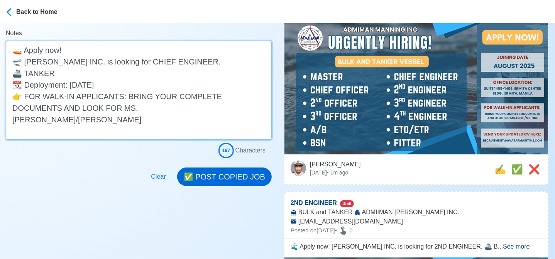
type textarea "🚤 Apply now! 🛫 ADMIIMAN MANNING INC. is looking for CHIEF ENGINEER. 🚢 TANKER 📆 …"
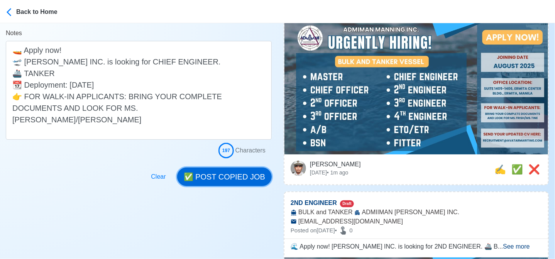
click at [245, 173] on button "✅ POST COPIED JOB" at bounding box center [224, 176] width 95 height 19
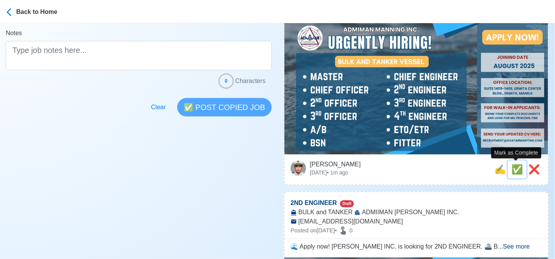
click at [514, 171] on span "✅" at bounding box center [517, 169] width 12 height 10
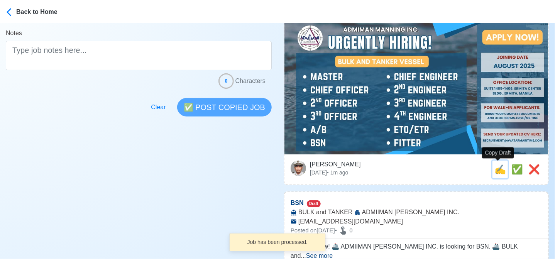
click at [496, 173] on span "✍️" at bounding box center [500, 169] width 12 height 10
type input "2ND ENGINEER"
select select
type input "ADMIIMAN [PERSON_NAME] INC."
type input "BULK and TANKER"
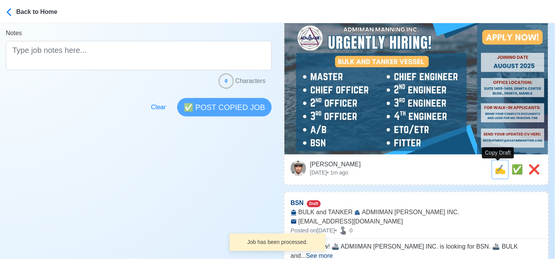
type input "[EMAIL_ADDRESS][DOMAIN_NAME]"
type textarea "🌊 Apply now! ADMIIMAN MANNING INC. is looking for 2ND ENGINEER. 🚢 BULK and TANK…"
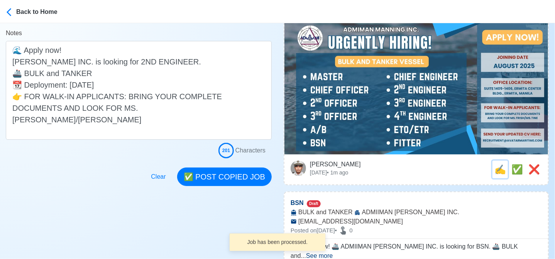
scroll to position [0, 0]
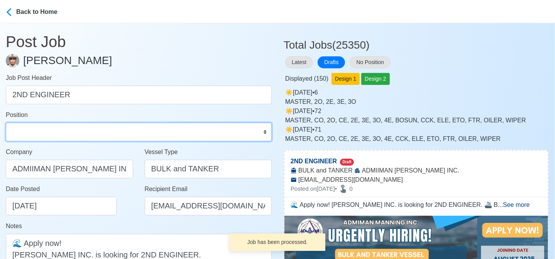
click at [106, 132] on select "Master Chief Officer 2nd Officer 3rd Officer Junior Officer Chief Engineer 2nd …" at bounding box center [139, 132] width 266 height 19
select select "2nd Engineer"
click at [6, 123] on select "Master Chief Officer 2nd Officer 3rd Officer Junior Officer Chief Engineer 2nd …" at bounding box center [139, 132] width 266 height 19
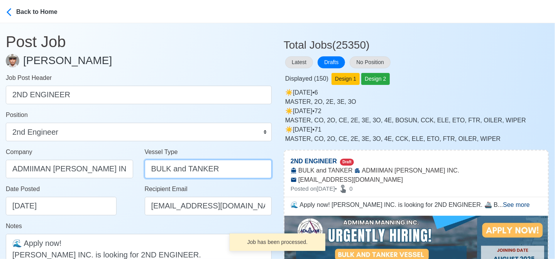
click at [229, 169] on input "BULK and TANKER" at bounding box center [208, 169] width 127 height 19
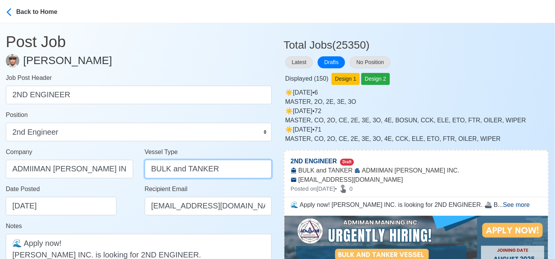
paste input "text"
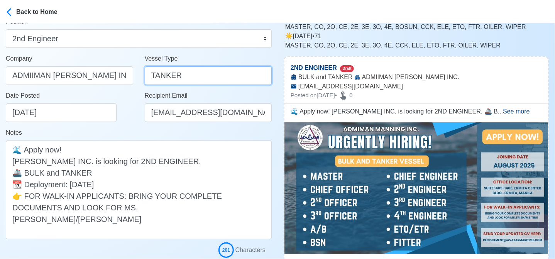
scroll to position [116, 0]
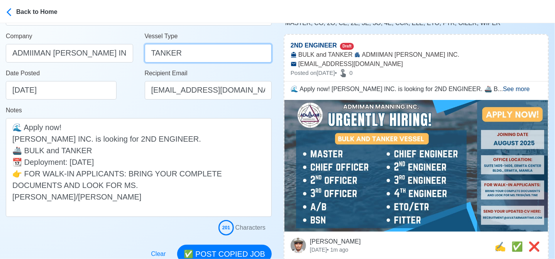
type input "TANKER"
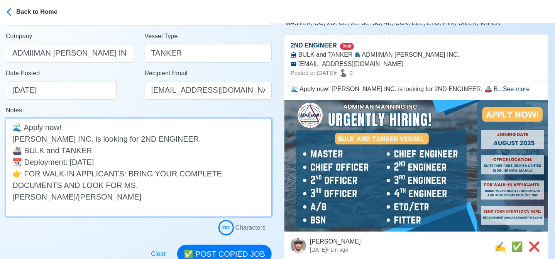
drag, startPoint x: 94, startPoint y: 149, endPoint x: 27, endPoint y: 148, distance: 66.8
click at [27, 148] on textarea "🌊 Apply now! ADMIIMAN MANNING INC. is looking for 2ND ENGINEER. 🚢 BULK and TANK…" at bounding box center [139, 167] width 266 height 99
paste textarea
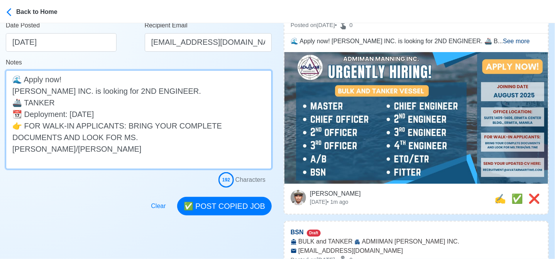
scroll to position [232, 0]
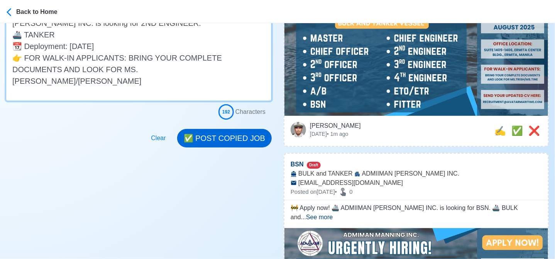
type textarea "🌊 Apply now! ADMIIMAN MANNING INC. is looking for 2ND ENGINEER. 🚢 TANKER 📆 Depl…"
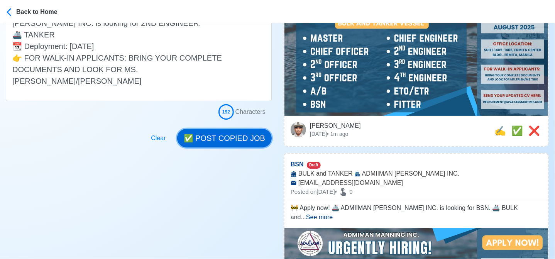
click at [219, 147] on button "✅ POST COPIED JOB" at bounding box center [224, 138] width 95 height 19
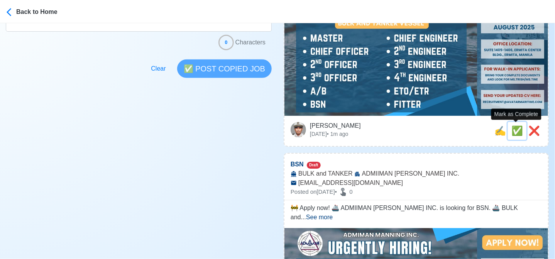
click at [514, 130] on span "✅" at bounding box center [517, 130] width 12 height 10
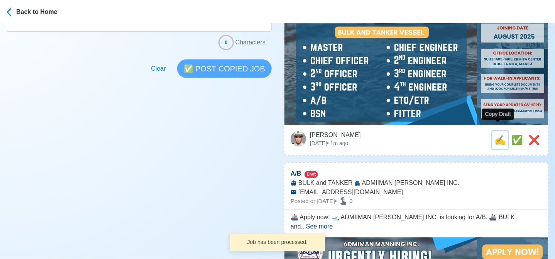
drag, startPoint x: 496, startPoint y: 132, endPoint x: 471, endPoint y: 129, distance: 25.3
click at [495, 135] on span "✍️" at bounding box center [500, 140] width 12 height 10
type input "BSN"
select select
type input "ADMIIMAN [PERSON_NAME] INC."
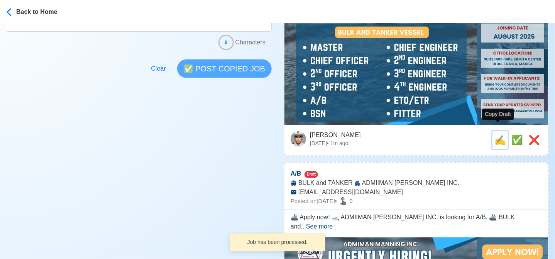
type input "BULK and TANKER"
type input "[EMAIL_ADDRESS][DOMAIN_NAME]"
type textarea "🚧 Apply now! 🚢 ADMIIMAN MANNING INC. is looking for BSN. 🚢 BULK and TANKER 📆 De…"
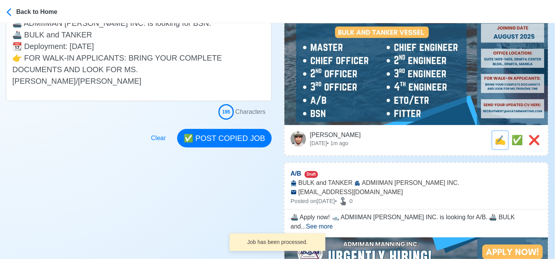
scroll to position [0, 0]
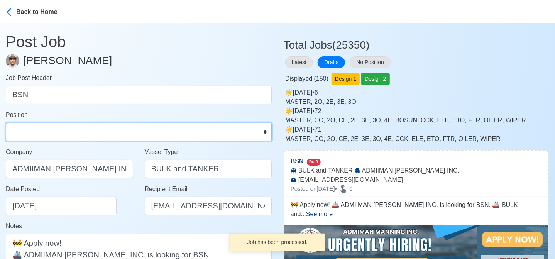
click at [113, 126] on select "Master Chief Officer 2nd Officer 3rd Officer Junior Officer Chief Engineer 2nd …" at bounding box center [139, 132] width 266 height 19
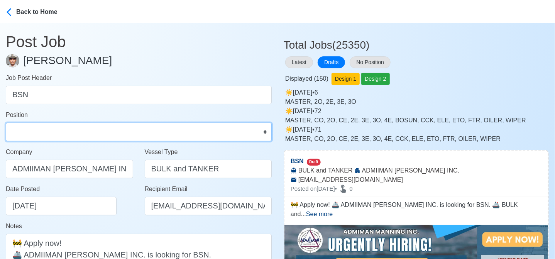
select select "Bosun"
click at [6, 123] on select "Master Chief Officer 2nd Officer 3rd Officer Junior Officer Chief Engineer 2nd …" at bounding box center [139, 132] width 266 height 19
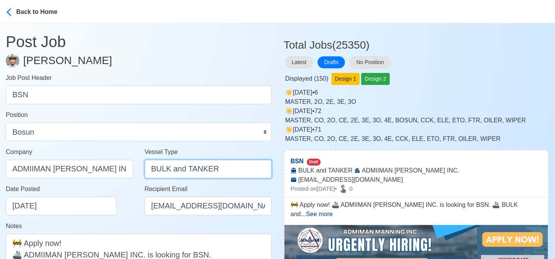
click at [208, 169] on input "BULK and TANKER" at bounding box center [208, 169] width 127 height 19
paste input "text"
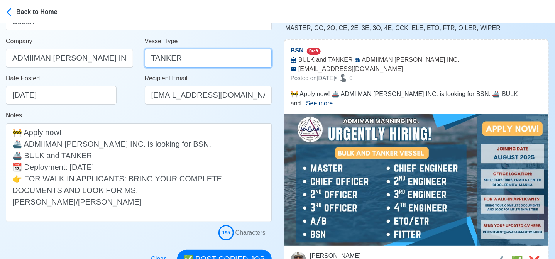
scroll to position [116, 0]
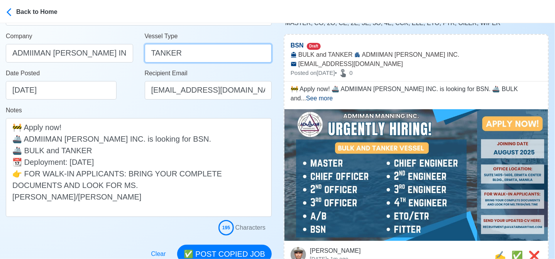
type input "TANKER"
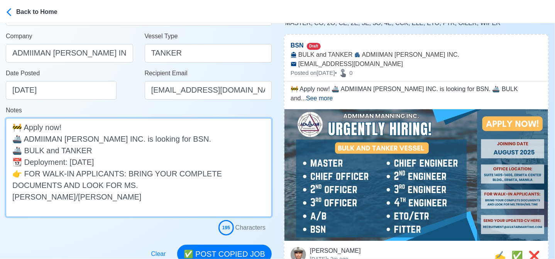
drag, startPoint x: 88, startPoint y: 149, endPoint x: 26, endPoint y: 147, distance: 61.8
click at [26, 147] on textarea "🚧 Apply now! 🚢 ADMIIMAN MANNING INC. is looking for BSN. 🚢 BULK and TANKER 📆 De…" at bounding box center [139, 167] width 266 height 99
paste textarea
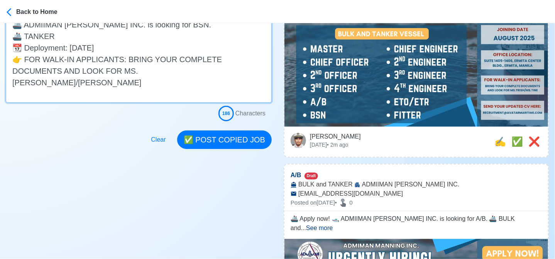
scroll to position [232, 0]
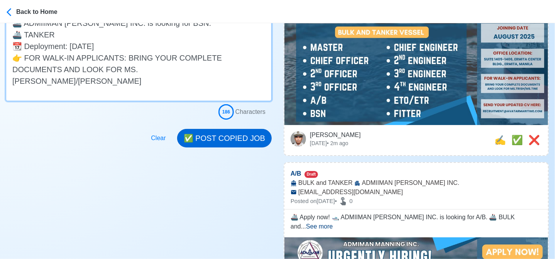
type textarea "🚧 Apply now! 🚢 ADMIIMAN MANNING INC. is looking for BSN. 🚢 TANKER 📆 Deployment:…"
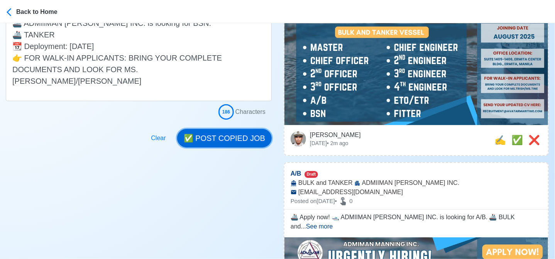
click at [228, 140] on button "✅ POST COPIED JOB" at bounding box center [224, 138] width 95 height 19
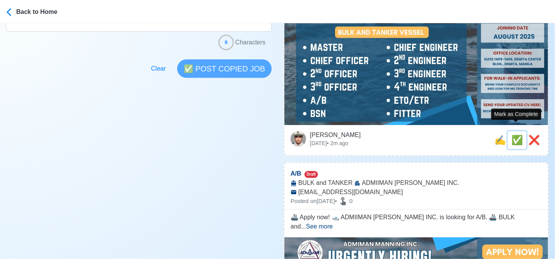
click at [512, 135] on span "✅" at bounding box center [517, 140] width 12 height 10
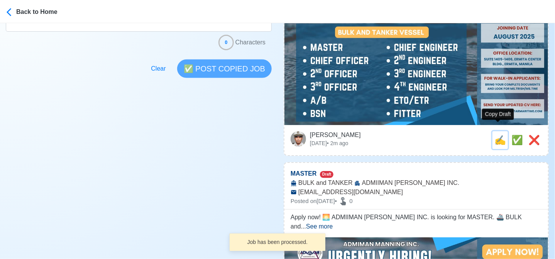
click at [495, 135] on span "✍️" at bounding box center [500, 140] width 12 height 10
type input "A/B"
select select
type input "ADMIIMAN [PERSON_NAME] INC."
type input "BULK and TANKER"
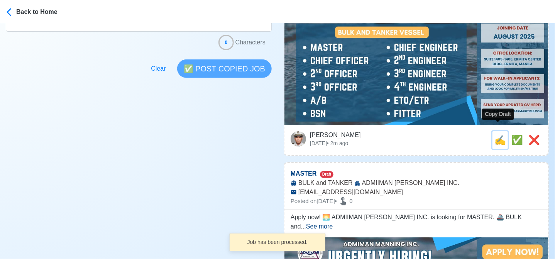
type input "[EMAIL_ADDRESS][DOMAIN_NAME]"
type textarea "🚢 Apply now! 🛥️ ADMIIMAN MANNING INC. is looking for A/B. 🚢 BULK and TANKER 📆 D…"
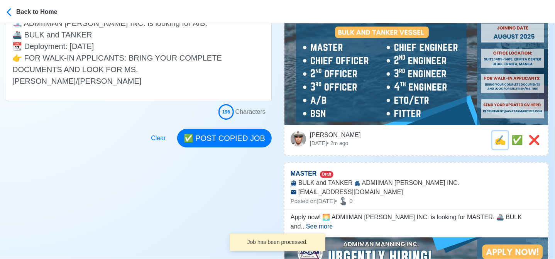
scroll to position [0, 0]
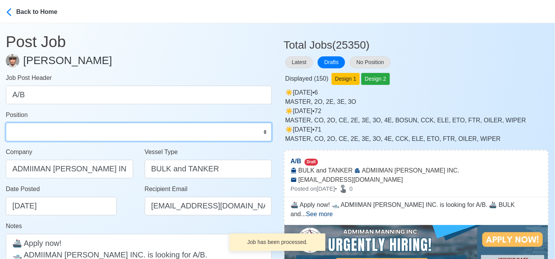
click at [68, 128] on select "Master Chief Officer 2nd Officer 3rd Officer Junior Officer Chief Engineer 2nd …" at bounding box center [139, 132] width 266 height 19
select select "[PERSON_NAME]"
click at [6, 123] on select "Master Chief Officer 2nd Officer 3rd Officer Junior Officer Chief Engineer 2nd …" at bounding box center [139, 132] width 266 height 19
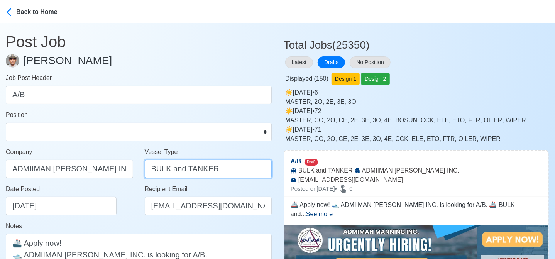
click at [196, 169] on input "BULK and TANKER" at bounding box center [208, 169] width 127 height 19
paste input "text"
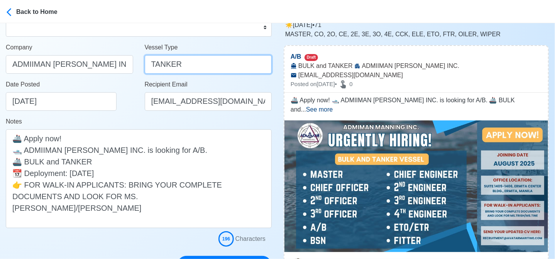
scroll to position [116, 0]
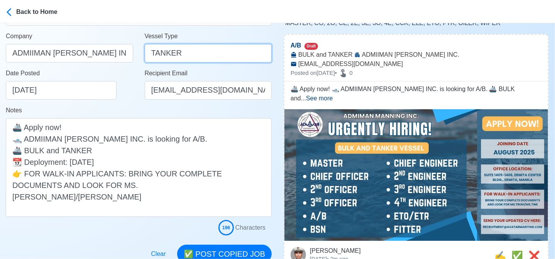
type input "TANKER"
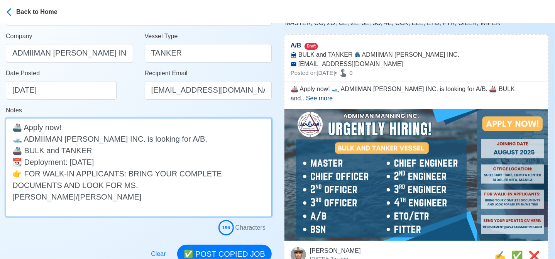
drag, startPoint x: 100, startPoint y: 150, endPoint x: 27, endPoint y: 148, distance: 73.4
click at [27, 148] on textarea "🚢 Apply now! 🛥️ ADMIIMAN MANNING INC. is looking for A/B. 🚢 BULK and TANKER 📆 D…" at bounding box center [139, 167] width 266 height 99
paste textarea
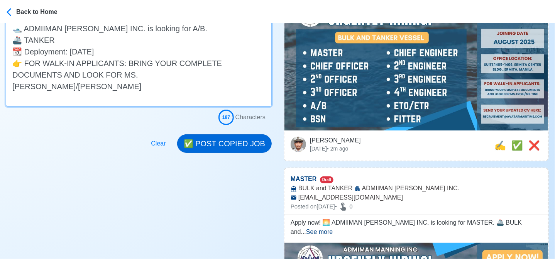
scroll to position [232, 0]
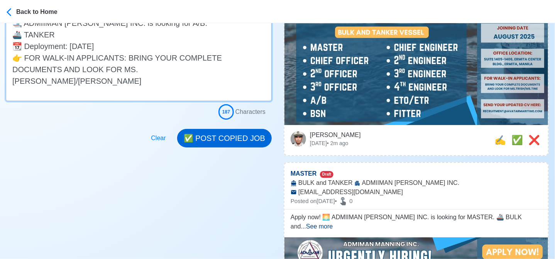
type textarea "🚢 Apply now! 🛥️ ADMIIMAN MANNING INC. is looking for A/B. 🚢 TANKER 📆 Deployment…"
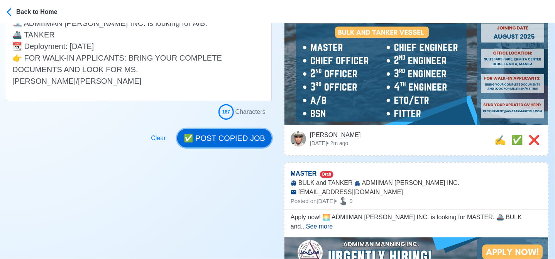
click at [232, 137] on button "✅ POST COPIED JOB" at bounding box center [224, 138] width 95 height 19
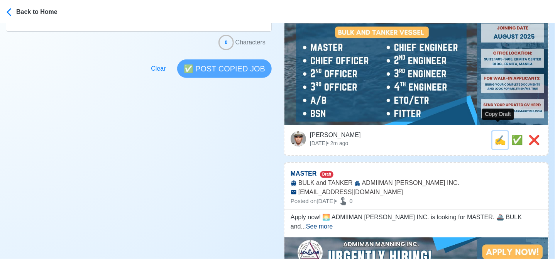
click at [494, 135] on span "✍️" at bounding box center [500, 140] width 12 height 10
type input "A/B"
select select
type input "ADMIIMAN [PERSON_NAME] INC."
type input "BULK and TANKER"
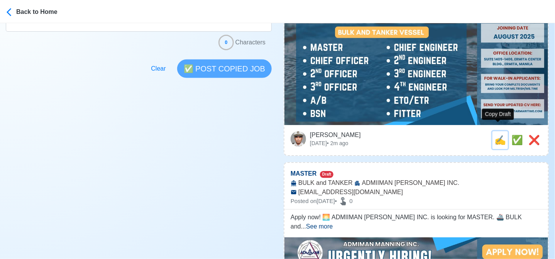
type input "[EMAIL_ADDRESS][DOMAIN_NAME]"
type textarea "🚢 Apply now! 🛥️ ADMIIMAN MANNING INC. is looking for A/B. 🚢 BULK and TANKER 📆 D…"
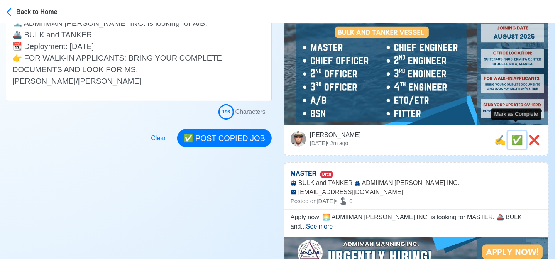
click at [511, 135] on span "✅" at bounding box center [517, 140] width 12 height 10
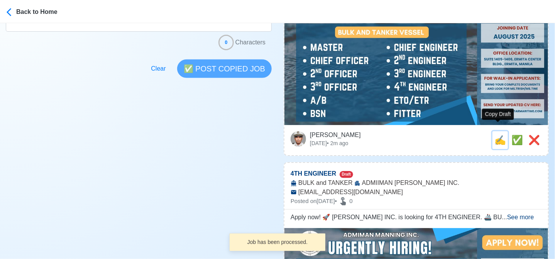
click at [496, 135] on span "✍️" at bounding box center [500, 140] width 12 height 10
type input "MASTER"
type input "ADMIIMAN [PERSON_NAME] INC."
type input "BULK and TANKER"
type input "[EMAIL_ADDRESS][DOMAIN_NAME]"
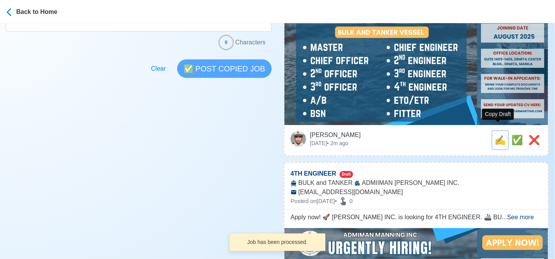
type textarea "Apply now! 🌅 ADMIIMAN MANNING INC. is looking for MASTER. 🚢 BULK and TANKER 📆 D…"
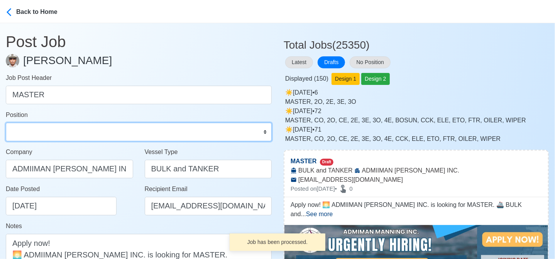
click at [74, 132] on select "Master Chief Officer 2nd Officer 3rd Officer Junior Officer Chief Engineer 2nd …" at bounding box center [139, 132] width 266 height 19
select select "Master"
click at [6, 123] on select "Master Chief Officer 2nd Officer 3rd Officer Junior Officer Chief Engineer 2nd …" at bounding box center [139, 132] width 266 height 19
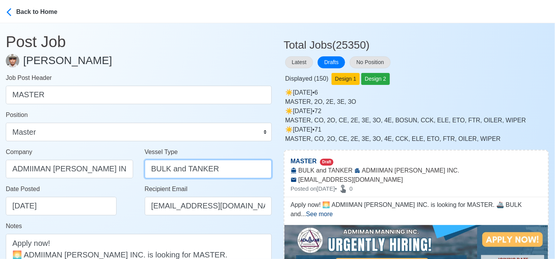
click at [220, 168] on input "BULK and TANKER" at bounding box center [208, 169] width 127 height 19
paste input "text"
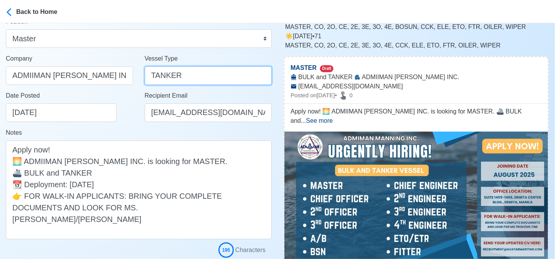
scroll to position [116, 0]
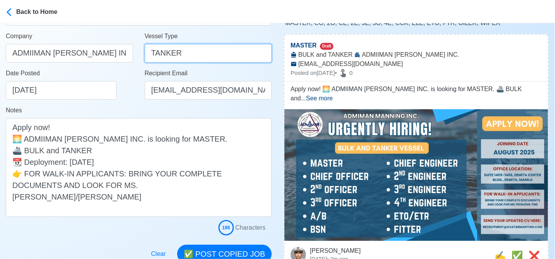
type input "TANKER"
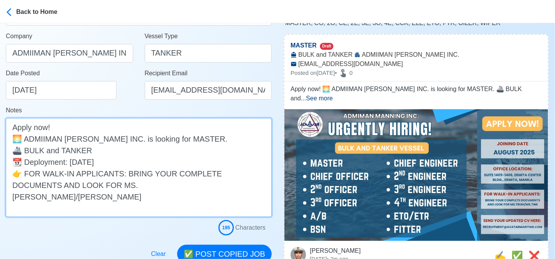
drag, startPoint x: 100, startPoint y: 149, endPoint x: 26, endPoint y: 145, distance: 73.8
click at [26, 145] on textarea "Apply now! 🌅 ADMIIMAN MANNING INC. is looking for MASTER. 🚢 BULK and TANKER 📆 D…" at bounding box center [139, 167] width 266 height 99
paste textarea
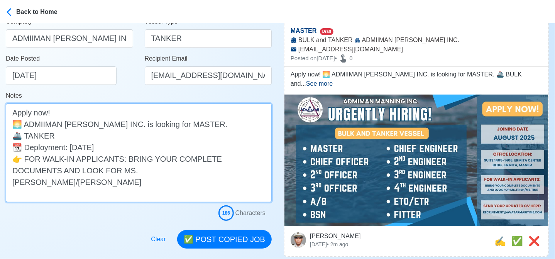
scroll to position [232, 0]
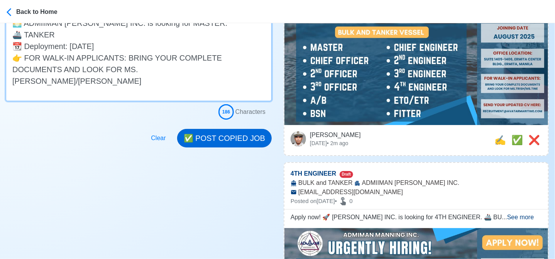
type textarea "Apply now! 🌅 ADMIIMAN MANNING INC. is looking for MASTER. 🚢 TANKER 📆 Deployment…"
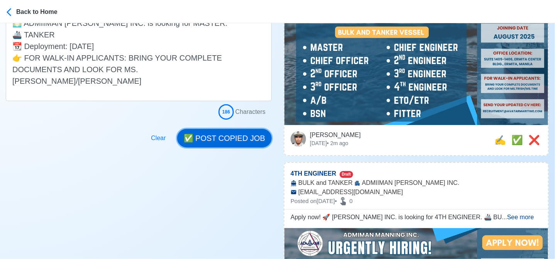
click at [237, 140] on button "✅ POST COPIED JOB" at bounding box center [224, 138] width 95 height 19
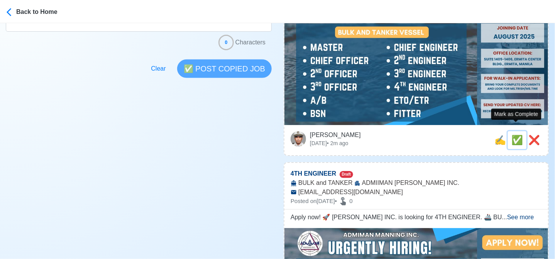
click at [512, 135] on span "✅" at bounding box center [517, 140] width 12 height 10
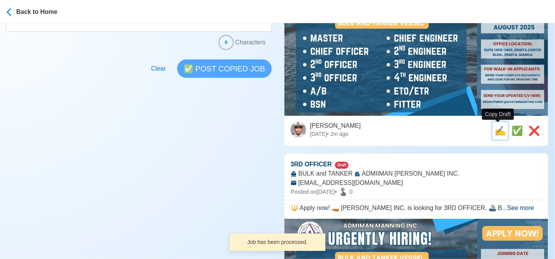
drag, startPoint x: 495, startPoint y: 131, endPoint x: 441, endPoint y: 128, distance: 54.1
click at [495, 131] on span "✍️" at bounding box center [500, 130] width 12 height 10
type input "4TH ENGINEER"
select select
type input "ADMIIMAN [PERSON_NAME] INC."
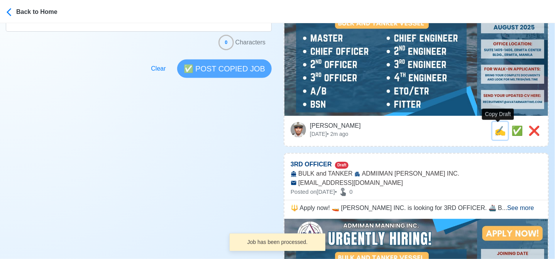
type input "BULK and TANKER"
type input "[EMAIL_ADDRESS][DOMAIN_NAME]"
type textarea "Apply now! 🚀 ADMIIMAN MANNING INC. is looking for 4TH ENGINEER. 🚢 BULK and TANK…"
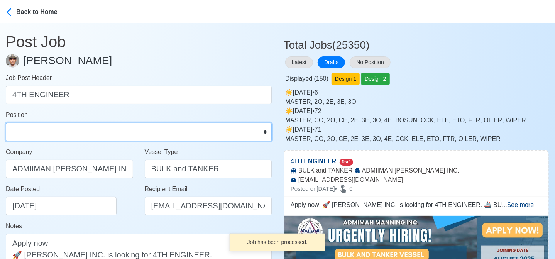
click at [56, 127] on select "Master Chief Officer 2nd Officer 3rd Officer Junior Officer Chief Engineer 2nd …" at bounding box center [139, 132] width 266 height 19
select select "4th Engineer"
click at [6, 123] on select "Master Chief Officer 2nd Officer 3rd Officer Junior Officer Chief Engineer 2nd …" at bounding box center [139, 132] width 266 height 19
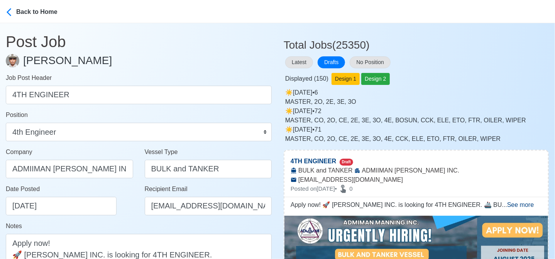
drag, startPoint x: 230, startPoint y: 179, endPoint x: 226, endPoint y: 173, distance: 7.4
click at [226, 173] on div "Vessel Type BULK and TANKER" at bounding box center [208, 165] width 139 height 37
drag, startPoint x: 224, startPoint y: 169, endPoint x: 122, endPoint y: 165, distance: 102.3
click at [122, 165] on div "Company ADMIIMAN MANNING INC. Vessel Type BULK and TANKER" at bounding box center [138, 165] width 277 height 37
paste input "text"
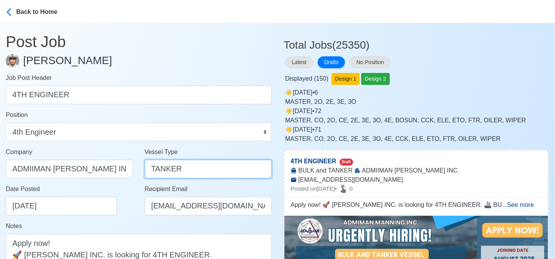
scroll to position [116, 0]
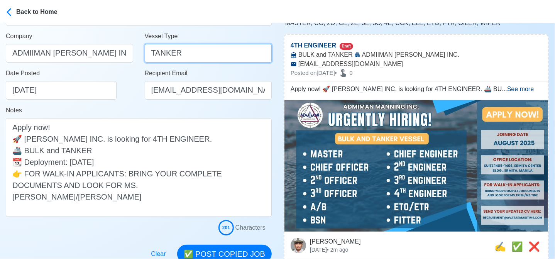
type input "TANKER"
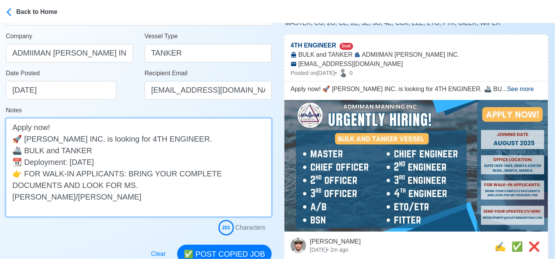
drag, startPoint x: 104, startPoint y: 149, endPoint x: 26, endPoint y: 148, distance: 78.0
click at [26, 148] on textarea "Apply now! 🚀 ADMIIMAN MANNING INC. is looking for 4TH ENGINEER. 🚢 BULK and TANK…" at bounding box center [139, 167] width 266 height 99
paste textarea
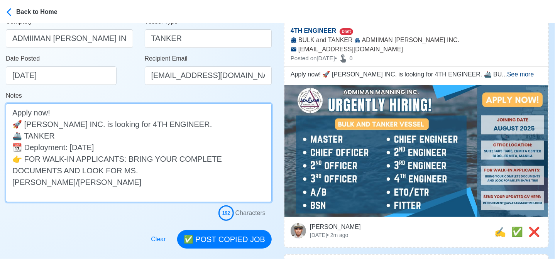
scroll to position [193, 0]
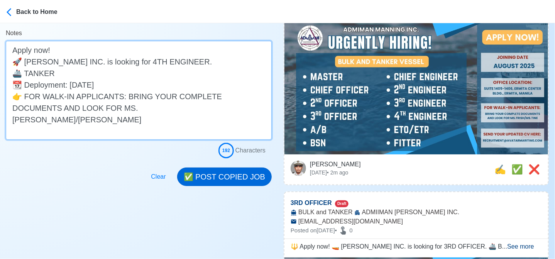
type textarea "Apply now! 🚀 ADMIIMAN MANNING INC. is looking for 4TH ENGINEER. 🚢 TANKER 📆 Depl…"
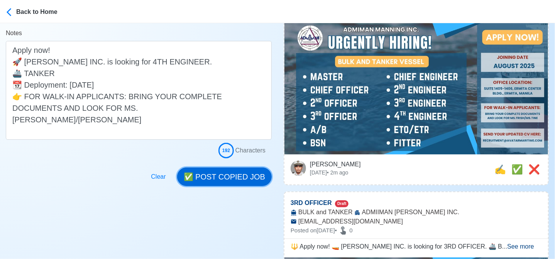
click at [231, 179] on button "✅ POST COPIED JOB" at bounding box center [224, 176] width 95 height 19
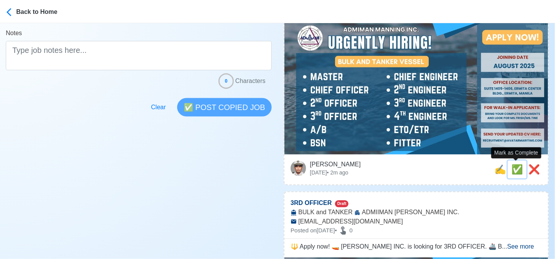
click at [512, 170] on span "✅" at bounding box center [517, 169] width 12 height 10
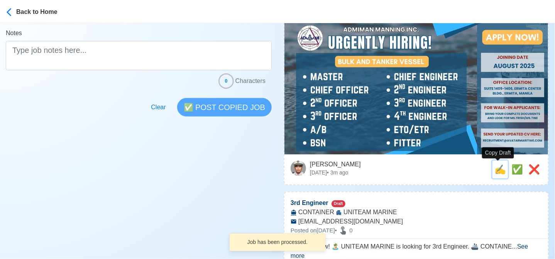
click at [498, 171] on span "✍️" at bounding box center [500, 169] width 12 height 10
type input "3RD OFFICER"
select select
type input "ADMIIMAN [PERSON_NAME] INC."
type input "BULK and TANKER"
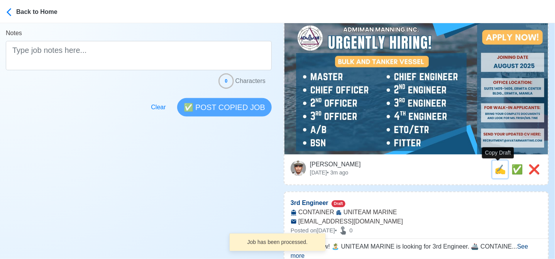
type input "[EMAIL_ADDRESS][DOMAIN_NAME]"
type textarea "🔱 Apply now! 🚤 ADMIIMAN MANNING INC. is looking for 3RD OFFICER. 🚢 BULK and TAN…"
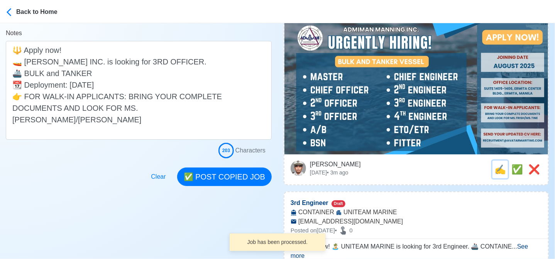
scroll to position [0, 0]
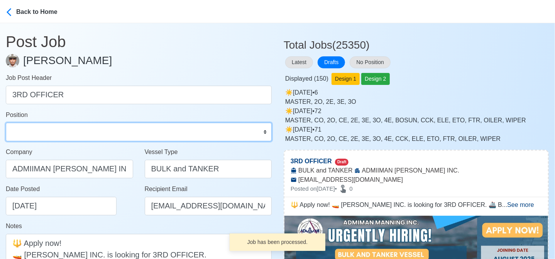
click at [47, 130] on select "Master Chief Officer 2nd Officer 3rd Officer Junior Officer Chief Engineer 2nd …" at bounding box center [139, 132] width 266 height 19
select select "3rd Officer"
click at [6, 123] on select "Master Chief Officer 2nd Officer 3rd Officer Junior Officer Chief Engineer 2nd …" at bounding box center [139, 132] width 266 height 19
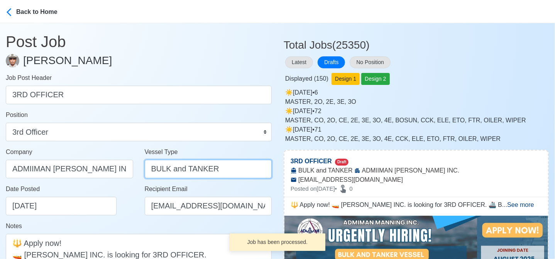
click at [222, 165] on input "BULK and TANKER" at bounding box center [208, 169] width 127 height 19
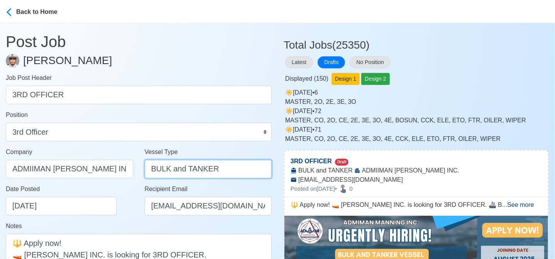
paste input "text"
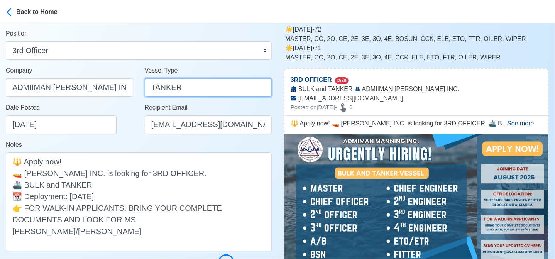
scroll to position [116, 0]
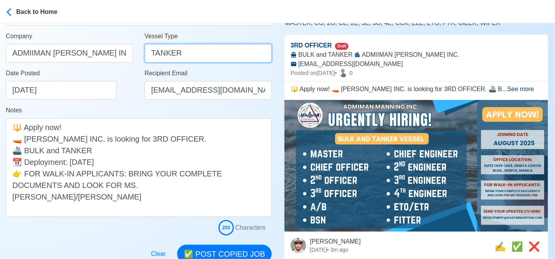
type input "TANKER"
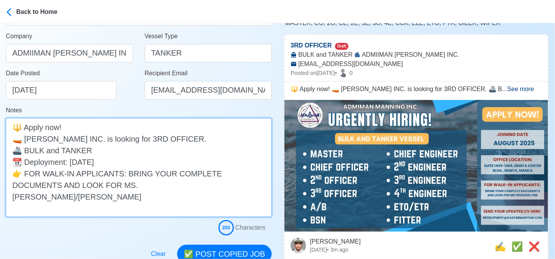
drag, startPoint x: 102, startPoint y: 148, endPoint x: 27, endPoint y: 150, distance: 75.7
click at [27, 150] on textarea "🔱 Apply now! 🚤 ADMIIMAN MANNING INC. is looking for 3RD OFFICER. 🚢 BULK and TAN…" at bounding box center [139, 167] width 266 height 99
paste textarea
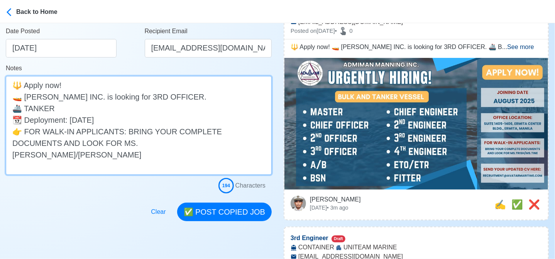
scroll to position [232, 0]
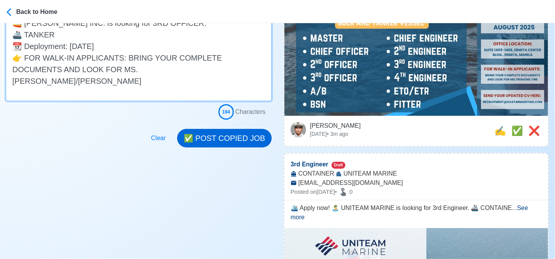
type textarea "🔱 Apply now! 🚤 ADMIIMAN MANNING INC. is looking for 3RD OFFICER. 🚢 TANKER 📆 Dep…"
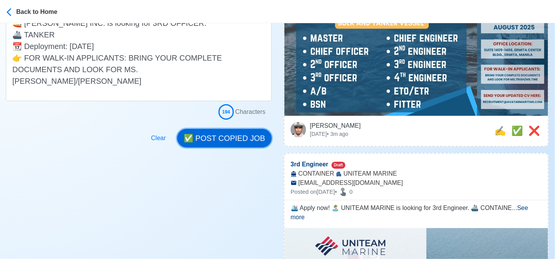
click at [222, 142] on button "✅ POST COPIED JOB" at bounding box center [224, 138] width 95 height 19
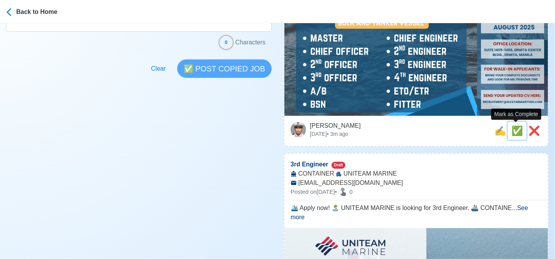
click at [516, 132] on span "✅" at bounding box center [517, 130] width 12 height 10
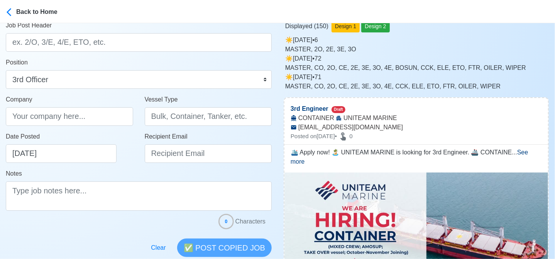
scroll to position [39, 0]
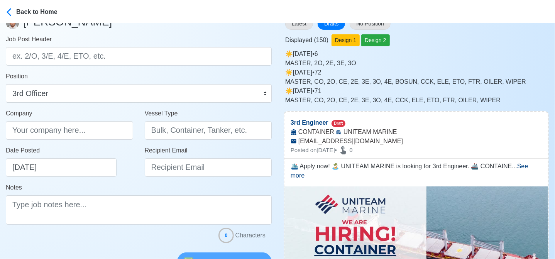
click at [513, 41] on div "Displayed ( 150 ) Design 1 Design 2" at bounding box center [416, 38] width 265 height 15
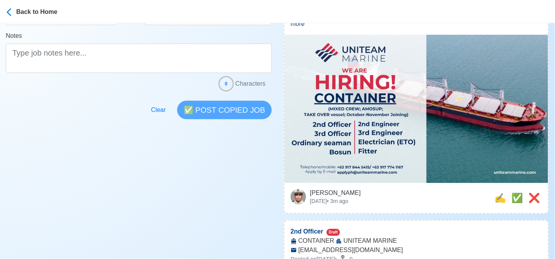
scroll to position [193, 0]
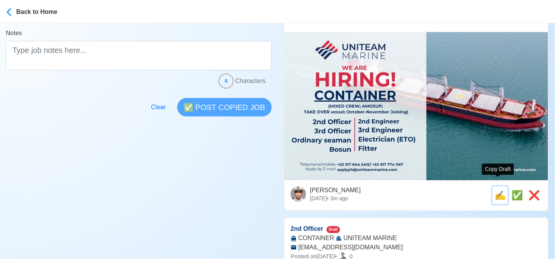
click at [499, 190] on span "✍️" at bounding box center [500, 195] width 12 height 10
type input "3rd Engineer"
select select "3rd Engineer"
type input "UNITEAM MARINE"
type input "CONTAINER"
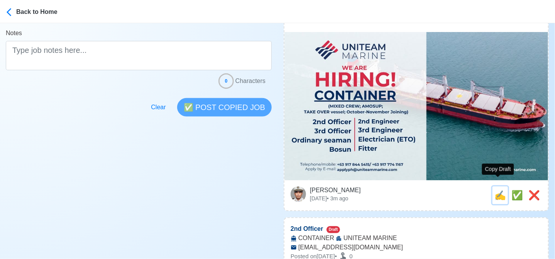
type input "[EMAIL_ADDRESS][DOMAIN_NAME]"
type textarea "🛳️ Apply now! 🏝️ UNITEAM MARINE is looking for 3rd Engineer. 🚢 CONTAINER 📆 Depl…"
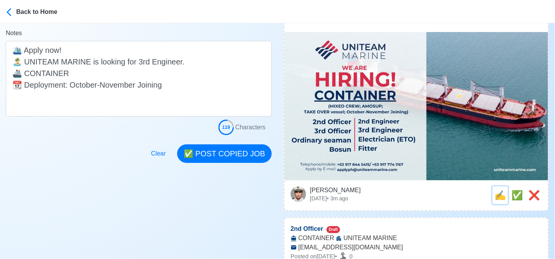
scroll to position [0, 0]
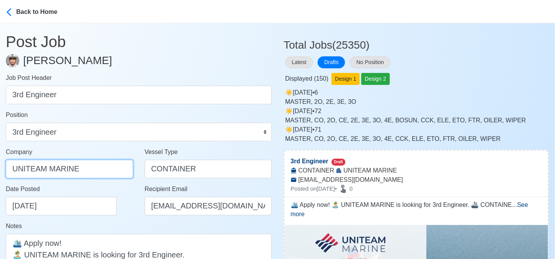
click at [110, 168] on input "UNITEAM MARINE" at bounding box center [69, 169] width 127 height 19
drag, startPoint x: 96, startPoint y: 171, endPoint x: -3, endPoint y: 171, distance: 99.2
click at [0, 171] on html "Back to Home Post Job Jeyner Gil Job Post Header 3rd Engineer Position Master C…" at bounding box center [277, 129] width 555 height 259
paste input "(MANILA) INC"
type input "UNITEAM MARINE ([GEOGRAPHIC_DATA]) INC"
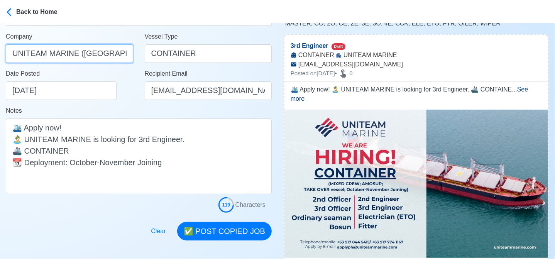
scroll to position [116, 0]
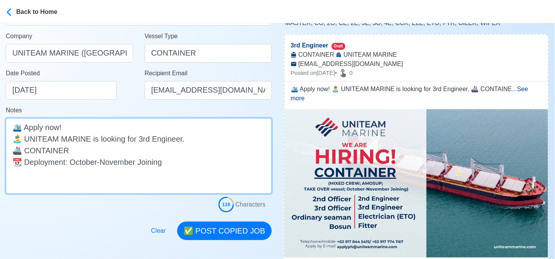
click at [181, 161] on textarea "🛳️ Apply now! 🏝️ UNITEAM MARINE is looking for 3rd Engineer. 🚢 CONTAINER 📆 Depl…" at bounding box center [139, 156] width 266 height 76
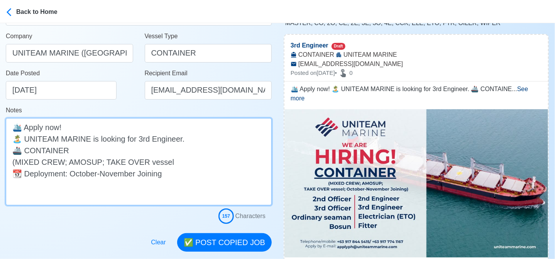
drag, startPoint x: 164, startPoint y: 160, endPoint x: -3, endPoint y: 162, distance: 166.7
click at [0, 143] on html "Back to Home Post Job Jeyner Gil Job Post Header 3rd Engineer Position Master C…" at bounding box center [277, 13] width 555 height 259
click at [193, 159] on textarea "🛳️ Apply now! 🏝️ UNITEAM MARINE is looking for 3rd Engineer. 🚢 CONTAINER (MIXED…" at bounding box center [139, 161] width 266 height 87
drag, startPoint x: 168, startPoint y: 162, endPoint x: 1, endPoint y: 165, distance: 167.1
click at [1, 165] on main "Post Job Jeyner Gil Job Post Header 3rd Engineer Position Master Chief Officer …" at bounding box center [138, 79] width 277 height 344
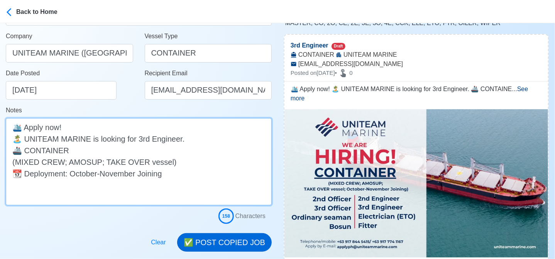
type textarea "🛳️ Apply now! 🏝️ UNITEAM MARINE is looking for 3rd Engineer. 🚢 CONTAINER (MIXED…"
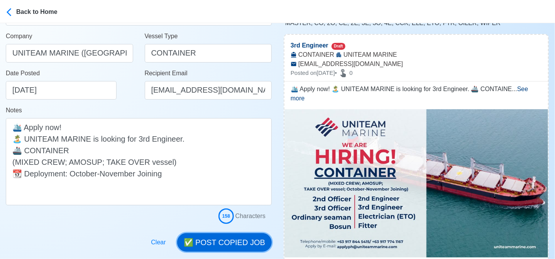
click at [223, 243] on button "✅ POST COPIED JOB" at bounding box center [224, 242] width 95 height 19
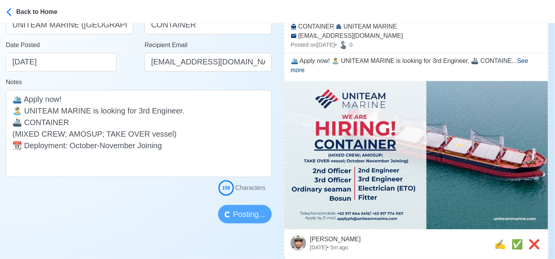
scroll to position [193, 0]
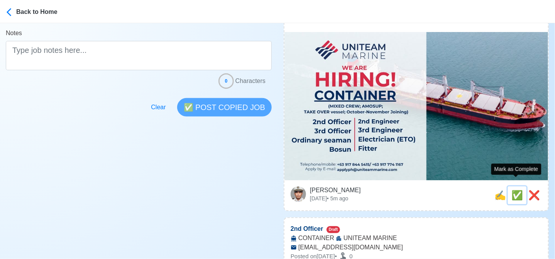
click at [514, 190] on span "✅" at bounding box center [517, 195] width 12 height 10
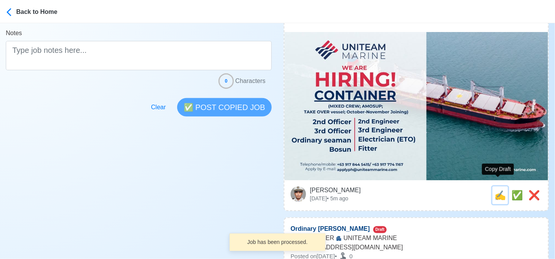
click at [497, 190] on span "✍️" at bounding box center [500, 195] width 12 height 10
type input "2nd Officer"
select select "2nd Officer"
type input "UNITEAM MARINE"
type input "CONTAINER"
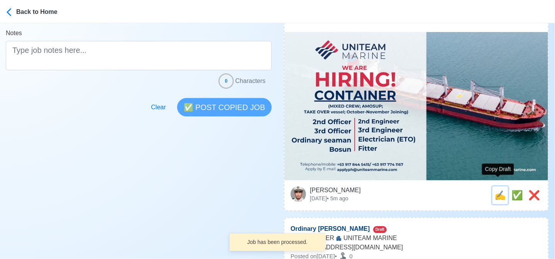
type input "[EMAIL_ADDRESS][DOMAIN_NAME]"
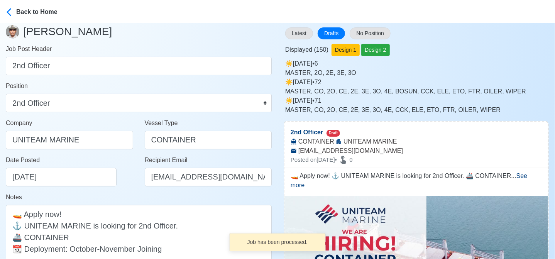
scroll to position [116, 0]
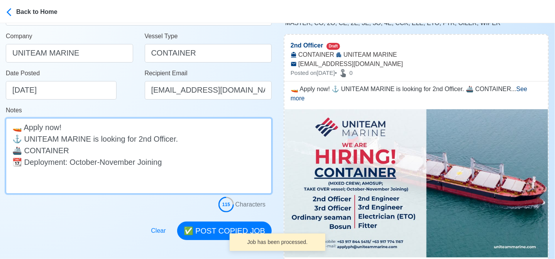
click at [97, 150] on textarea "🚤 Apply now! ⚓ UNITEAM MARINE is looking for 2nd Officer. 🚢 CONTAINER 📆 Deploym…" at bounding box center [139, 156] width 266 height 76
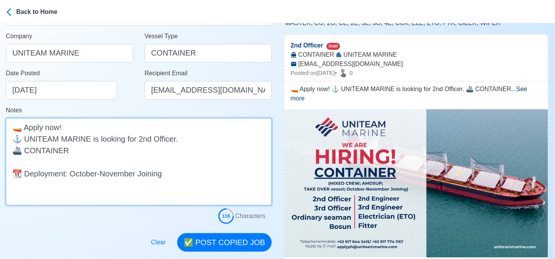
paste textarea "(MIXED CREW; AMOSUP; TAKE OVER vessel)"
type textarea "🚤 Apply now! ⚓ UNITEAM MARINE is looking for 2nd Officer. 🚢 CONTAINER (MIXED CR…"
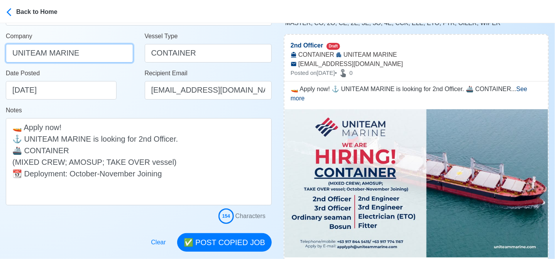
click at [83, 55] on input "UNITEAM MARINE" at bounding box center [69, 53] width 127 height 19
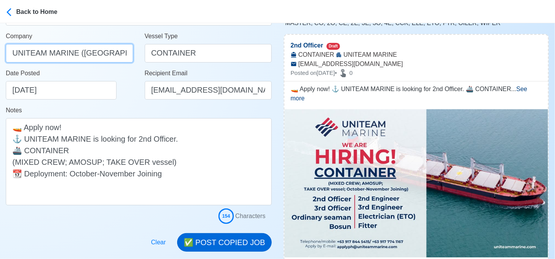
type input "UNITEAM MARINE ([GEOGRAPHIC_DATA]) INC"
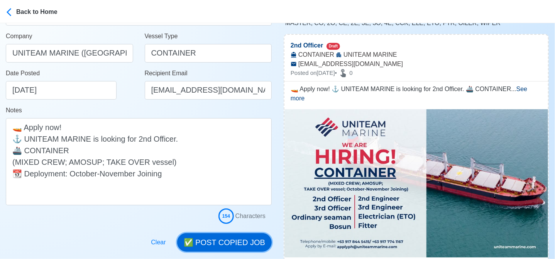
click at [230, 242] on button "✅ POST COPIED JOB" at bounding box center [224, 242] width 95 height 19
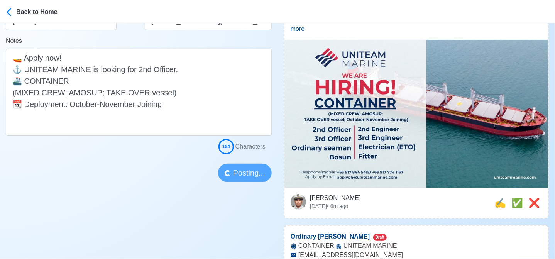
scroll to position [193, 0]
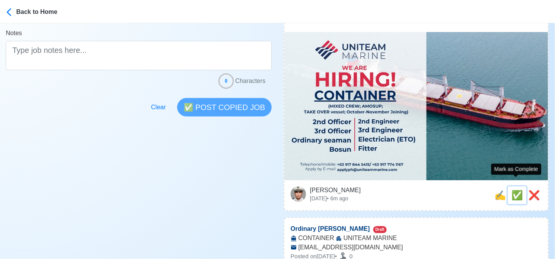
click at [514, 190] on span "✅" at bounding box center [517, 195] width 12 height 10
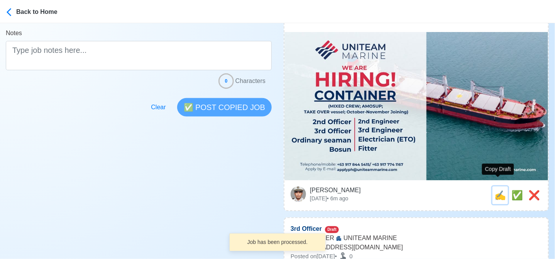
click at [503, 190] on span "✍️" at bounding box center [500, 195] width 12 height 10
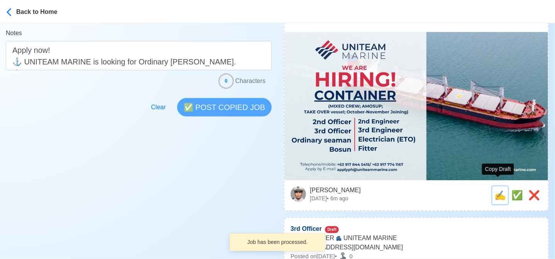
scroll to position [0, 0]
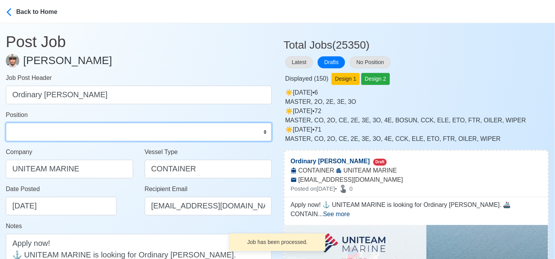
click at [77, 132] on select "Master Chief Officer 2nd Officer 3rd Officer Junior Officer Chief Engineer 2nd …" at bounding box center [139, 132] width 266 height 19
click at [6, 123] on select "Master Chief Officer 2nd Officer 3rd Officer Junior Officer Chief Engineer 2nd …" at bounding box center [139, 132] width 266 height 19
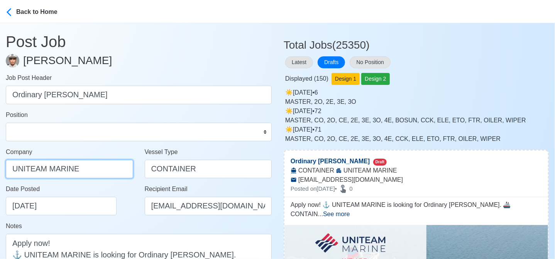
click at [99, 166] on input "UNITEAM MARINE" at bounding box center [69, 169] width 127 height 19
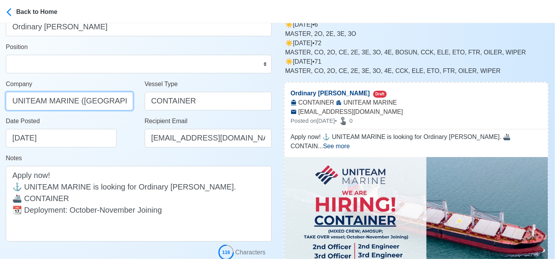
scroll to position [116, 0]
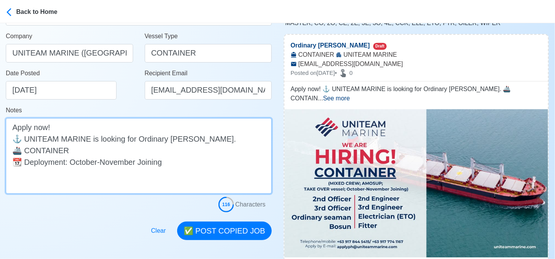
click at [91, 154] on textarea "Apply now! ⚓ UNITEAM MARINE is looking for Ordinary seaman. 🚢 CONTAINER 📆 Deplo…" at bounding box center [139, 156] width 266 height 76
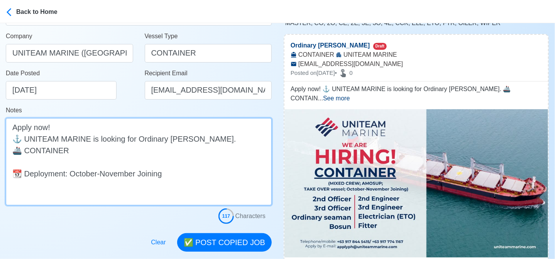
paste textarea "(MIXED CREW; AMOSUP; TAKE OVER vessel)"
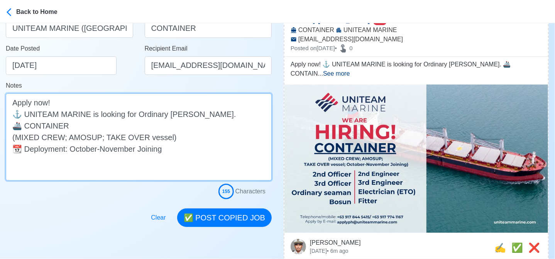
scroll to position [193, 0]
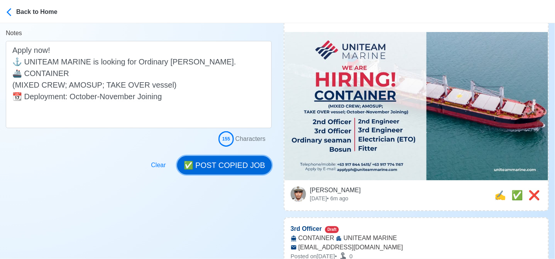
click at [246, 166] on button "✅ POST COPIED JOB" at bounding box center [224, 165] width 95 height 19
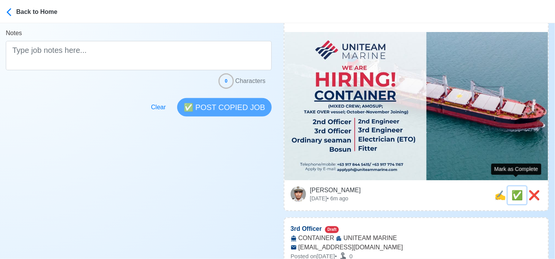
click at [514, 190] on span "✅" at bounding box center [517, 195] width 12 height 10
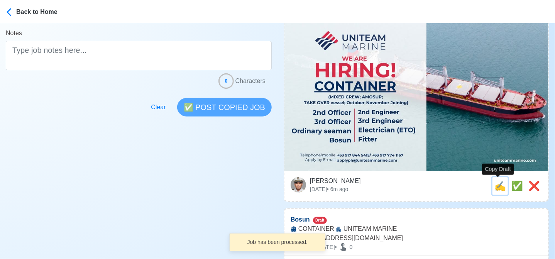
click at [494, 186] on span "✍️" at bounding box center [500, 186] width 12 height 10
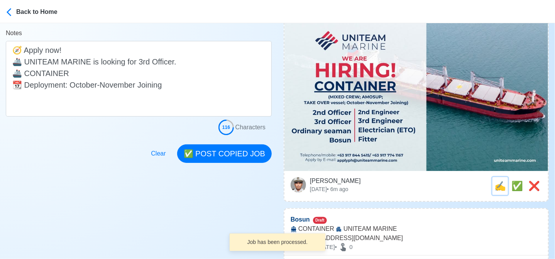
scroll to position [0, 0]
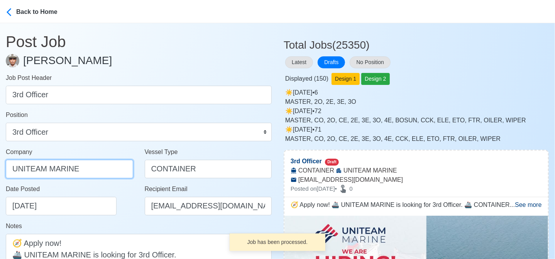
click at [93, 168] on input "UNITEAM MARINE" at bounding box center [69, 169] width 127 height 19
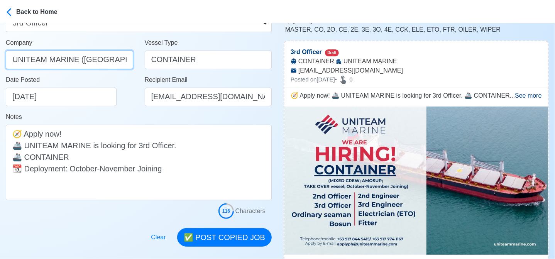
scroll to position [116, 0]
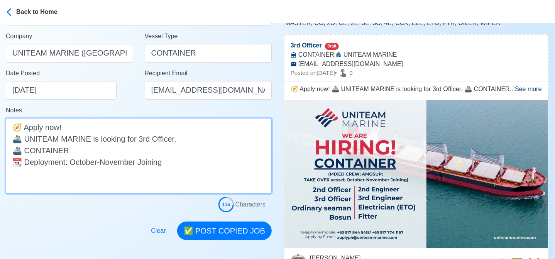
click at [122, 149] on textarea "🧭 Apply now! 🚢 UNITEAM MARINE is looking for 3rd Officer. 🚢 CONTAINER 📆 Deploym…" at bounding box center [139, 156] width 266 height 76
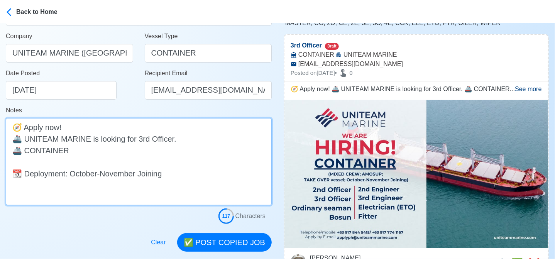
paste textarea "(MIXED CREW; AMOSUP; TAKE OVER vessel)"
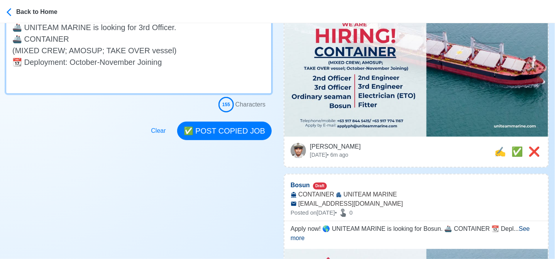
scroll to position [232, 0]
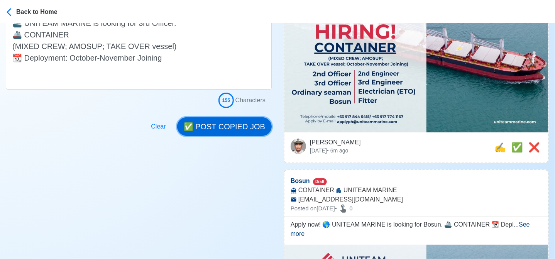
click at [225, 134] on button "✅ POST COPIED JOB" at bounding box center [224, 126] width 95 height 19
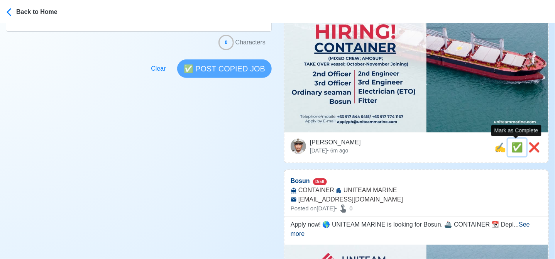
click at [514, 149] on span "✅" at bounding box center [517, 147] width 12 height 10
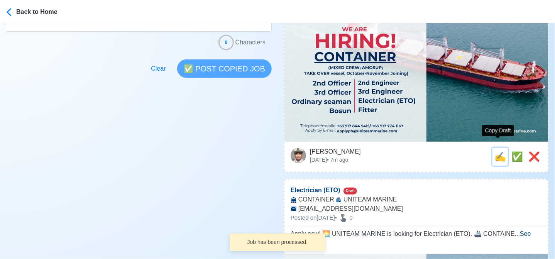
click at [499, 151] on span "✍️" at bounding box center [500, 156] width 12 height 10
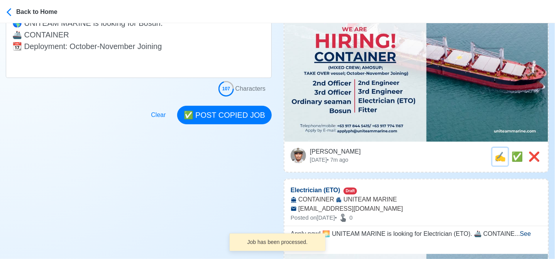
scroll to position [0, 0]
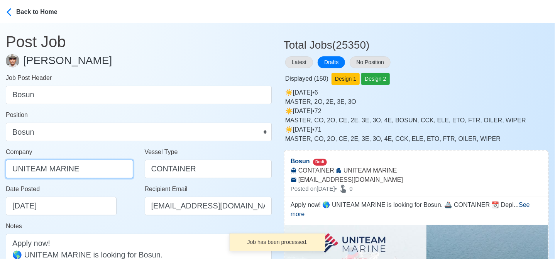
click at [92, 171] on input "UNITEAM MARINE" at bounding box center [69, 169] width 127 height 19
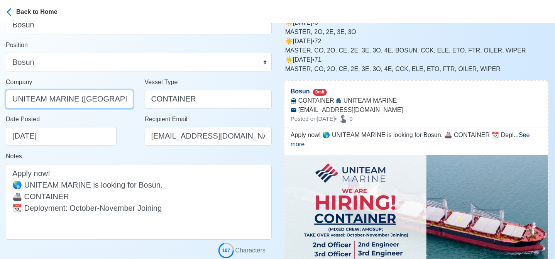
scroll to position [77, 0]
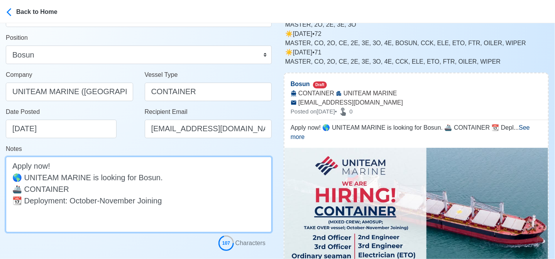
click at [100, 188] on textarea "Apply now! 🌎 UNITEAM MARINE is looking for Bosun. 🚢 CONTAINER 📆 Deployment: Oct…" at bounding box center [139, 195] width 266 height 76
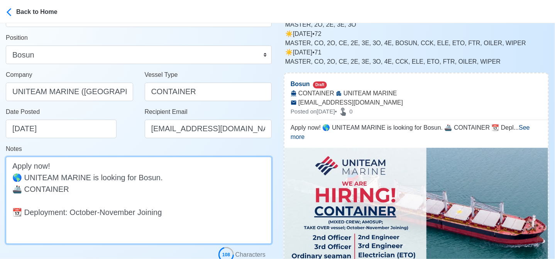
paste textarea "(MIXED CREW; AMOSUP; TAKE OVER vessel)"
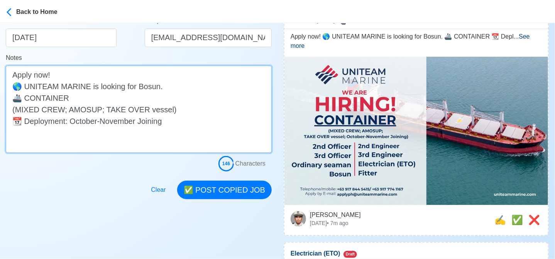
scroll to position [193, 0]
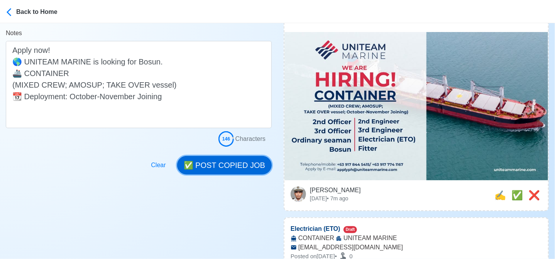
click at [247, 167] on button "✅ POST COPIED JOB" at bounding box center [224, 165] width 95 height 19
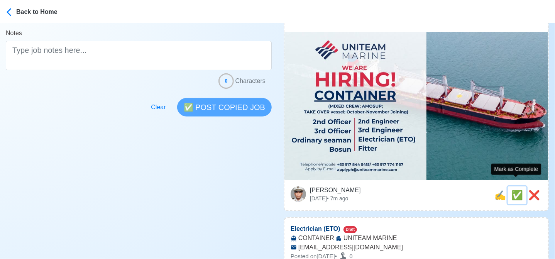
click at [514, 190] on span "✅" at bounding box center [517, 195] width 12 height 10
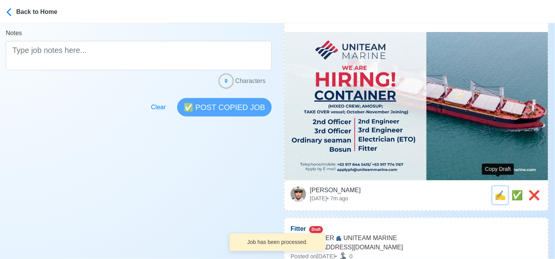
click at [498, 190] on span "✍️" at bounding box center [500, 195] width 12 height 10
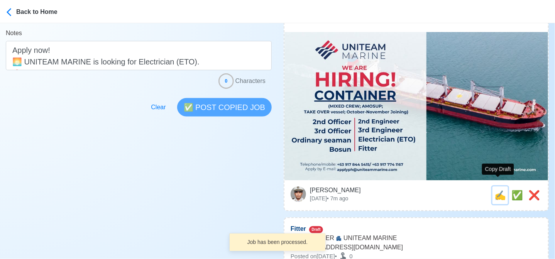
scroll to position [0, 0]
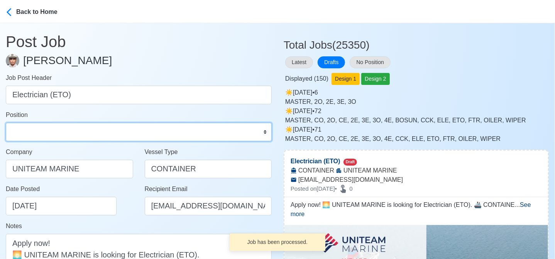
click at [44, 132] on select "Master Chief Officer 2nd Officer 3rd Officer Junior Officer Chief Engineer 2nd …" at bounding box center [139, 132] width 266 height 19
click at [6, 123] on select "Master Chief Officer 2nd Officer 3rd Officer Junior Officer Chief Engineer 2nd …" at bounding box center [139, 132] width 266 height 19
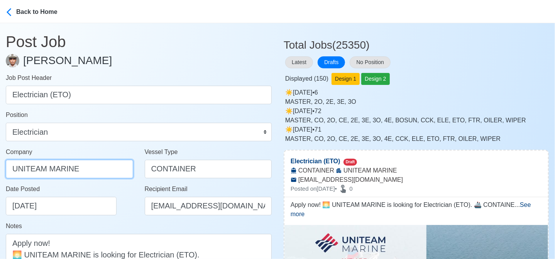
click at [116, 170] on input "UNITEAM MARINE" at bounding box center [69, 169] width 127 height 19
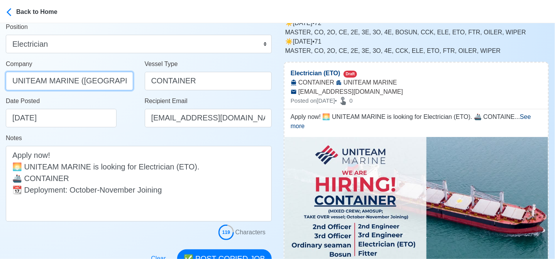
scroll to position [116, 0]
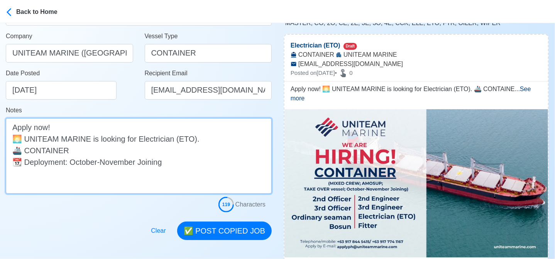
click at [171, 148] on textarea "Apply now! 🌅 UNITEAM MARINE is looking for Electrician (ETO). 🚢 CONTAINER 📆 Dep…" at bounding box center [139, 156] width 266 height 76
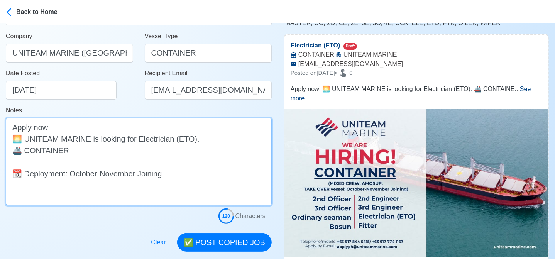
paste textarea "(MIXED CREW; AMOSUP; TAKE OVER vessel)"
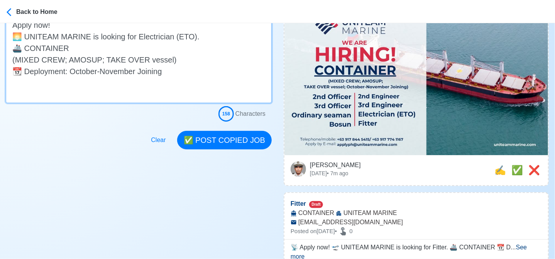
scroll to position [232, 0]
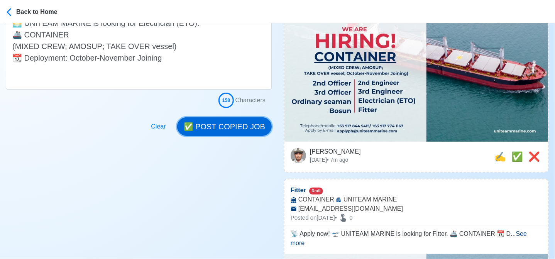
click at [245, 128] on button "✅ POST COPIED JOB" at bounding box center [224, 126] width 95 height 19
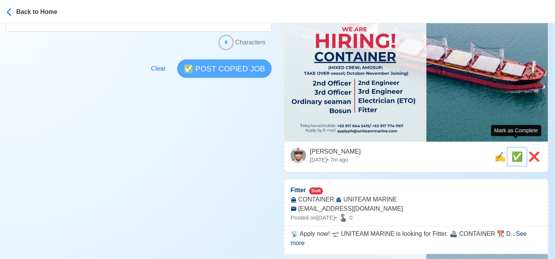
click at [514, 151] on span "✅" at bounding box center [517, 156] width 12 height 10
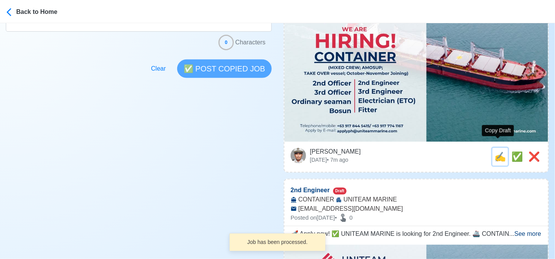
click at [496, 151] on span "✍️" at bounding box center [500, 156] width 12 height 10
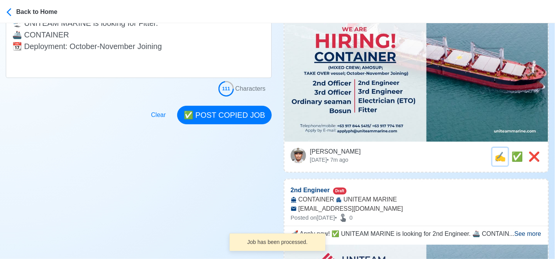
scroll to position [0, 0]
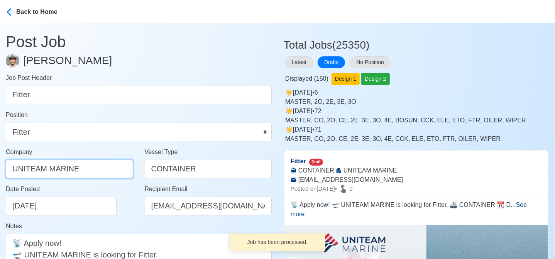
click at [93, 166] on input "UNITEAM MARINE" at bounding box center [69, 169] width 127 height 19
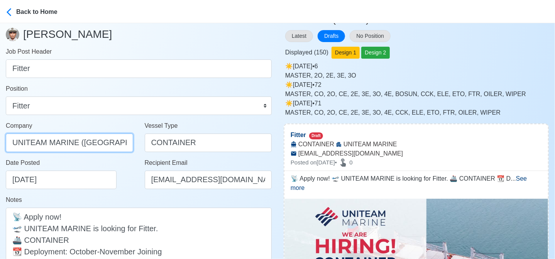
scroll to position [77, 0]
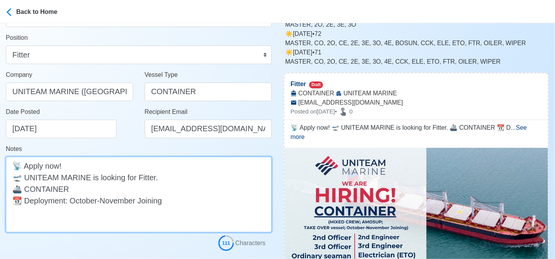
click at [115, 193] on textarea "📡 Apply now! 🛫 UNITEAM MARINE is looking for Fitter. 🚢 CONTAINER 📆 Deployment: …" at bounding box center [139, 195] width 266 height 76
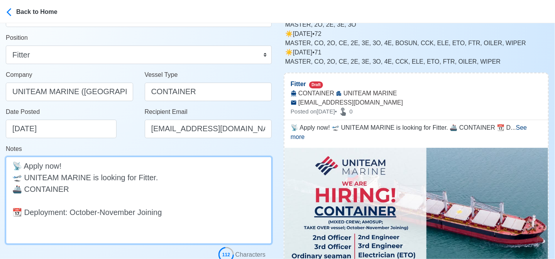
paste textarea "(MIXED CREW; AMOSUP; TAKE OVER vessel)"
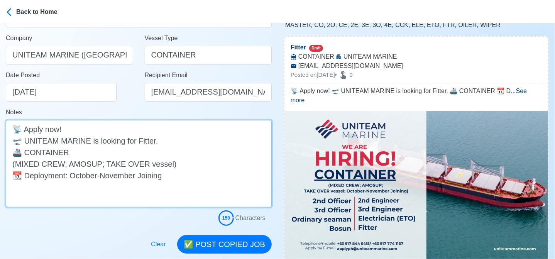
scroll to position [154, 0]
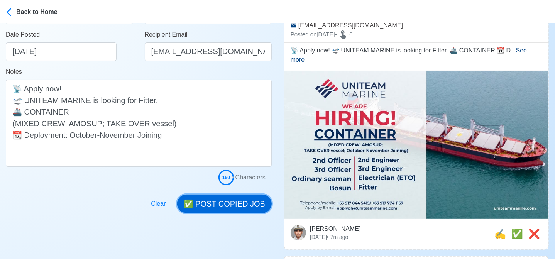
click at [240, 210] on button "✅ POST COPIED JOB" at bounding box center [224, 203] width 95 height 19
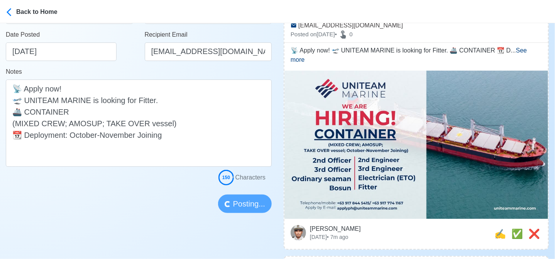
scroll to position [193, 0]
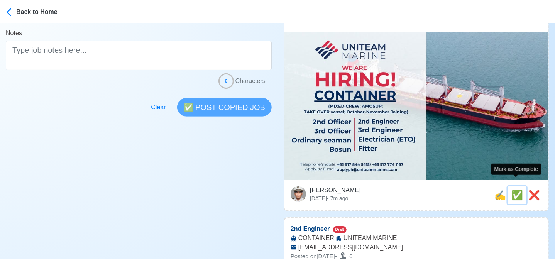
click at [517, 190] on span "✅" at bounding box center [517, 195] width 12 height 10
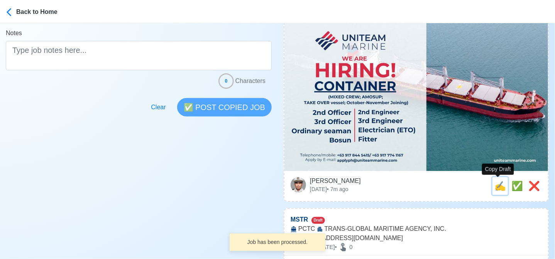
click at [499, 187] on span "✍️" at bounding box center [500, 186] width 12 height 10
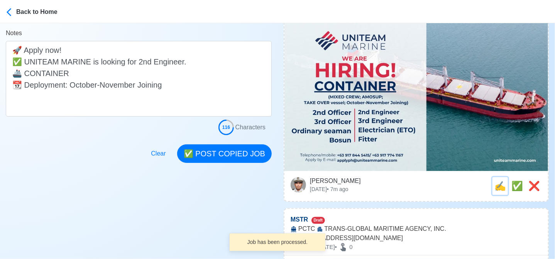
scroll to position [0, 0]
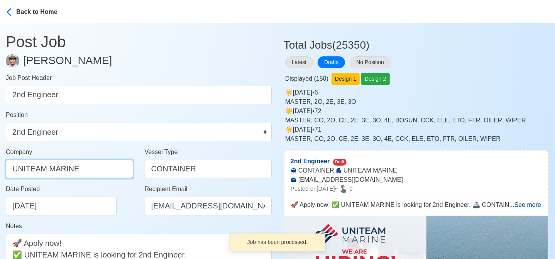
click at [94, 166] on input "UNITEAM MARINE" at bounding box center [69, 169] width 127 height 19
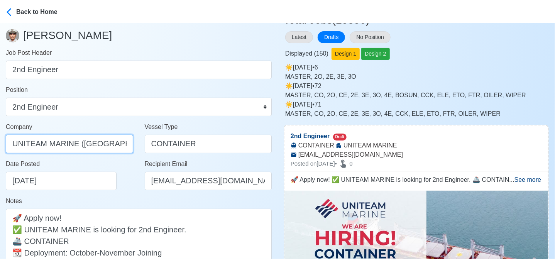
scroll to position [77, 0]
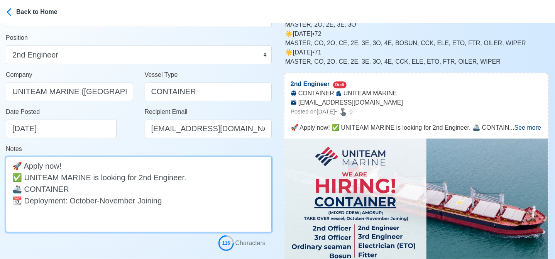
click at [120, 186] on textarea "🚀 Apply now! ✅ UNITEAM MARINE is looking for 2nd Engineer. 🚢 CONTAINER 📆 Deploy…" at bounding box center [139, 195] width 266 height 76
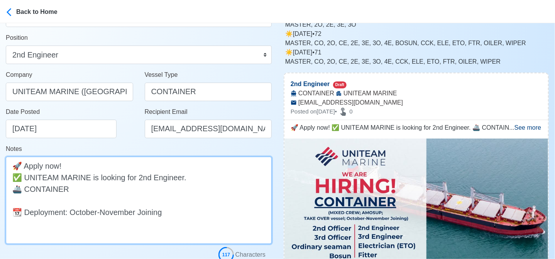
paste textarea "(MIXED CREW; AMOSUP; TAKE OVER vessel)"
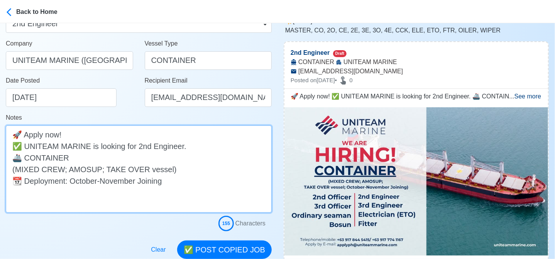
scroll to position [154, 0]
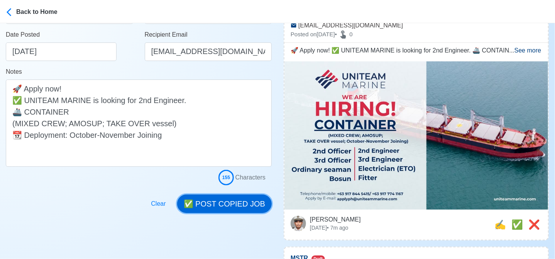
click at [230, 202] on button "✅ POST COPIED JOB" at bounding box center [224, 203] width 95 height 19
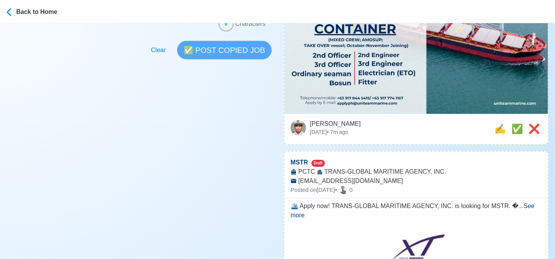
scroll to position [270, 0]
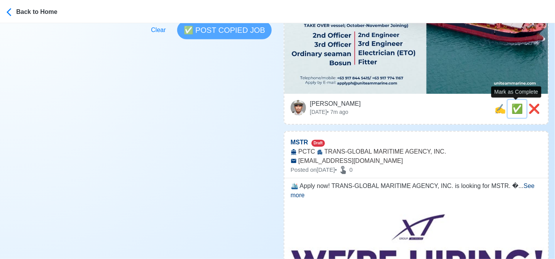
click at [512, 106] on span "✅" at bounding box center [517, 108] width 12 height 10
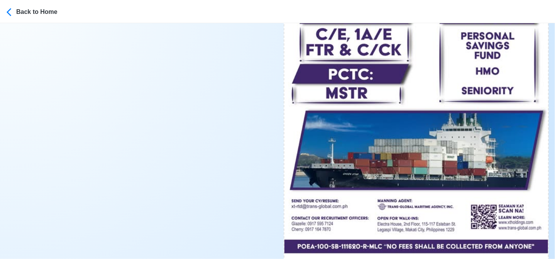
scroll to position [347, 0]
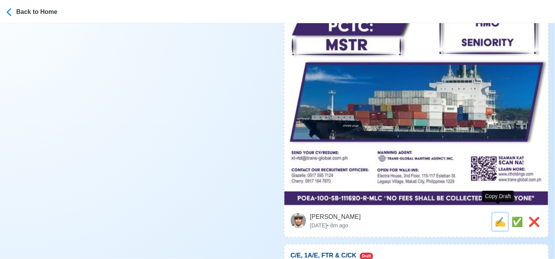
click at [494, 216] on span "✍️" at bounding box center [500, 221] width 12 height 10
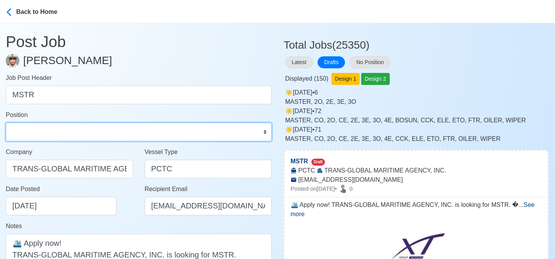
click at [79, 132] on select "Master Chief Officer 2nd Officer 3rd Officer Junior Officer Chief Engineer 2nd …" at bounding box center [139, 132] width 266 height 19
click at [6, 123] on select "Master Chief Officer 2nd Officer 3rd Officer Junior Officer Chief Engineer 2nd …" at bounding box center [139, 132] width 266 height 19
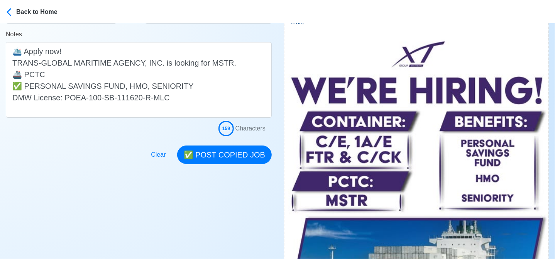
scroll to position [193, 0]
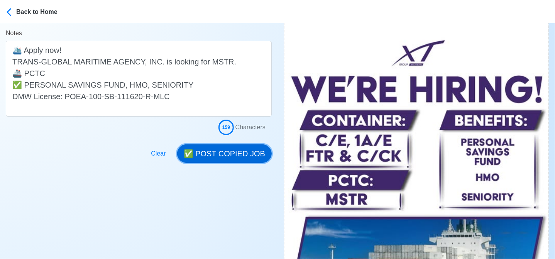
click at [237, 154] on button "✅ POST COPIED JOB" at bounding box center [224, 153] width 95 height 19
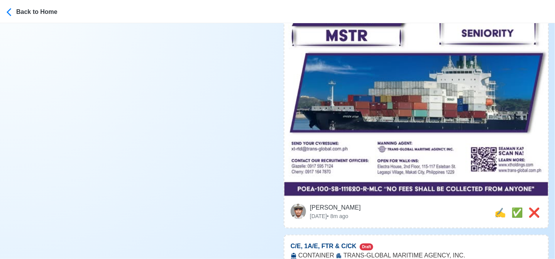
scroll to position [386, 0]
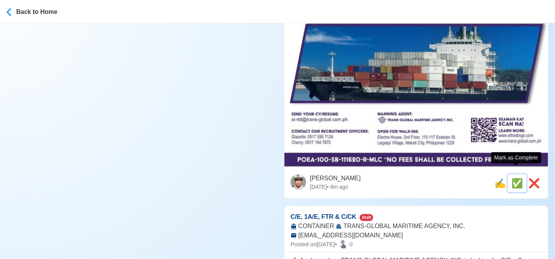
click at [511, 178] on span "✅" at bounding box center [517, 183] width 12 height 10
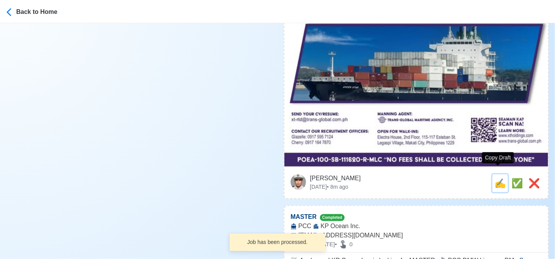
click at [500, 178] on span "✍️" at bounding box center [500, 183] width 12 height 10
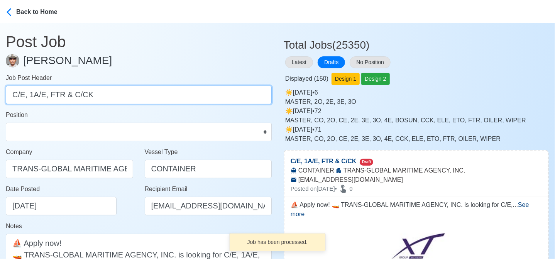
drag, startPoint x: 28, startPoint y: 95, endPoint x: 143, endPoint y: 95, distance: 115.4
click at [143, 95] on input "C/E, 1A/E, FTR & C/CK" at bounding box center [139, 95] width 266 height 19
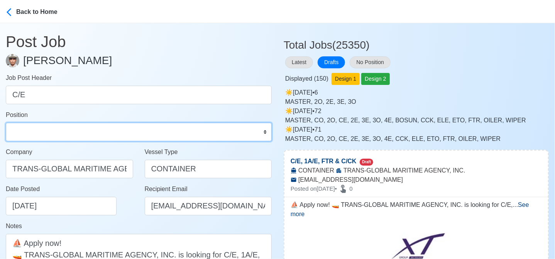
click at [130, 131] on select "Master Chief Officer 2nd Officer 3rd Officer Junior Officer Chief Engineer 2nd …" at bounding box center [139, 132] width 266 height 19
click at [6, 123] on select "Master Chief Officer 2nd Officer 3rd Officer Junior Officer Chief Engineer 2nd …" at bounding box center [139, 132] width 266 height 19
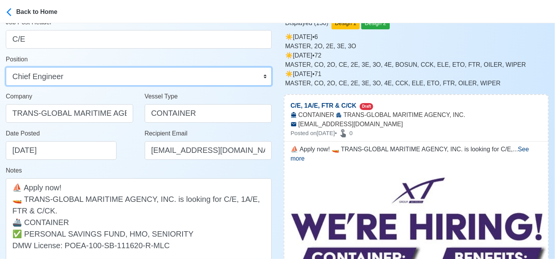
scroll to position [116, 0]
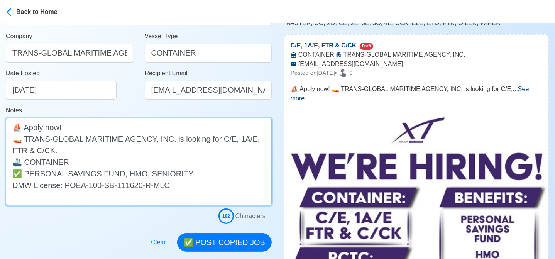
click at [232, 138] on textarea "⛵ Apply now! 🚤 TRANS-GLOBAL MARITIME AGENCY, INC. is looking for C/E, 1A/E, FTR…" at bounding box center [139, 161] width 266 height 87
drag, startPoint x: 232, startPoint y: 138, endPoint x: 232, endPoint y: 149, distance: 10.8
click at [232, 149] on textarea "⛵ Apply now! 🚤 TRANS-GLOBAL MARITIME AGENCY, INC. is looking for C/E, 1A/E, FTR…" at bounding box center [139, 161] width 266 height 87
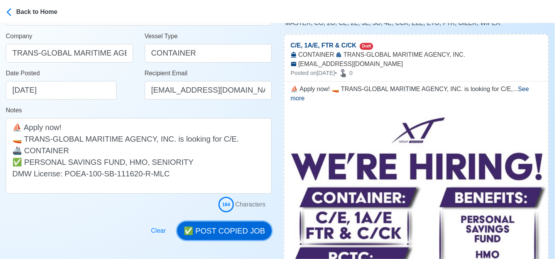
click at [244, 235] on button "✅ POST COPIED JOB" at bounding box center [224, 230] width 95 height 19
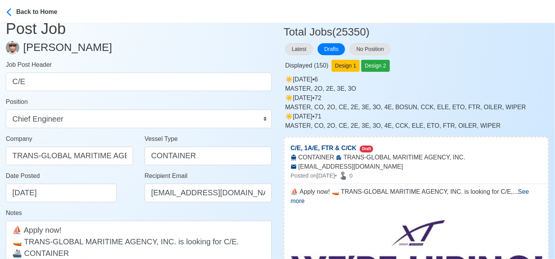
scroll to position [0, 0]
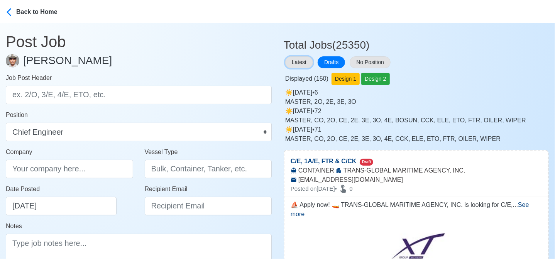
click at [298, 63] on button "Latest" at bounding box center [299, 62] width 28 height 12
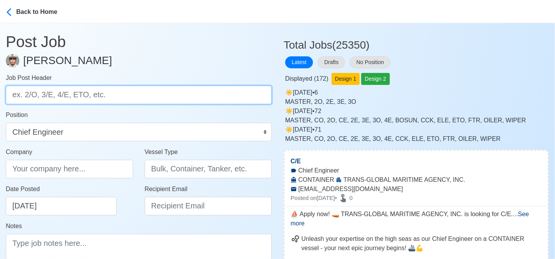
click at [177, 91] on input "Job Post Header" at bounding box center [139, 95] width 266 height 19
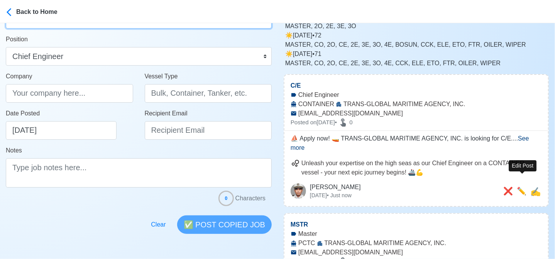
scroll to position [77, 0]
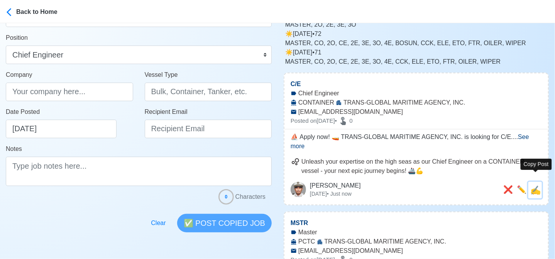
click at [537, 185] on span "✍️" at bounding box center [535, 190] width 10 height 10
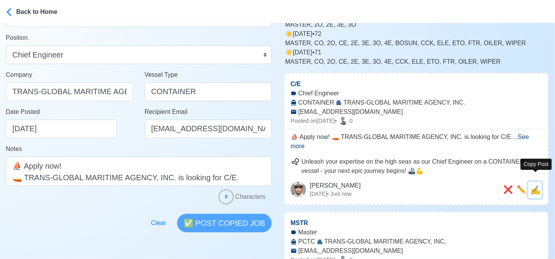
scroll to position [0, 0]
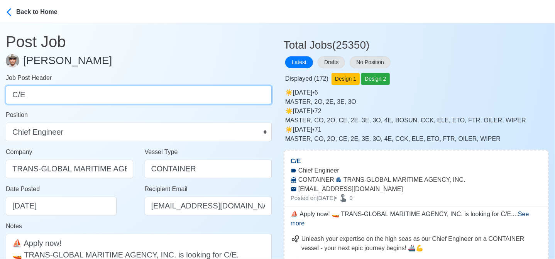
click at [117, 100] on input "C/E" at bounding box center [139, 95] width 266 height 19
paste input "1A/E, FTR & C/CK."
drag, startPoint x: 31, startPoint y: 95, endPoint x: 129, endPoint y: 94, distance: 97.6
click at [129, 94] on input "1A/E, FTR & C/CK." at bounding box center [139, 95] width 266 height 19
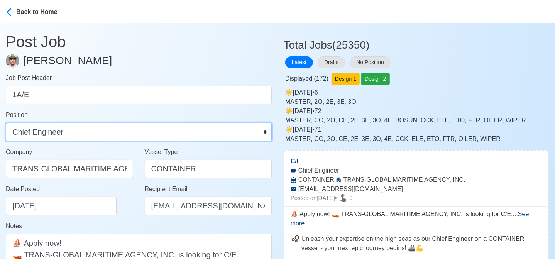
click at [91, 130] on select "Master Chief Officer 2nd Officer 3rd Officer Junior Officer Chief Engineer 2nd …" at bounding box center [139, 132] width 266 height 19
click at [6, 123] on select "Master Chief Officer 2nd Officer 3rd Officer Junior Officer Chief Engineer 2nd …" at bounding box center [139, 132] width 266 height 19
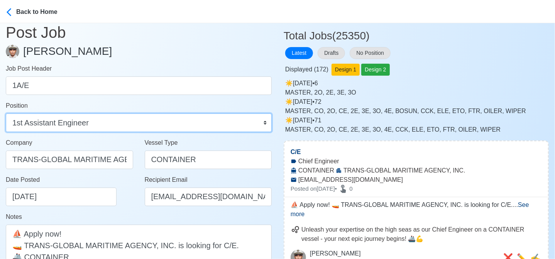
scroll to position [39, 0]
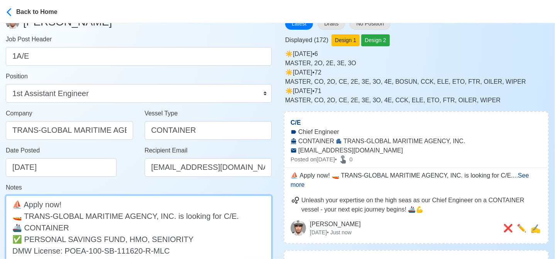
click at [219, 214] on textarea "⛵ Apply now! 🚤 TRANS-GLOBAL MARITIME AGENCY, INC. is looking for C/E. 🚢 CONTAIN…" at bounding box center [139, 233] width 266 height 76
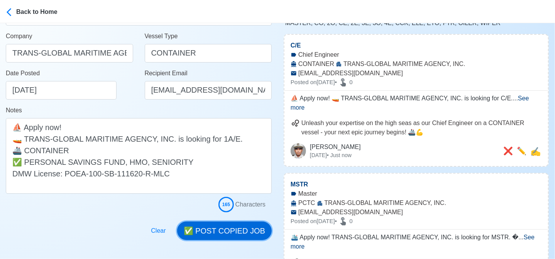
click at [254, 227] on button "✅ POST COPIED JOB" at bounding box center [224, 230] width 95 height 19
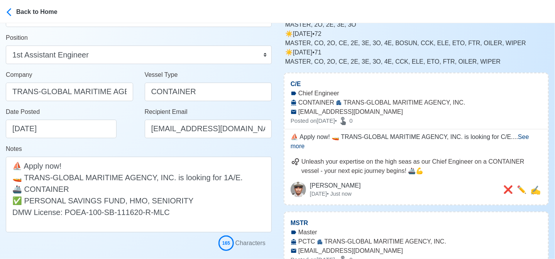
scroll to position [39, 0]
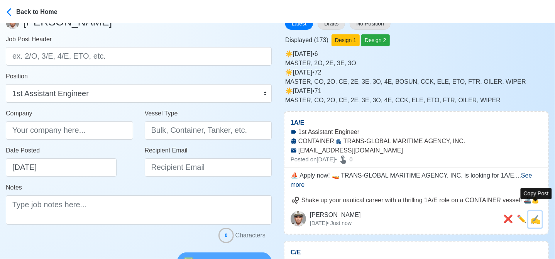
click at [538, 215] on span "✍️" at bounding box center [535, 220] width 10 height 10
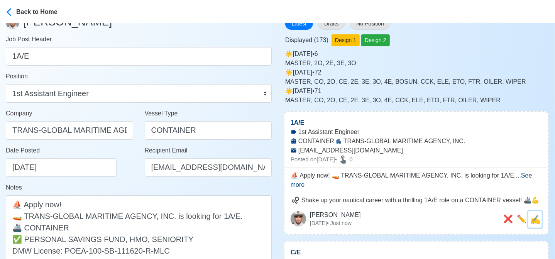
scroll to position [0, 0]
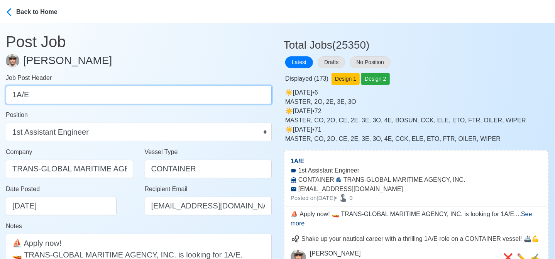
click at [127, 98] on input "1A/E" at bounding box center [139, 95] width 266 height 19
paste input "FTR & C/CK."
drag, startPoint x: 35, startPoint y: 95, endPoint x: 50, endPoint y: 93, distance: 14.4
click at [50, 93] on input "FTR & C/CK." at bounding box center [139, 95] width 266 height 19
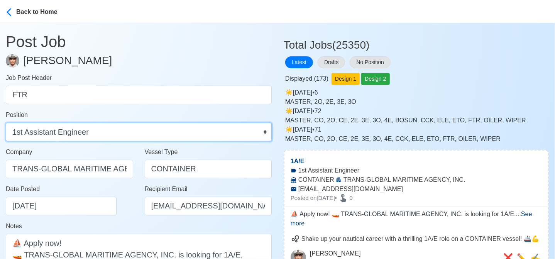
click at [96, 130] on select "Master Chief Officer 2nd Officer 3rd Officer Junior Officer Chief Engineer 2nd …" at bounding box center [139, 132] width 266 height 19
click at [6, 123] on select "Master Chief Officer 2nd Officer 3rd Officer Junior Officer Chief Engineer 2nd …" at bounding box center [139, 132] width 266 height 19
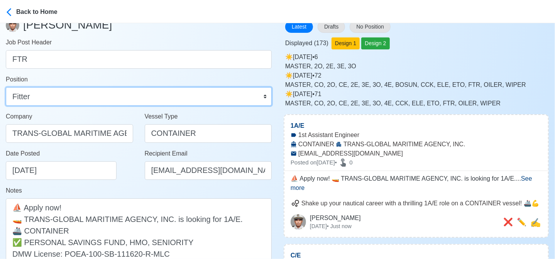
scroll to position [77, 0]
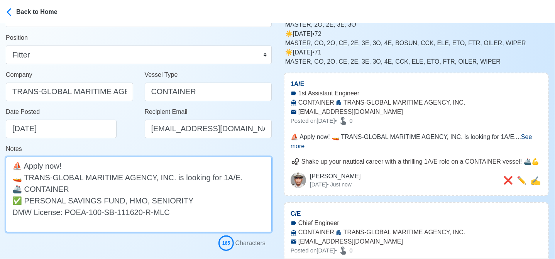
drag, startPoint x: 215, startPoint y: 177, endPoint x: 230, endPoint y: 177, distance: 15.4
click at [230, 177] on textarea "⛵ Apply now! 🚤 TRANS-GLOBAL MARITIME AGENCY, INC. is looking for 1A/E. 🚢 CONTAI…" at bounding box center [139, 195] width 266 height 76
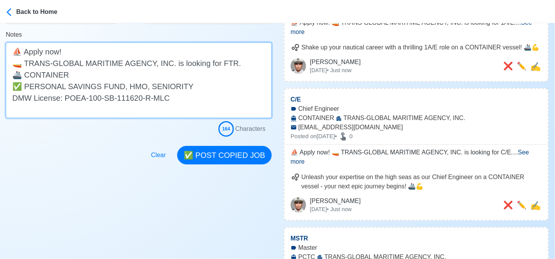
scroll to position [193, 0]
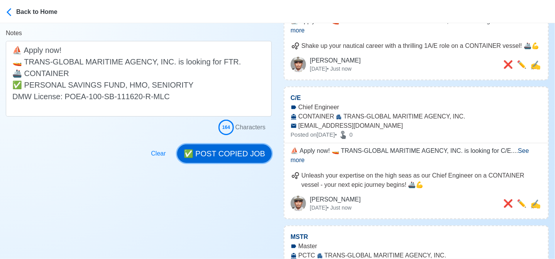
click at [238, 154] on button "✅ POST COPIED JOB" at bounding box center [224, 153] width 95 height 19
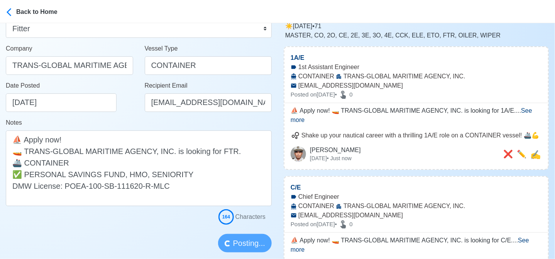
scroll to position [77, 0]
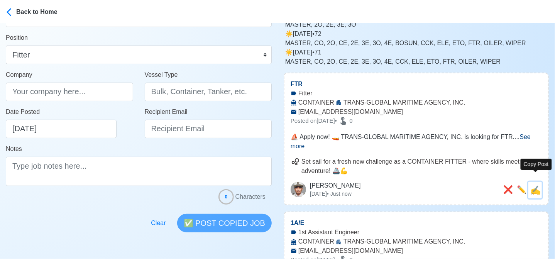
click at [540, 185] on span "✍️" at bounding box center [535, 190] width 10 height 10
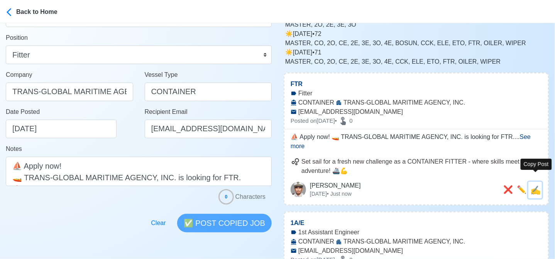
scroll to position [0, 0]
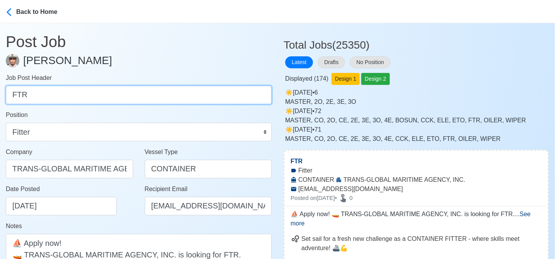
click at [127, 98] on input "FTR" at bounding box center [139, 95] width 266 height 19
paste input "C/CK"
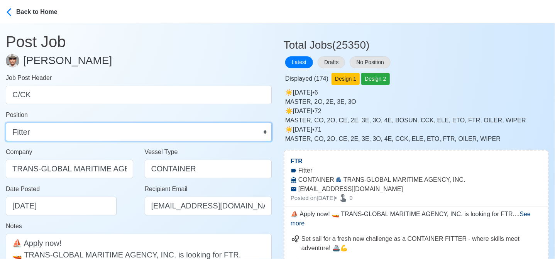
click at [51, 128] on select "Master Chief Officer 2nd Officer 3rd Officer Junior Officer Chief Engineer 2nd …" at bounding box center [139, 132] width 266 height 19
click at [6, 123] on select "Master Chief Officer 2nd Officer 3rd Officer Junior Officer Chief Engineer 2nd …" at bounding box center [139, 132] width 266 height 19
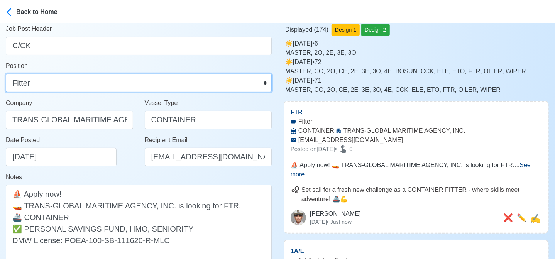
scroll to position [116, 0]
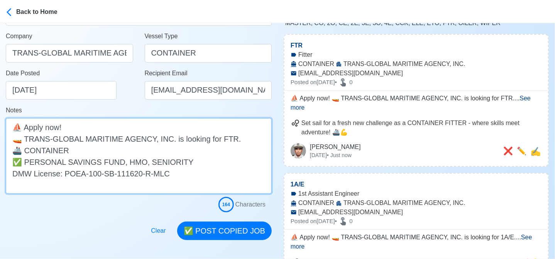
click at [218, 136] on textarea "⛵ Apply now! 🚤 TRANS-GLOBAL MARITIME AGENCY, INC. is looking for FTR. 🚢 CONTAIN…" at bounding box center [139, 156] width 266 height 76
paste textarea "C/CK"
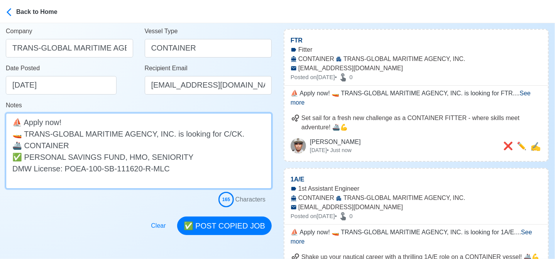
scroll to position [193, 0]
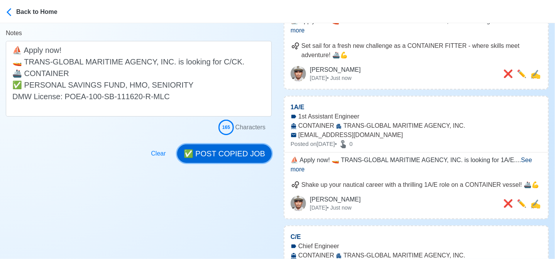
click at [228, 152] on button "✅ POST COPIED JOB" at bounding box center [224, 153] width 95 height 19
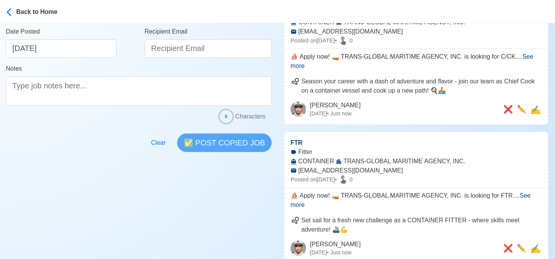
scroll to position [0, 0]
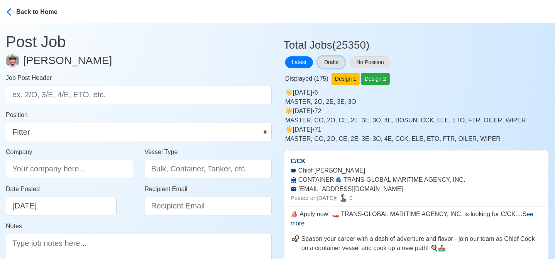
click at [336, 63] on button "Drafts" at bounding box center [331, 62] width 27 height 12
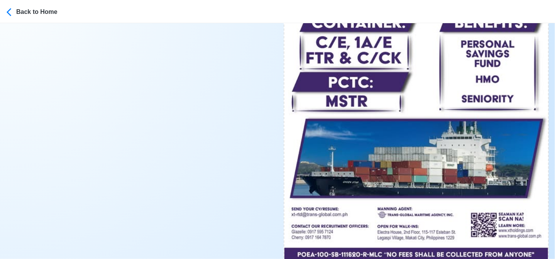
scroll to position [386, 0]
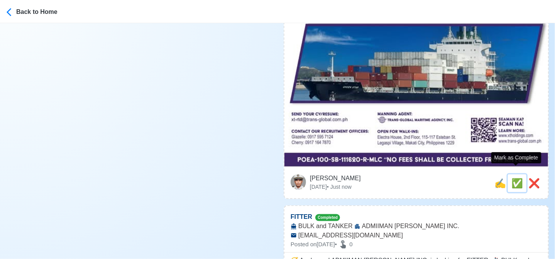
click at [516, 178] on span "✅" at bounding box center [517, 183] width 12 height 10
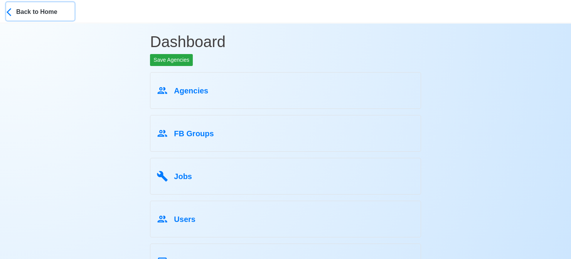
click at [27, 11] on div "Back to Home" at bounding box center [45, 11] width 58 height 11
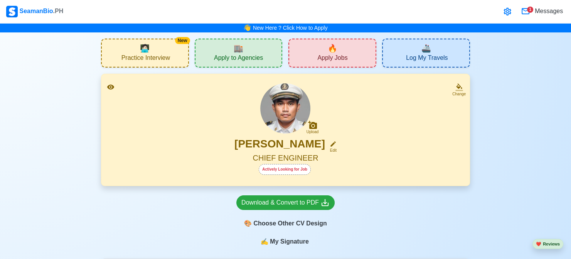
click at [310, 58] on div "🔥 Apply Jobs" at bounding box center [333, 53] width 88 height 29
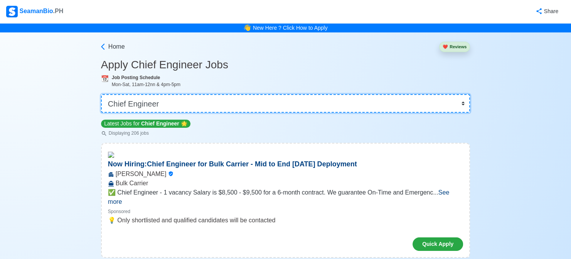
click at [294, 104] on select "👉 Select Rank or Position Master Chief Officer 2nd Officer 3rd Officer Junior O…" at bounding box center [285, 103] width 369 height 19
click at [102, 94] on select "👉 Select Rank or Position Master Chief Officer 2nd Officer 3rd Officer Junior O…" at bounding box center [285, 103] width 369 height 19
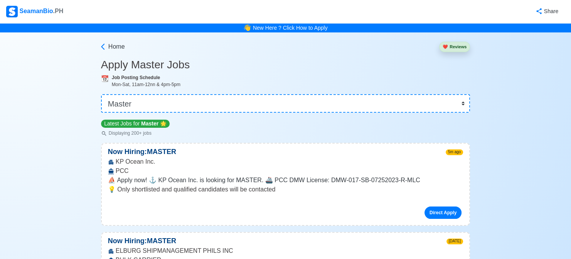
click at [372, 59] on h3 "Apply Master Jobs" at bounding box center [285, 64] width 369 height 13
click at [204, 105] on select "👉 Select Rank or Position Master Chief Officer 2nd Officer 3rd Officer Junior O…" at bounding box center [285, 103] width 369 height 19
select select "2nd Officer"
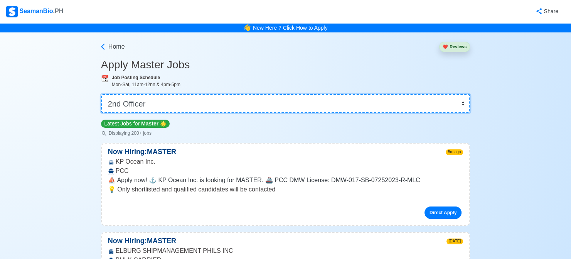
click at [102, 94] on select "👉 Select Rank or Position Master Chief Officer 2nd Officer 3rd Officer Junior O…" at bounding box center [285, 103] width 369 height 19
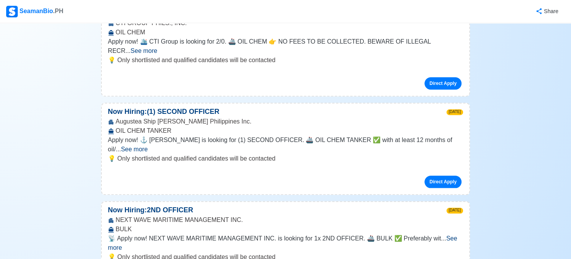
scroll to position [6062, 0]
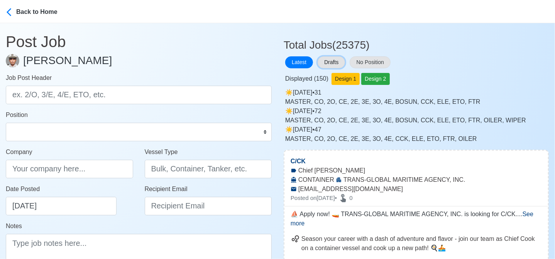
click at [333, 60] on button "Drafts" at bounding box center [331, 62] width 27 height 12
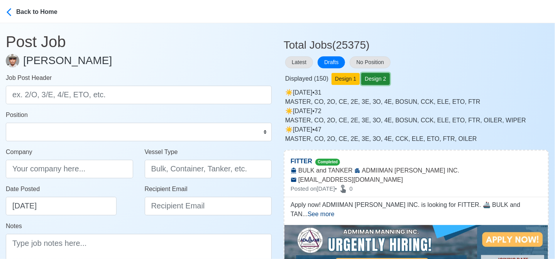
click at [370, 81] on button "Design 2" at bounding box center [375, 79] width 28 height 12
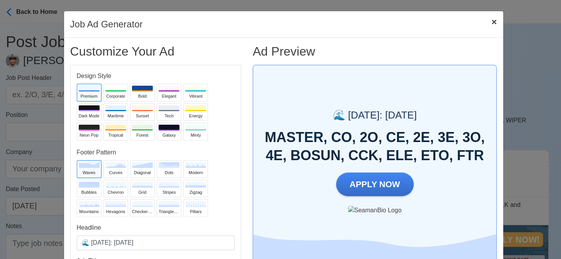
click at [491, 24] on span "×" at bounding box center [493, 22] width 5 height 10
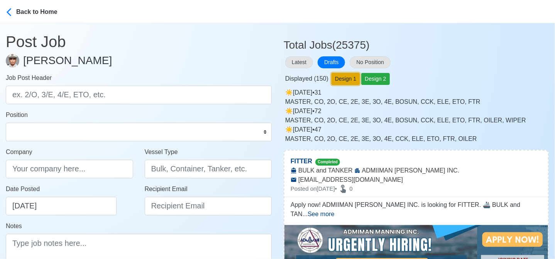
click at [344, 79] on button "Design 1" at bounding box center [345, 79] width 28 height 12
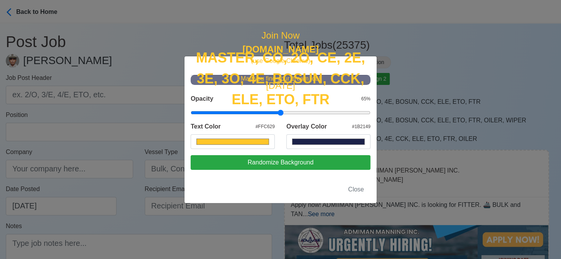
scroll to position [77, 0]
click at [321, 149] on input "#1b2149" at bounding box center [328, 141] width 84 height 15
type input "#ffc629"
type input "#112292"
type input "#ffc629"
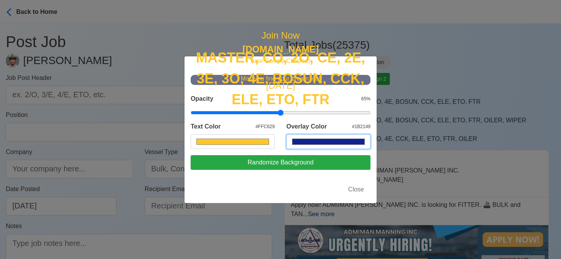
type input "#102293"
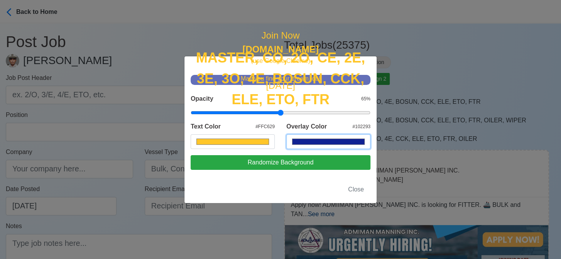
type input "#ffc629"
type input "#0822c9"
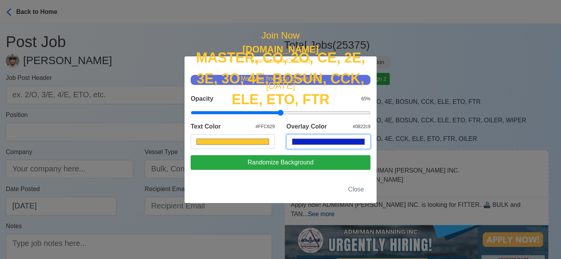
type input "#ffc629"
type input "#081881"
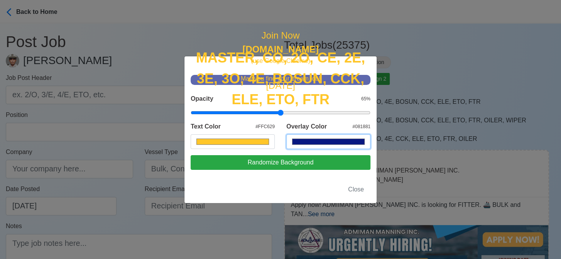
type input "#ffc629"
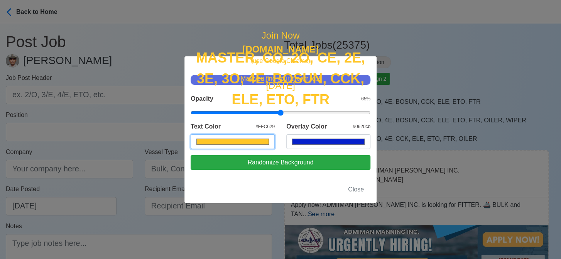
type input "#0620cb"
click at [224, 149] on input "#ffc629" at bounding box center [233, 141] width 84 height 15
click at [238, 149] on input "#ffc629" at bounding box center [233, 141] width 84 height 15
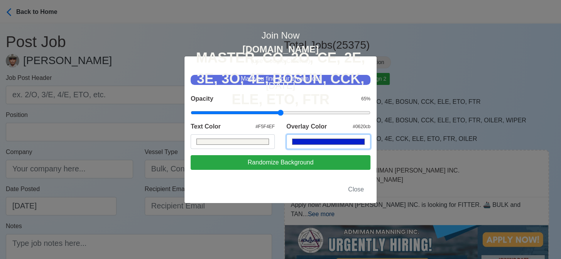
click at [349, 149] on input "#0620cb" at bounding box center [328, 141] width 84 height 15
type input "#f5f4ef"
type input "#071888"
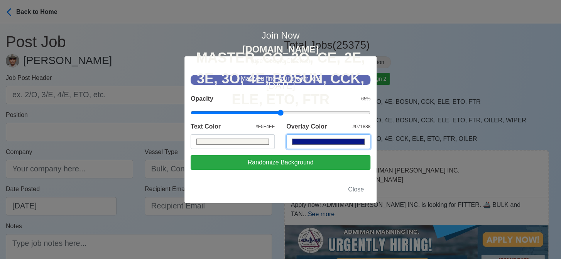
type input "#f5f4ef"
type input "#041162"
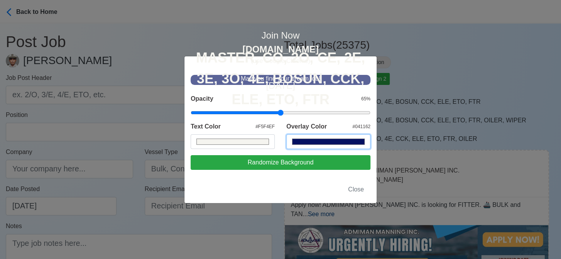
type input "#f5f4ef"
type input "#020c50"
type input "#f5f4ef"
type input "#02116e"
click at [245, 150] on div "[DATE] MASTER, CO, 2O, CE, 2E, 3E, 3O, 4E, BOSUN, CCK, ELE, ETO, FTR Join Now […" at bounding box center [280, 122] width 192 height 107
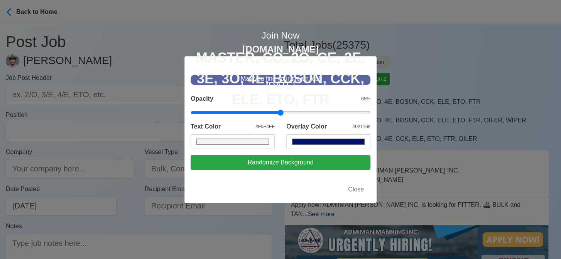
scroll to position [0, 0]
click at [320, 110] on div "MASTER, CO, 2O, CE, 2E, 3E, 3O, 4E, BOSUN, CCK, ELE, ETO, FTR" at bounding box center [281, 78] width 180 height 63
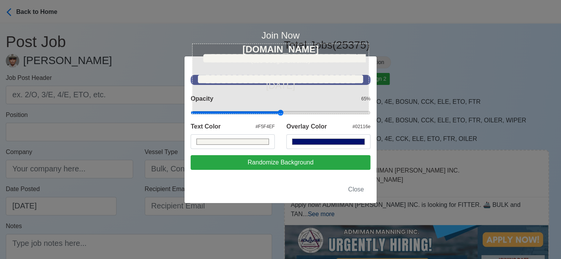
click at [320, 114] on textarea "**********" at bounding box center [280, 79] width 177 height 70
type input "#f5f4ef"
type textarea "**********"
type input "#f5f4ef"
type textarea "**********"
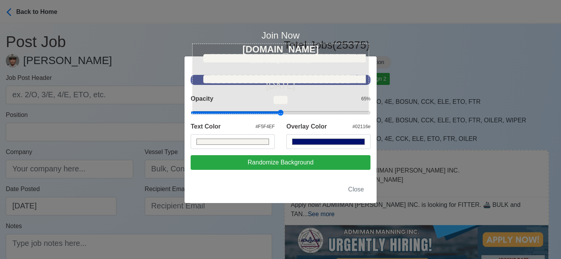
type input "#f5f4ef"
type textarea "**********"
type input "#f5f4ef"
type textarea "**********"
type input "#f5f4ef"
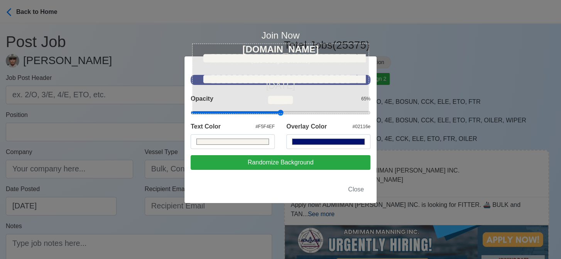
type textarea "**********"
type input "#f5f4ef"
type textarea "**********"
type input "#f5f4ef"
type textarea "**********"
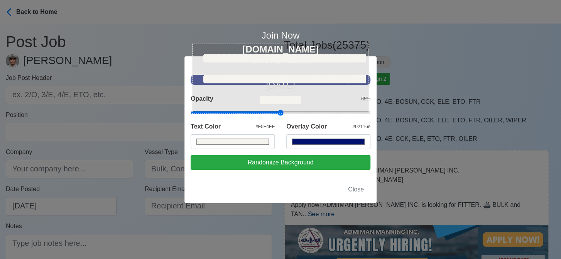
type input "#f5f4ef"
type textarea "**********"
type input "#f5f4ef"
type textarea "**********"
type input "#f5f4ef"
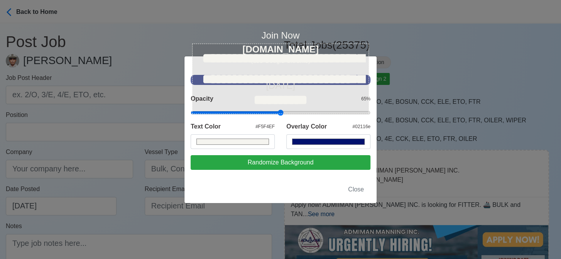
type textarea "**********"
type input "#f5f4ef"
type textarea "**********"
type input "#f5f4ef"
type textarea "**********"
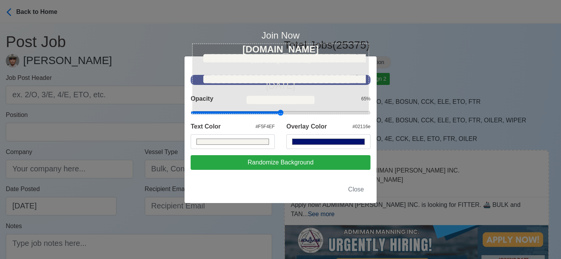
drag, startPoint x: 252, startPoint y: 130, endPoint x: 192, endPoint y: 127, distance: 60.3
click at [192, 114] on textarea "**********" at bounding box center [280, 79] width 177 height 70
type input "#f5f4ef"
type textarea "**********"
click at [269, 109] on textarea "**********" at bounding box center [280, 79] width 177 height 70
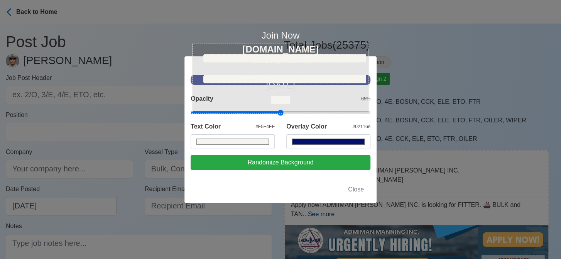
type input "#f5f4ef"
type textarea "**********"
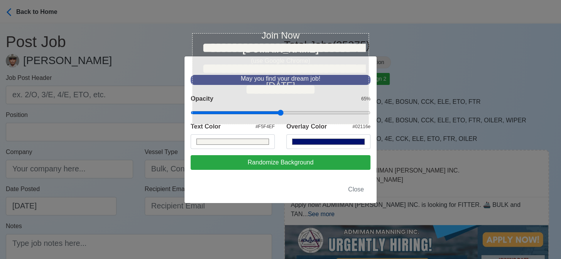
type input "#f5f4ef"
type textarea "**********"
click at [293, 115] on textarea "**********" at bounding box center [280, 78] width 177 height 91
type input "#f5f4ef"
type textarea "**********"
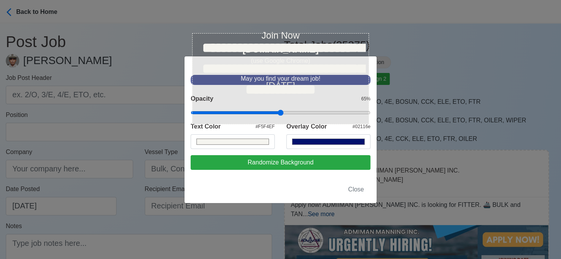
click at [344, 96] on textarea "**********" at bounding box center [280, 78] width 177 height 91
drag, startPoint x: 258, startPoint y: 95, endPoint x: 235, endPoint y: 96, distance: 22.4
click at [235, 96] on textarea "**********" at bounding box center [280, 78] width 177 height 91
type input "#f5f4ef"
type textarea "**********"
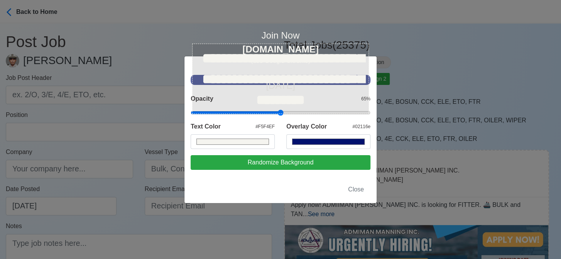
click at [312, 86] on textarea "**********" at bounding box center [280, 79] width 177 height 70
type input "#f5f4ef"
type textarea "**********"
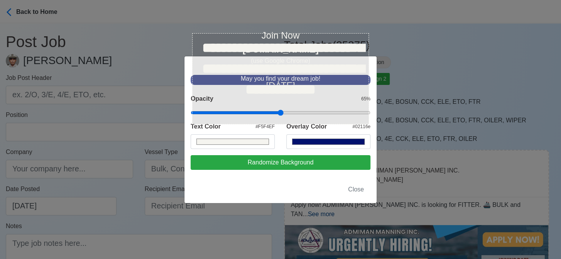
click at [232, 116] on textarea "**********" at bounding box center [280, 78] width 177 height 91
type input "#f5f4ef"
type textarea "**********"
type input "#f5f4ef"
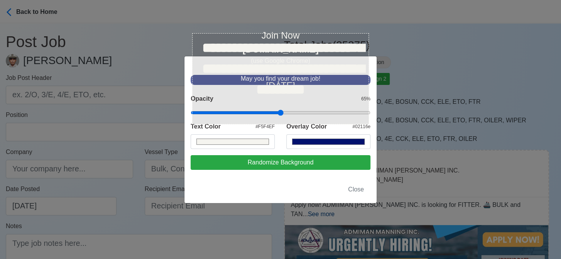
type textarea "**********"
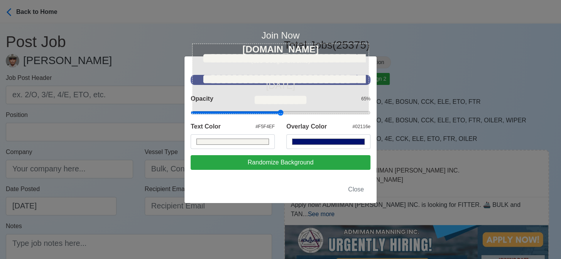
type input "#f5f4ef"
type textarea "**********"
type input "#f5f4ef"
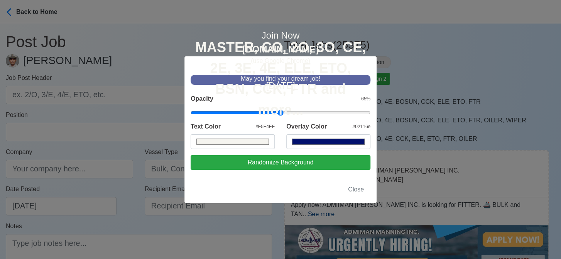
click at [278, 103] on div "Opacity 65 %" at bounding box center [281, 98] width 180 height 9
click at [469, 82] on div "[DATE] MASTER, CO, 2O, 3O, CE, 2E, 3E, 4E, ELE, ETO, BSN, CCK, FTR and more... …" at bounding box center [280, 129] width 561 height 259
click at [358, 193] on span "Close" at bounding box center [356, 189] width 16 height 7
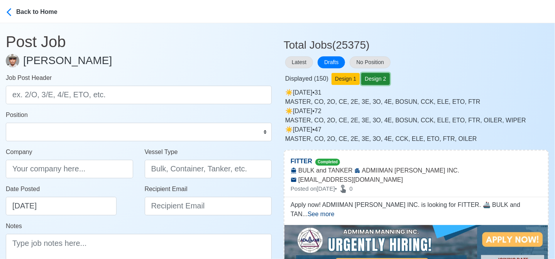
click at [374, 76] on button "Design 2" at bounding box center [375, 79] width 28 height 12
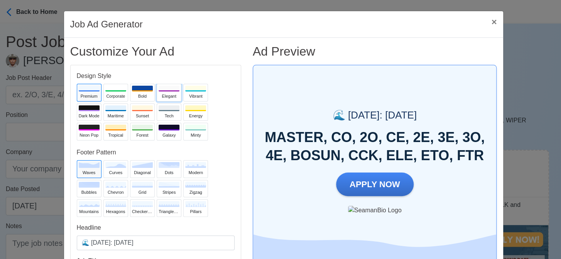
click at [166, 97] on div "Elegant" at bounding box center [169, 96] width 21 height 7
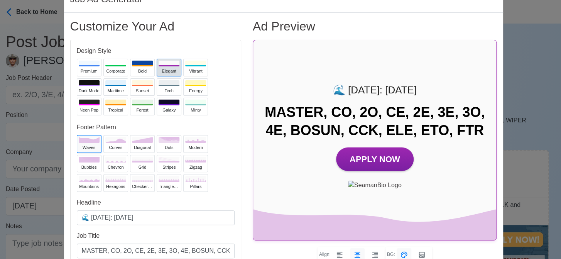
scroll to position [39, 0]
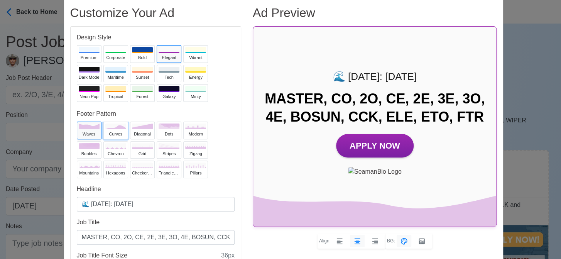
click at [113, 132] on div "curves" at bounding box center [115, 134] width 21 height 7
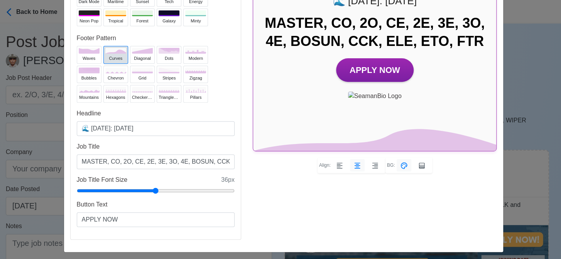
scroll to position [116, 0]
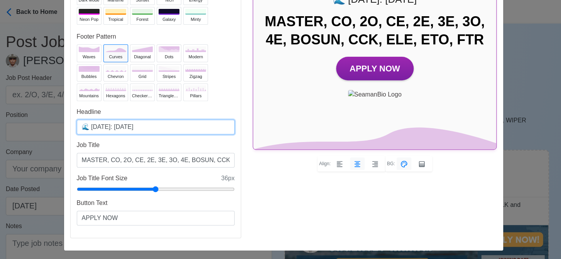
click at [125, 127] on input "🌊 [DATE]: [DATE]" at bounding box center [156, 127] width 158 height 15
type input "🌊 [DATE]: [DATE]"
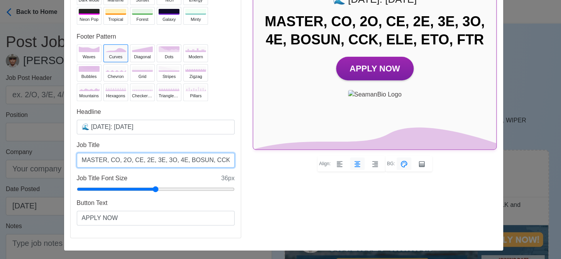
click at [163, 161] on input "MASTER, CO, 2O, CE, 2E, 3E, 3O, 4E, BOSUN, CCK, ELE, ETO, FTR" at bounding box center [156, 160] width 158 height 15
click at [180, 161] on input "MASTER, CO, 2O, CE, 2E, 3E, 3O, 4E, BOSUN, CCK, ELE, ETO, FTR" at bounding box center [156, 160] width 158 height 15
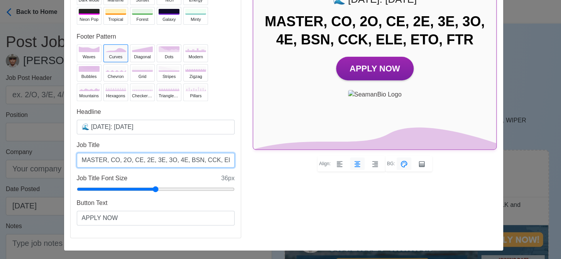
click at [125, 160] on input "MASTER, CO, 2O, CE, 2E, 3E, 3O, 4E, BSN, CCK, ELE, ETO, FTR" at bounding box center [156, 160] width 158 height 15
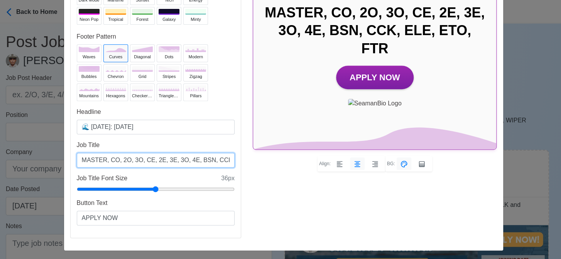
drag, startPoint x: 177, startPoint y: 158, endPoint x: 166, endPoint y: 158, distance: 11.2
click at [167, 159] on input "MASTER, CO, 2O, 3O, CE, 2E, 3E, 3O, 4E, BSN, CCK, ELE, ETO, FTR" at bounding box center [156, 160] width 158 height 15
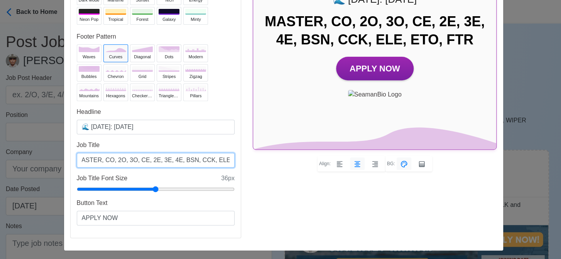
scroll to position [0, 14]
drag, startPoint x: 204, startPoint y: 160, endPoint x: 215, endPoint y: 161, distance: 10.4
click at [215, 161] on input "MASTER, CO, 2O, 3O, CE, 2E, 3E, 4E, BSN, CCK, ELE, ETO, FTR" at bounding box center [156, 160] width 158 height 15
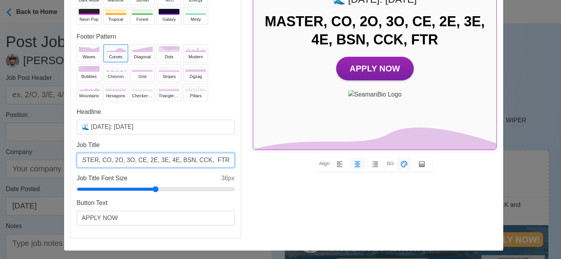
scroll to position [0, 0]
click at [176, 158] on input "MASTER, CO, 2O, 3O, CE, 2E, 3E, 4E, BSN, CCK, FTR" at bounding box center [156, 160] width 158 height 15
paste input "ELE, ETO,"
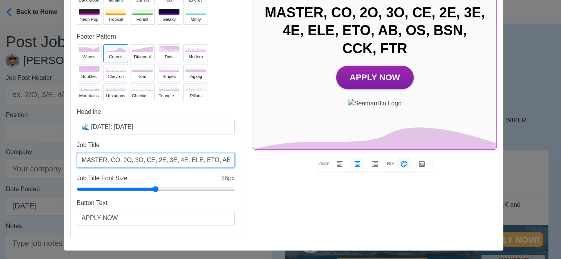
scroll to position [0, 37]
drag, startPoint x: 199, startPoint y: 160, endPoint x: 228, endPoint y: 160, distance: 29.3
click at [228, 160] on input "MASTER, CO, 2O, 3O, CE, 2E, 3E, 4E, ELE, ETO, AB, OS, BSN, CCK, FTR" at bounding box center [156, 160] width 158 height 15
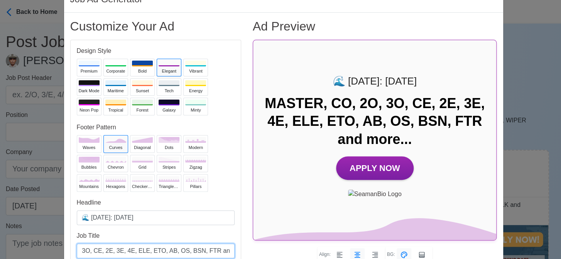
scroll to position [39, 0]
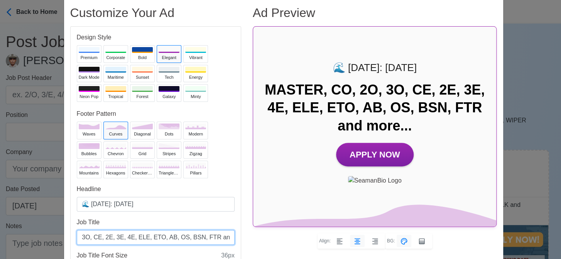
type input "MASTER, CO, 2O, 3O, CE, 2E, 3E, 4E, ELE, ETO, AB, OS, BSN, FTR and more..."
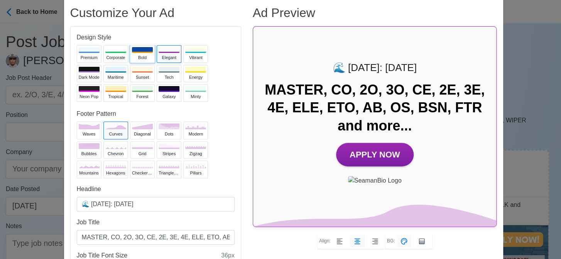
click at [133, 54] on div "Bold" at bounding box center [142, 57] width 21 height 7
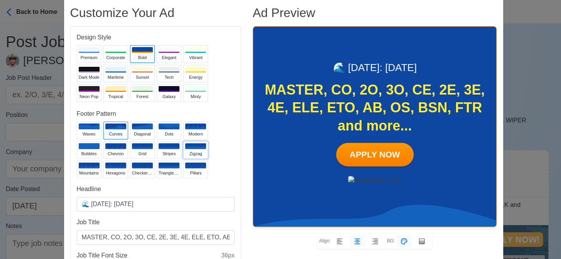
click at [188, 152] on div "zigzag" at bounding box center [195, 153] width 21 height 7
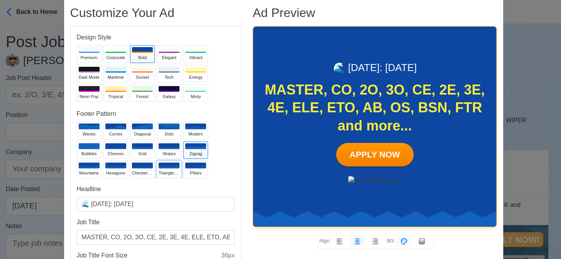
click at [169, 172] on div "trianglesUp" at bounding box center [169, 173] width 21 height 7
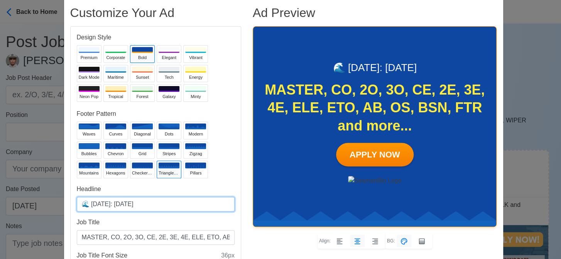
click at [126, 203] on input "🌊 [DATE]: [DATE]" at bounding box center [156, 204] width 158 height 15
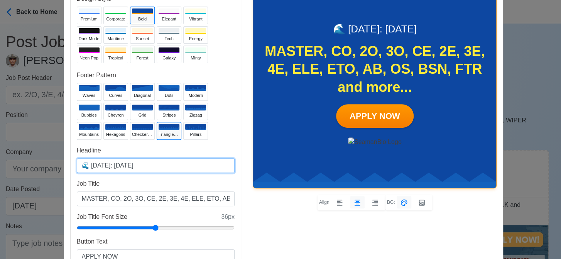
type input "🌊 [DATE]: [DATE]"
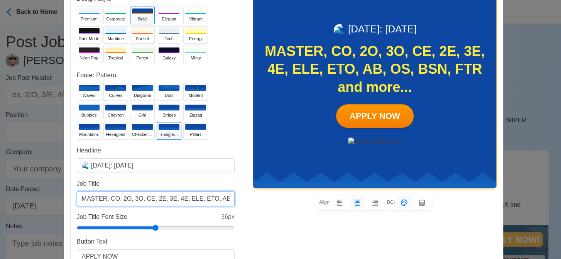
click at [204, 196] on input "MASTER, CO, 2O, 3O, CE, 2E, 3E, 4E, ELE, ETO, AB, OS, BSN, FTR and more..." at bounding box center [156, 198] width 158 height 15
drag, startPoint x: 187, startPoint y: 199, endPoint x: 171, endPoint y: 197, distance: 15.9
click at [176, 198] on input "MASTER, CO, 2O, 3O, CE, 2E, 3E, 4E, ELE, ETO, AB, OS, BSN, FTR and more..." at bounding box center [156, 198] width 158 height 15
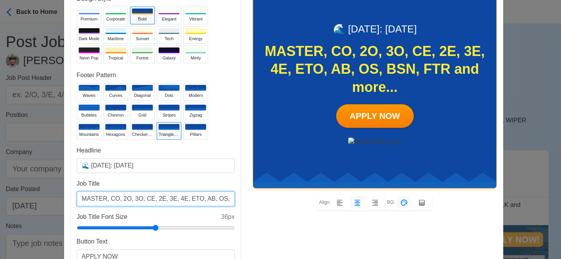
click at [212, 200] on input "MASTER, CO, 2O, 3O, CE, 2E, 3E, 4E, ETO, AB, OS, BSN, FTR and more..." at bounding box center [156, 198] width 158 height 15
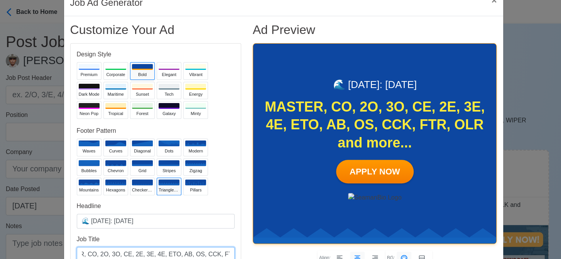
scroll to position [39, 0]
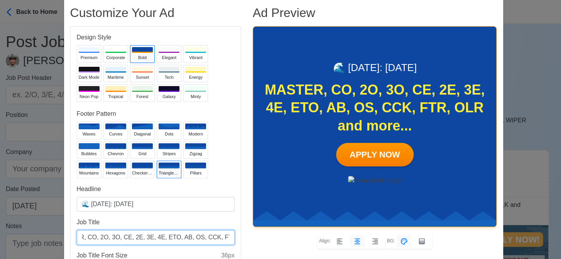
type input "MASTER, CO, 2O, 3O, CE, 2E, 3E, 4E, ETO, AB, OS, CCK, FTR, OLR and more..."
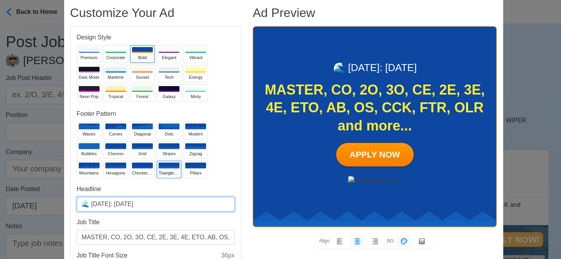
click at [125, 203] on input "🌊 [DATE]: [DATE]" at bounding box center [156, 204] width 158 height 15
type input "🌊 [DATE]: [DATE]"
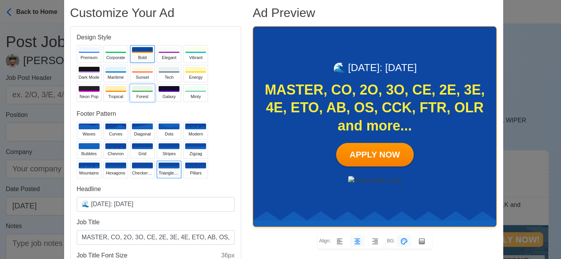
click at [138, 96] on div "Forest" at bounding box center [142, 96] width 21 height 7
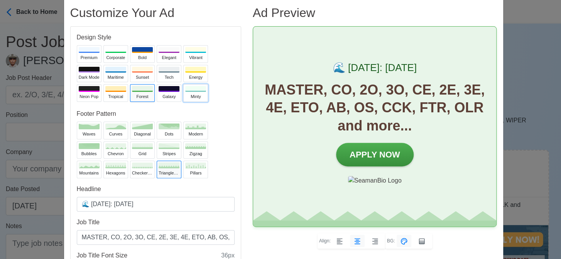
click at [185, 98] on div "Minty" at bounding box center [195, 96] width 21 height 7
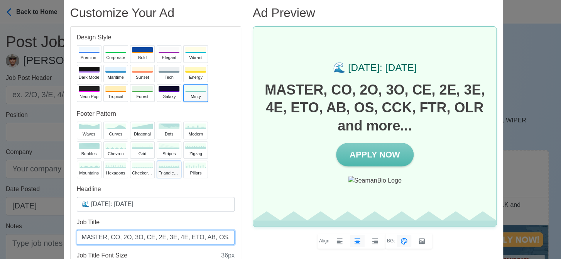
drag, startPoint x: 209, startPoint y: 236, endPoint x: 191, endPoint y: 236, distance: 18.1
click at [190, 236] on input "MASTER, CO, 2O, 3O, CE, 2E, 3E, 4E, ETO, AB, OS, CCK, FTR, OLR and more..." at bounding box center [156, 237] width 158 height 15
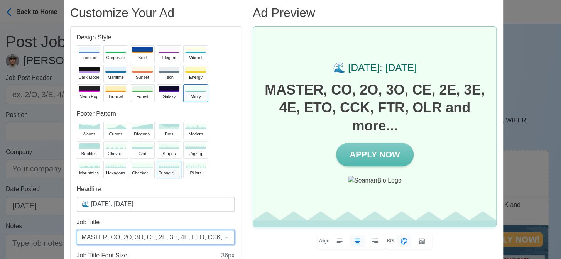
click at [217, 238] on input "MASTER, CO, 2O, 3O, CE, 2E, 3E, 4E, ETO, CCK, FTR, OLR and more..." at bounding box center [156, 237] width 158 height 15
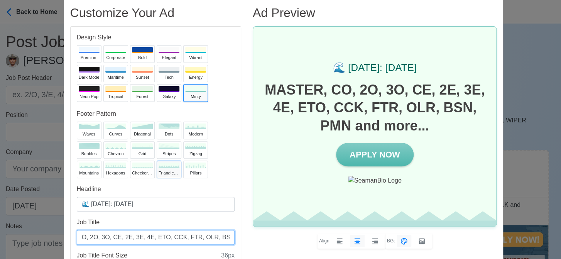
drag, startPoint x: 142, startPoint y: 236, endPoint x: 126, endPoint y: 233, distance: 16.5
click at [134, 236] on input "MASTER, CO, 2O, 3O, CE, 2E, 3E, 4E, ETO, CCK, FTR, OLR, BSN, PMN and more..." at bounding box center [156, 237] width 158 height 15
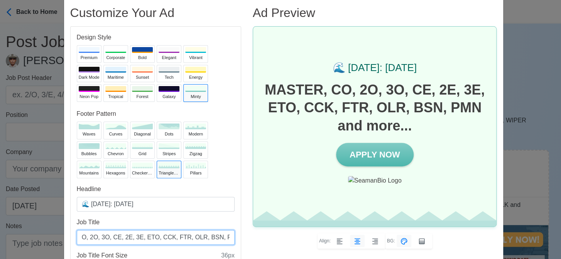
type input "MASTER, CO, 2O, 3O, CE, 2E, 3E, ETO, CCK, FTR, OLR, BSN, PMN and more..."
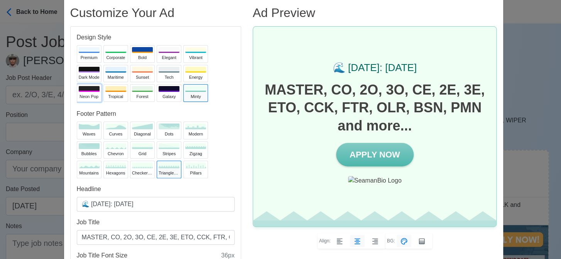
click at [88, 95] on div "Neon Pop" at bounding box center [89, 96] width 21 height 7
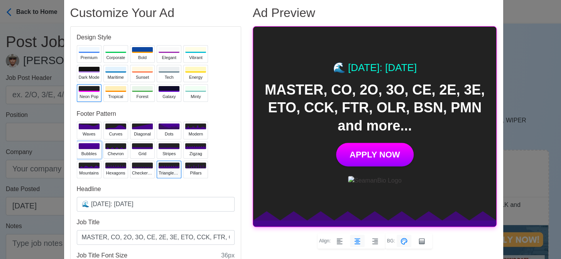
click at [84, 150] on div "bubbles" at bounding box center [89, 153] width 21 height 7
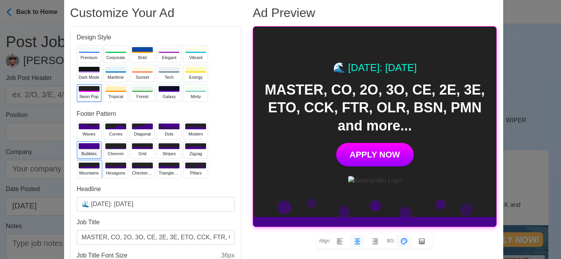
click at [81, 168] on button "mountains" at bounding box center [89, 170] width 25 height 18
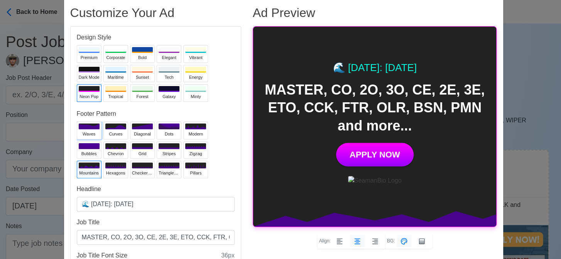
click at [88, 127] on icon at bounding box center [89, 126] width 21 height 6
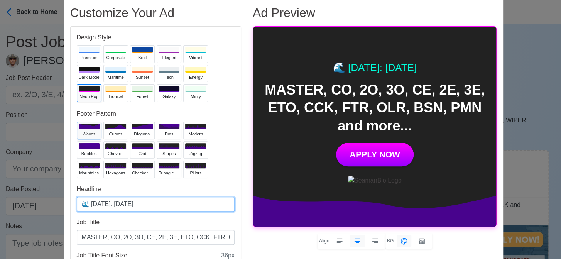
click at [126, 203] on input "🌊 [DATE]: [DATE]" at bounding box center [156, 204] width 158 height 15
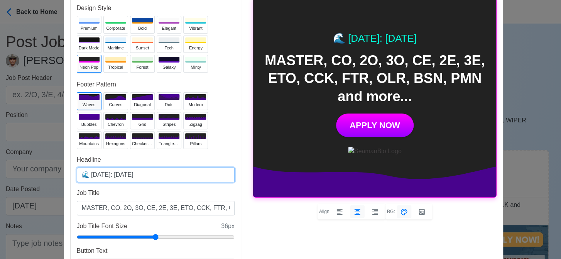
scroll to position [117, 0]
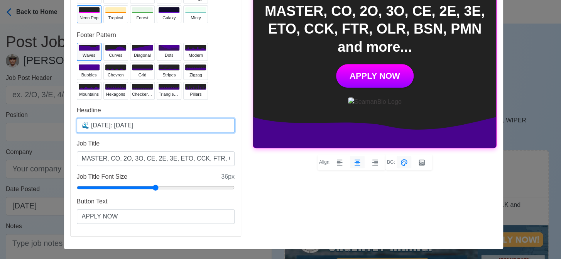
type input "🌊 [DATE]: [DATE]"
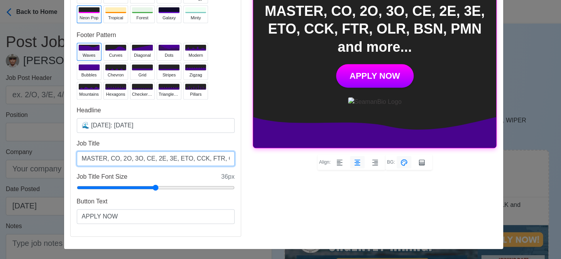
click at [218, 157] on input "MASTER, CO, 2O, 3O, CE, 2E, 3E, ETO, CCK, FTR, OLR, BSN, PMN and more..." at bounding box center [156, 158] width 158 height 15
click at [194, 157] on input "MASTER, CO, 2O, 3O, CE, 2E, 3E, ETO, CCK, FTR, OLR, BSN, PMN and more..." at bounding box center [156, 158] width 158 height 15
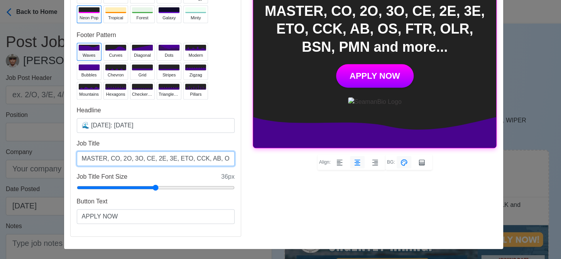
scroll to position [0, 76]
click at [186, 157] on input "MASTER, CO, 2O, 3O, CE, 2E, 3E, ETO, CCK, AB, OS, FTR, OLR, BSN, PMN and more..." at bounding box center [156, 158] width 158 height 15
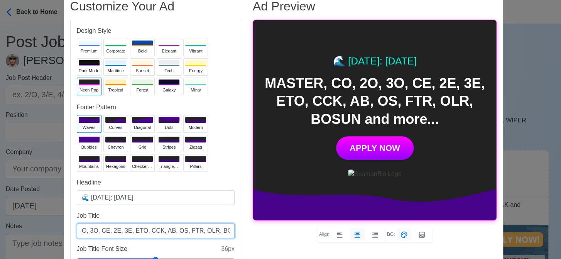
scroll to position [40, 0]
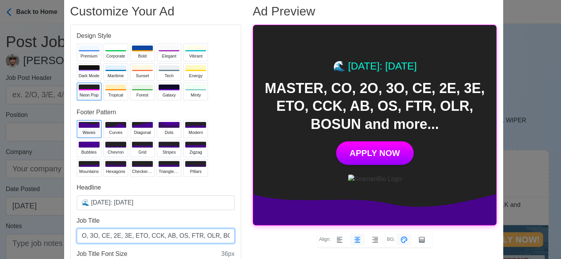
type input "MASTER, CO, 2O, 3O, CE, 2E, 3E, ETO, CCK, AB, OS, FTR, OLR, BOSUN and more..."
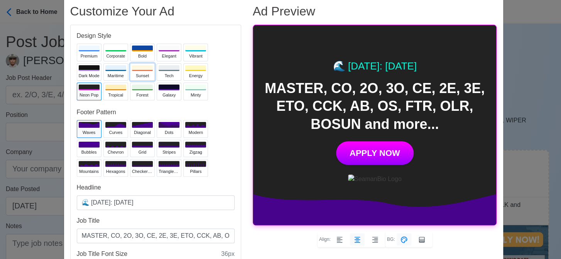
click at [137, 66] on div at bounding box center [142, 68] width 21 height 6
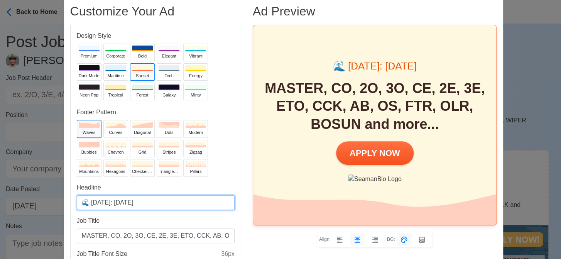
click at [127, 203] on input "🌊 [DATE]: [DATE]" at bounding box center [156, 202] width 158 height 15
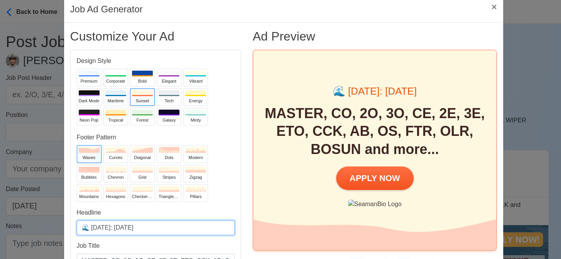
scroll to position [2, 0]
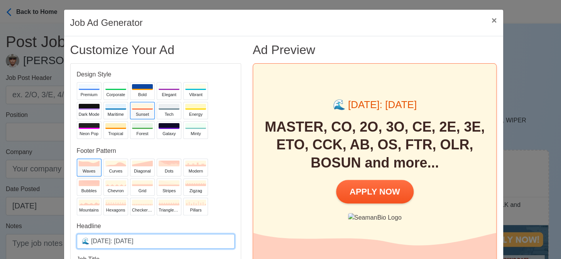
type input "🌊 [DATE]: [DATE]"
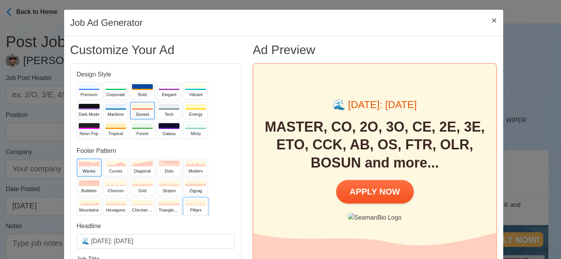
click at [189, 207] on div "pillars" at bounding box center [195, 210] width 21 height 7
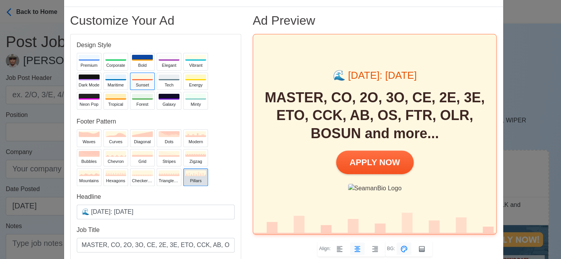
scroll to position [79, 0]
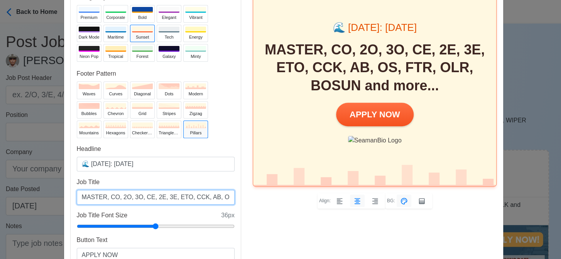
click at [167, 196] on input "MASTER, CO, 2O, 3O, CE, 2E, 3E, ETO, CCK, AB, OS, FTR, OLR, BOSUN and more..." at bounding box center [156, 197] width 158 height 15
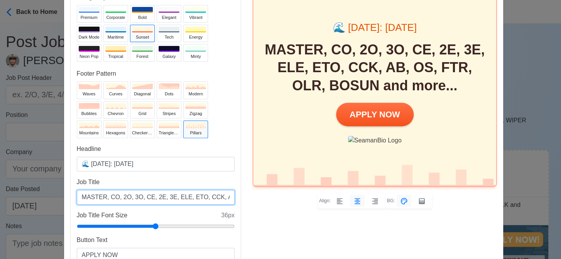
click at [222, 196] on input "MASTER, CO, 2O, 3O, CE, 2E, 3E, ELE, ETO, CCK, AB, OS, FTR, OLR, BOSUN and more…" at bounding box center [156, 197] width 158 height 15
drag, startPoint x: 127, startPoint y: 195, endPoint x: 147, endPoint y: 195, distance: 20.5
click at [147, 195] on input "MASTER, CO, 2O, 3O, CE, 2E, 3E, ELE, ETO, CCK, AB, OS, FTR, OLR, BOSUN and more…" at bounding box center [156, 197] width 158 height 15
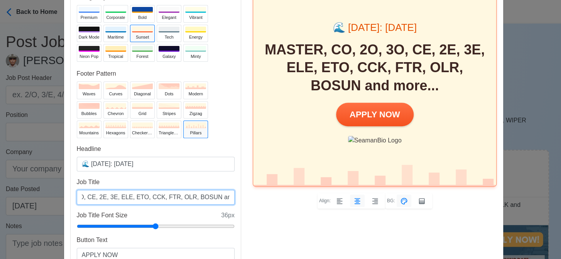
click at [179, 196] on input "MASTER, CO, 2O, 3O, CE, 2E, 3E, ELE, ETO, CCK, FTR, OLR, BOSUN and more..." at bounding box center [156, 197] width 158 height 15
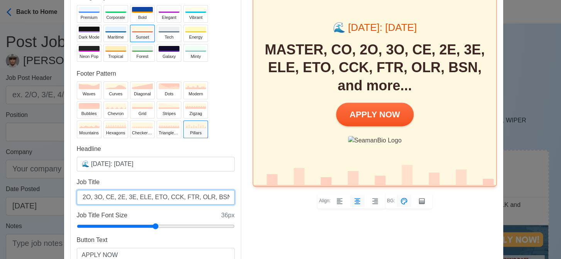
click at [205, 194] on input "MASTER, CO, 2O, 3O, CE, 2E, 3E, ELE, ETO, CCK, FTR, OLR, BSN, and more..." at bounding box center [156, 197] width 158 height 15
click at [211, 196] on input "MASTER, CO, 2O, 3O, CE, 2E, 3E, ELE, ETO, CCK, FTR, OLR, BSN and more..." at bounding box center [156, 197] width 158 height 15
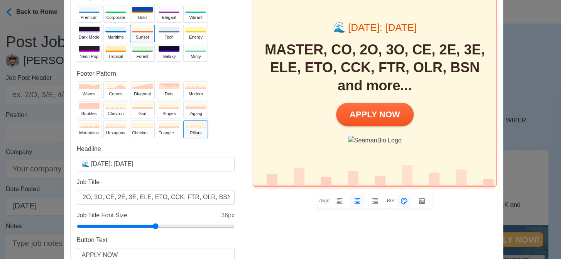
click at [318, 237] on div "Ad Preview 🌊 [DATE]: [DATE] MASTER, CO, 2O, 3O, CE, 2E, 3E, ELE, ETO, CCK, FTR,…" at bounding box center [375, 123] width 256 height 316
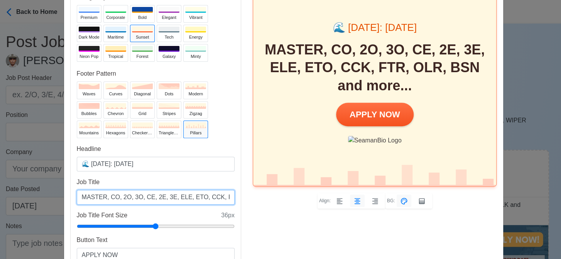
click at [199, 196] on input "MASTER, CO, 2O, 3O, CE, 2E, 3E, ELE, ETO, CCK, FTR, OLR, BSN and more..." at bounding box center [156, 197] width 158 height 15
click at [194, 198] on input "MASTER, CO, 2O, 3O, CE, 2E, 3E, ELE, ETO, CCK, FTR, OLR, BSN and more..." at bounding box center [156, 197] width 158 height 15
drag, startPoint x: 127, startPoint y: 196, endPoint x: 117, endPoint y: 196, distance: 10.4
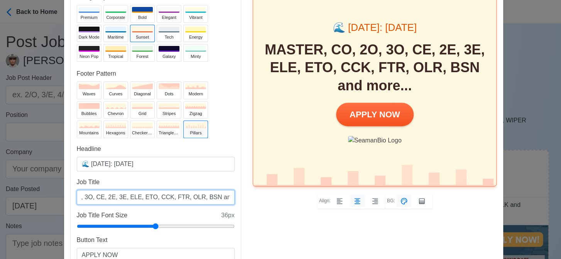
click at [116, 196] on input "MASTER, CO, 2O, 3O, CE, 2E, 3E, ELE, ETO, CCK, FTR, OLR, BSN and more..." at bounding box center [156, 197] width 158 height 15
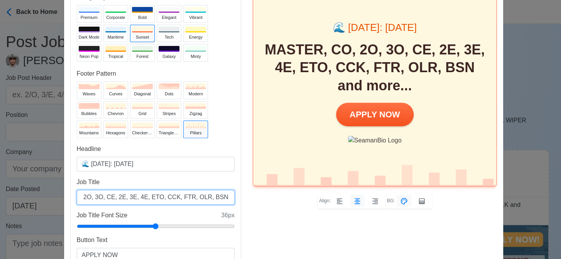
scroll to position [0, 0]
click at [82, 201] on input "MASTER, CO, 2O, 3O, CE, 2E, 3E, 4E, ETO, CCK, FTR, OLR, BSN and more..." at bounding box center [156, 197] width 158 height 15
click at [83, 198] on input "MASTER, CO, 2O, 3O, CE, 2E, 3E, 4E, ETO, CCK, FTR, OLR, BSN and more..." at bounding box center [156, 197] width 158 height 15
click at [221, 194] on input "MASTER, CO, 2O, 3O, CE, 2E, 3E, 4E, ETO, CCK, FTR, OLR, BSN and more..." at bounding box center [156, 197] width 158 height 15
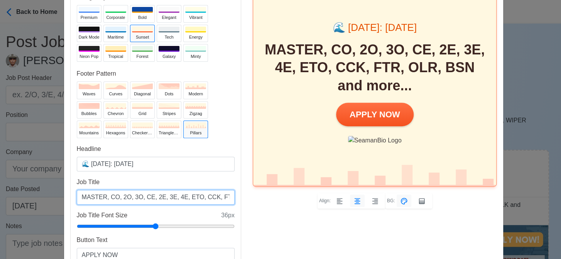
click at [215, 196] on input "MASTER, CO, 2O, 3O, CE, 2E, 3E, 4E, ETO, CCK, FTR, OLR, BSN and more..." at bounding box center [156, 197] width 158 height 15
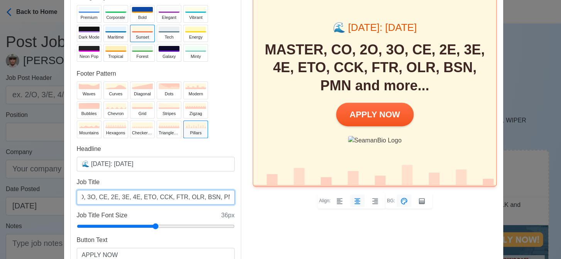
type input "MASTER, CO, 2O, 3O, CE, 2E, 3E, 4E, ETO, CCK, FTR, OLR, BSN, PMN and more..."
click at [287, 210] on div "Ad Preview 🌊 [DATE]: [DATE] MASTER, CO, 2O, 3O, CE, 2E, 3E, 4E, ETO, CCK, FTR, …" at bounding box center [375, 123] width 256 height 316
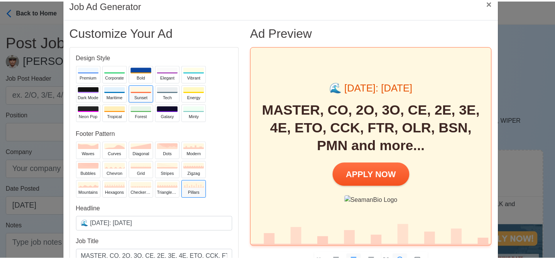
scroll to position [0, 0]
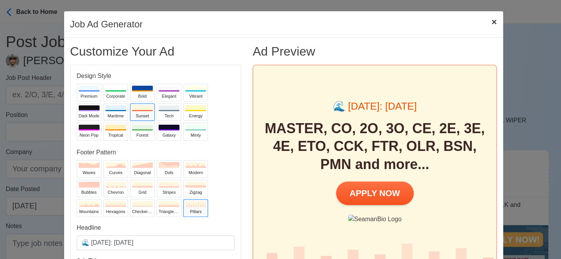
click at [491, 20] on span "×" at bounding box center [493, 22] width 5 height 10
